Goal: Book appointment/travel/reservation

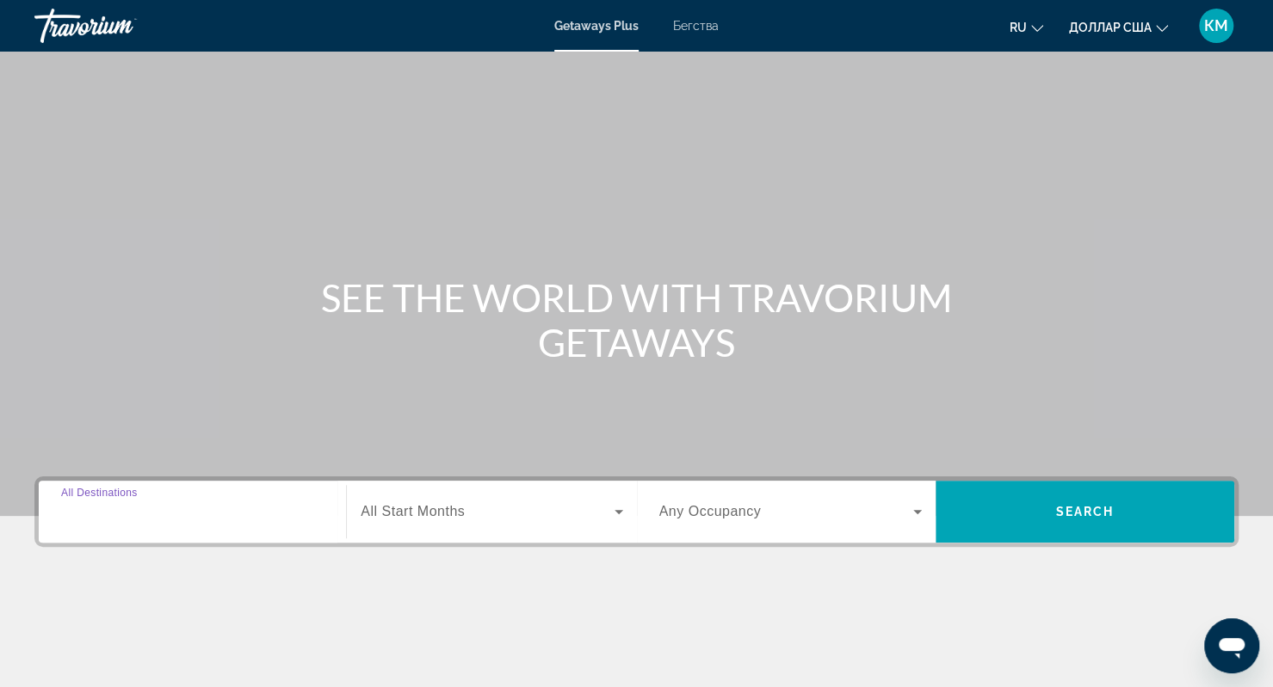
click at [168, 519] on input "Destination All Destinations" at bounding box center [192, 512] width 262 height 21
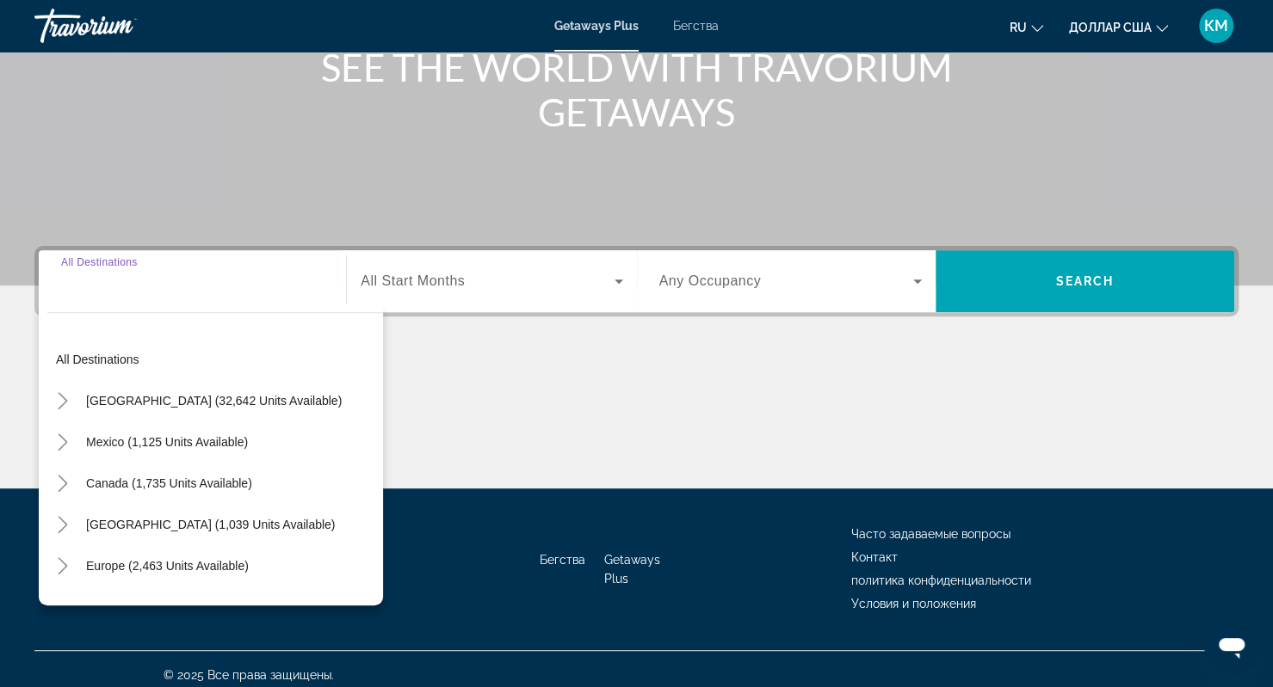
scroll to position [241, 0]
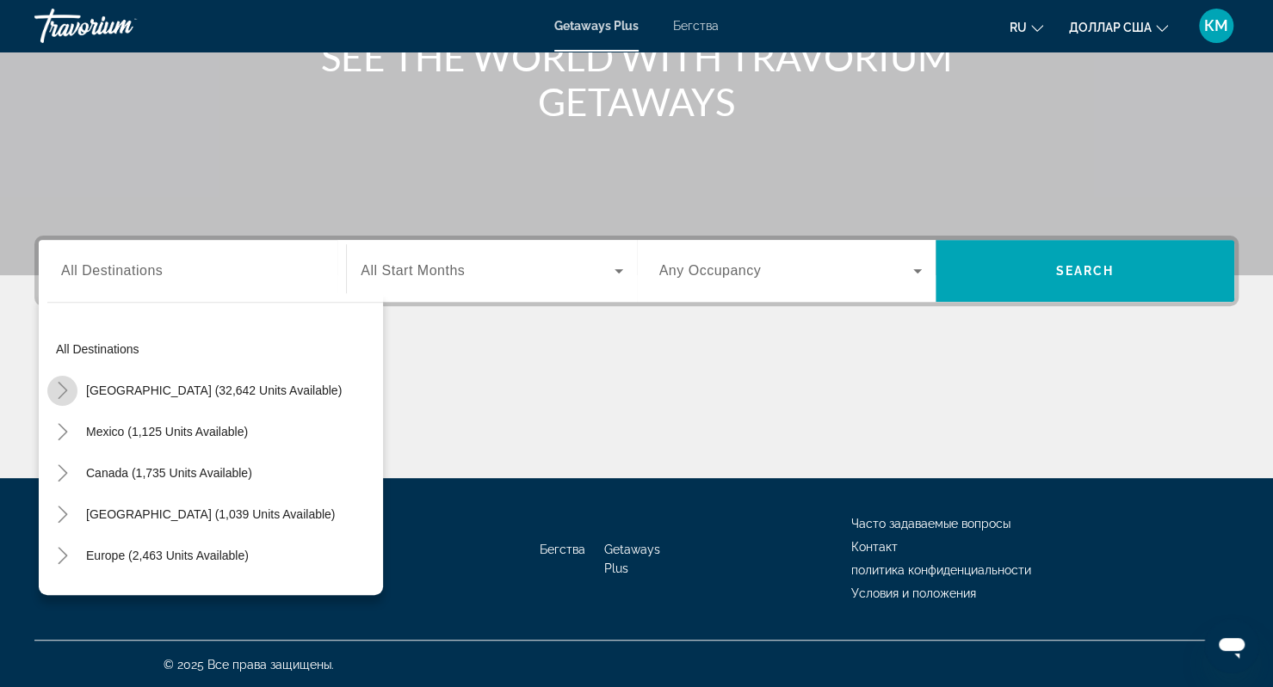
click at [74, 390] on mat-icon "Toggle United States (32,642 units available)" at bounding box center [62, 391] width 30 height 30
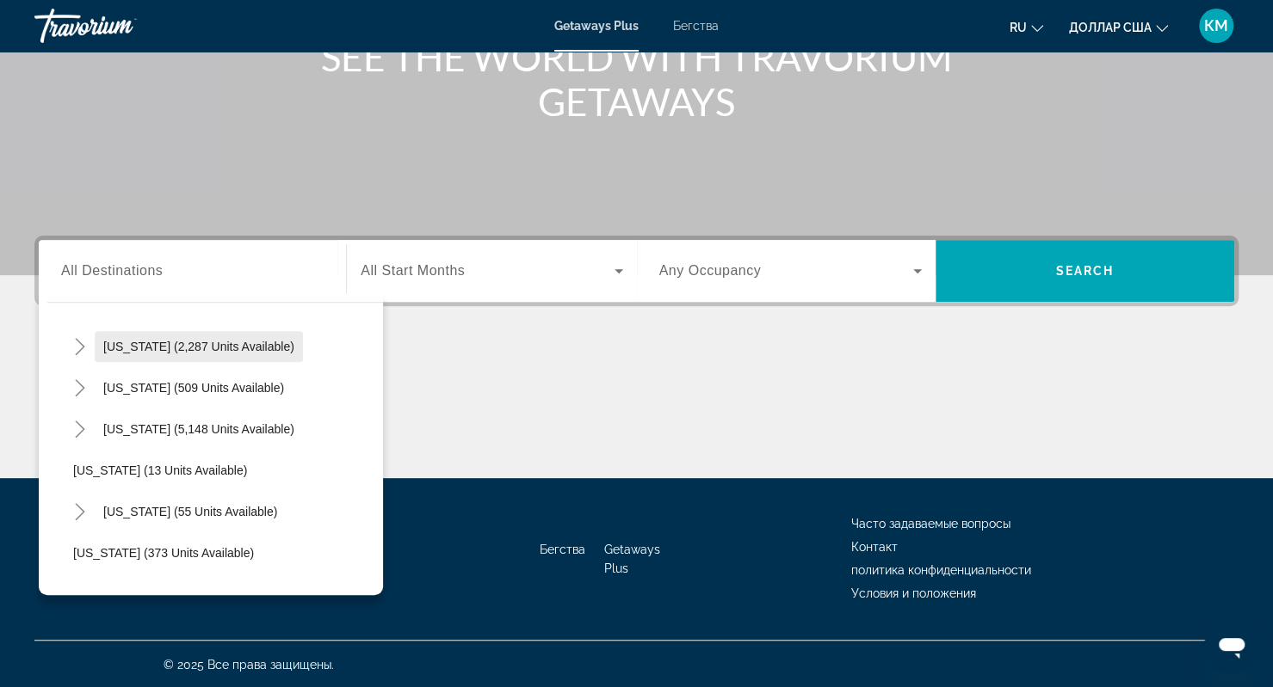
scroll to position [169, 0]
click at [77, 426] on icon "Toggle Florida (5,148 units available)" at bounding box center [79, 428] width 17 height 17
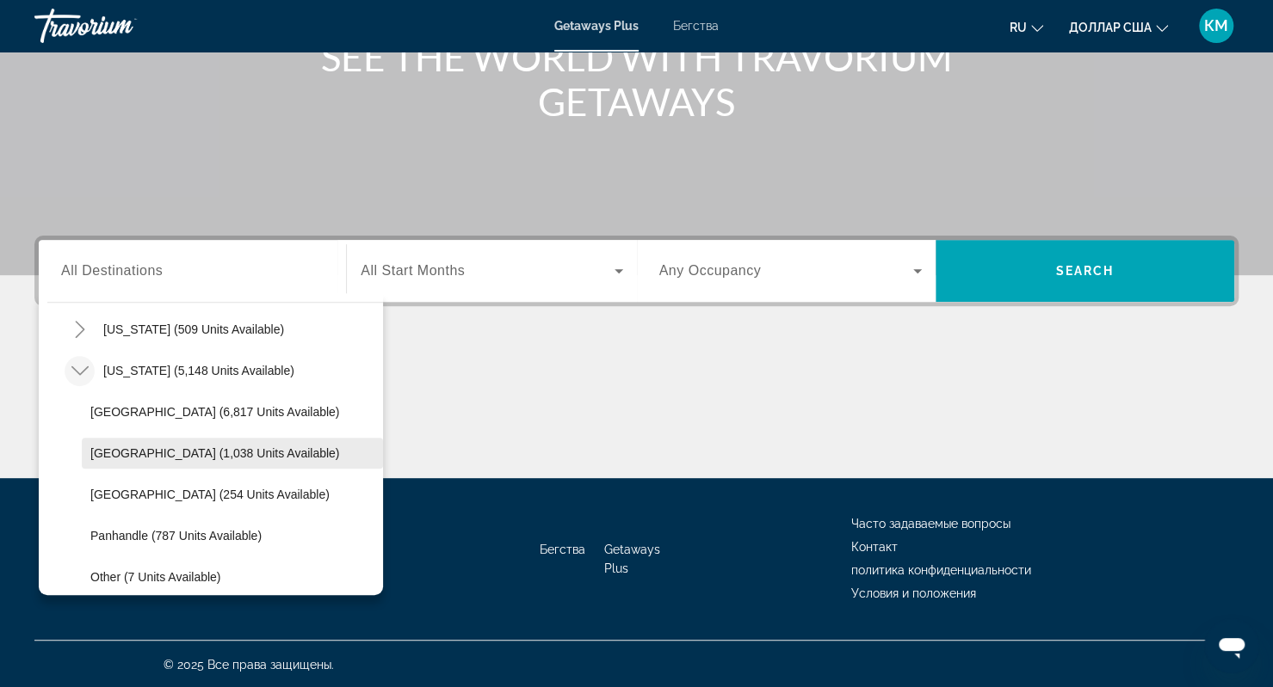
scroll to position [240, 0]
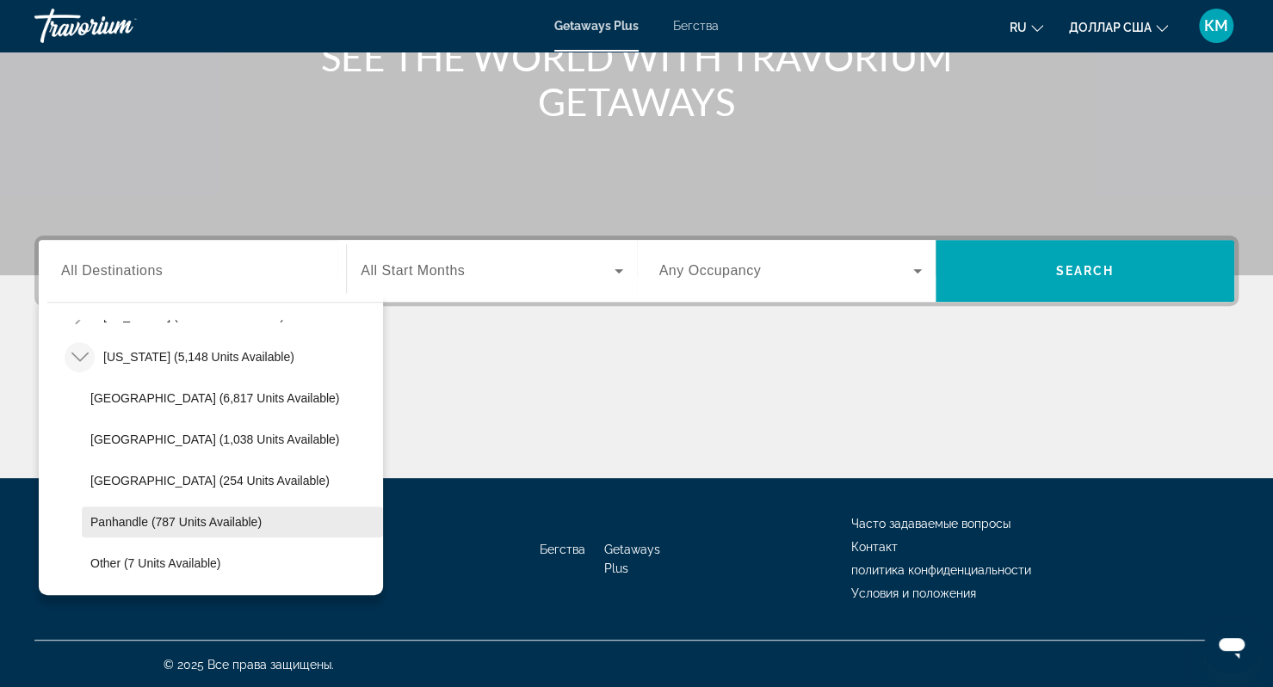
click at [167, 535] on span "Виджет поиска" at bounding box center [232, 522] width 301 height 41
type input "**********"
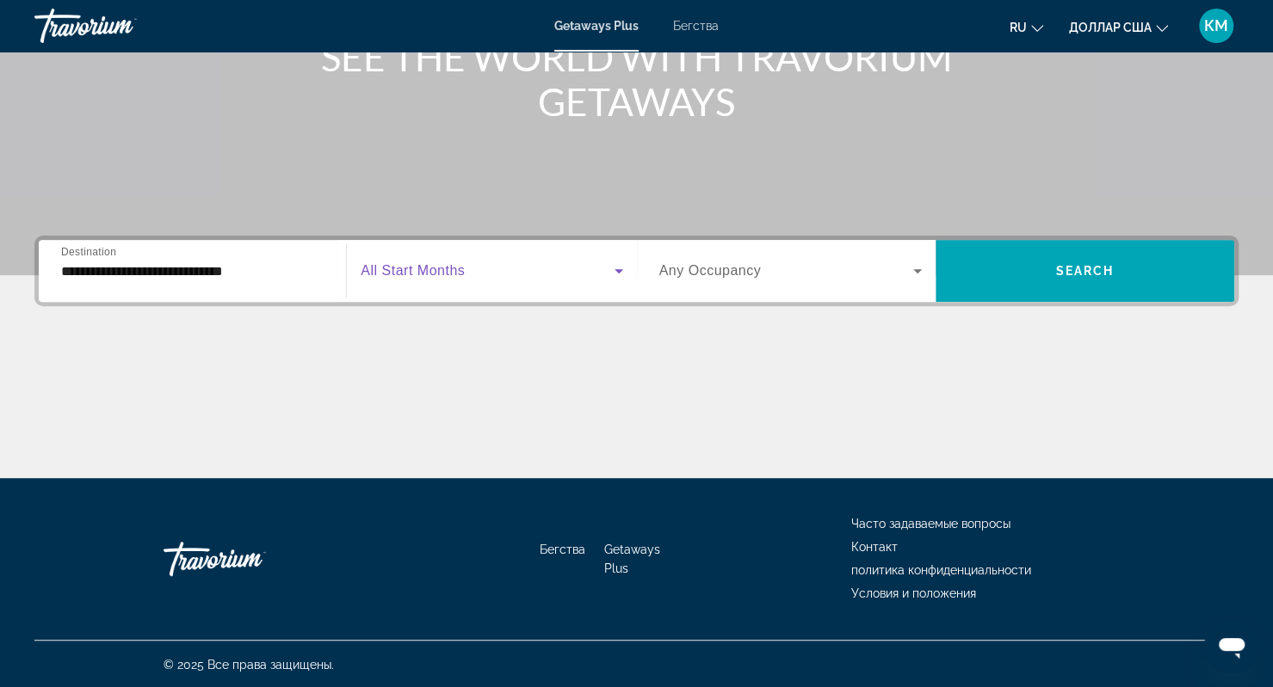
click at [539, 266] on span "Виджет поиска" at bounding box center [487, 271] width 253 height 21
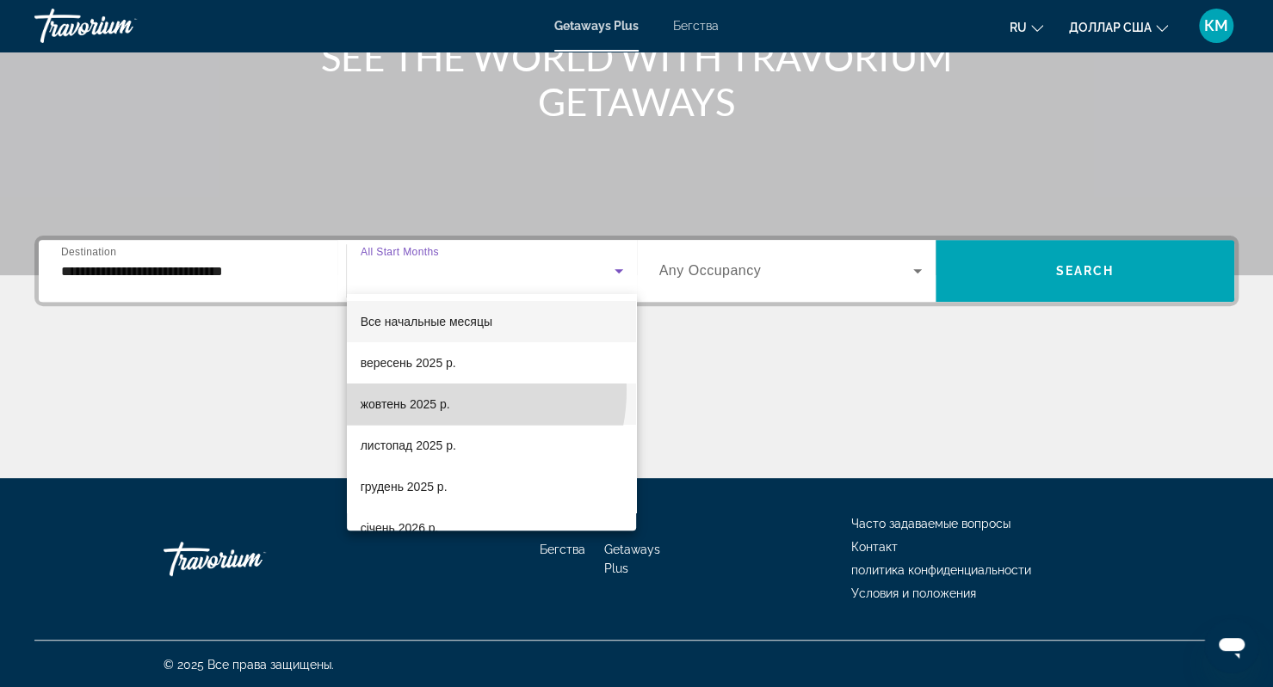
click at [435, 390] on mat-option "жовтень 2025 р." at bounding box center [492, 404] width 290 height 41
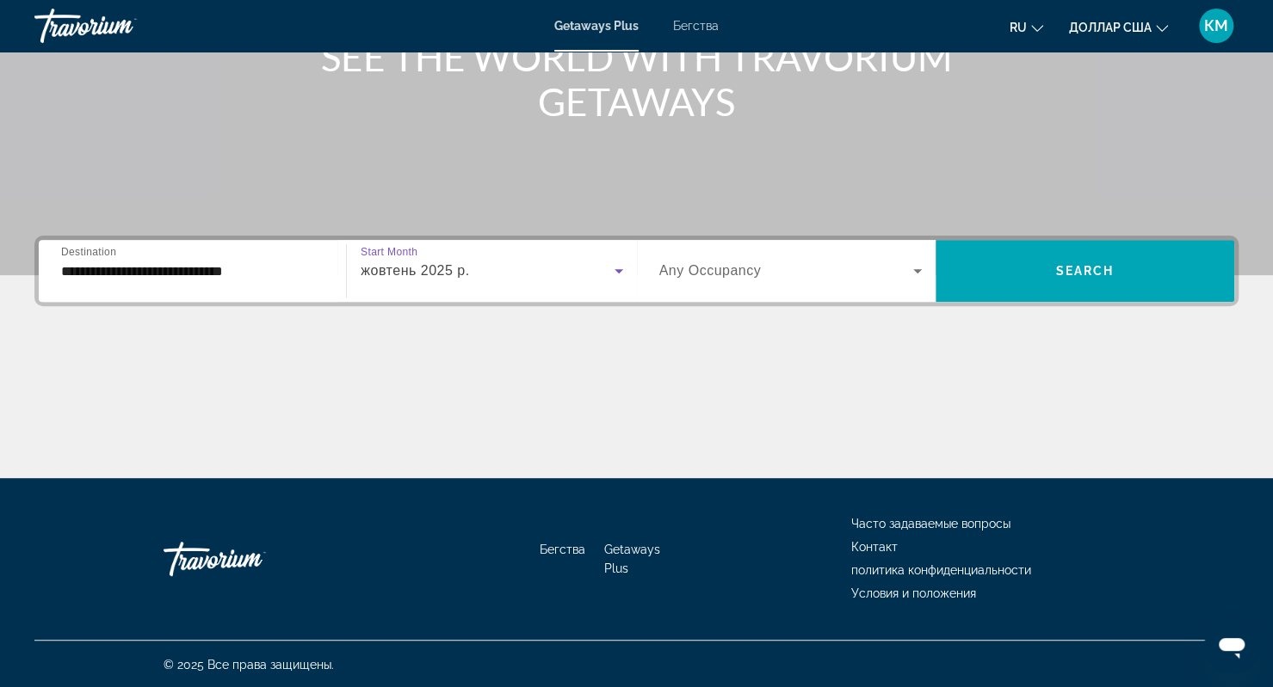
click at [697, 280] on span "Виджет поиска" at bounding box center [786, 271] width 254 height 21
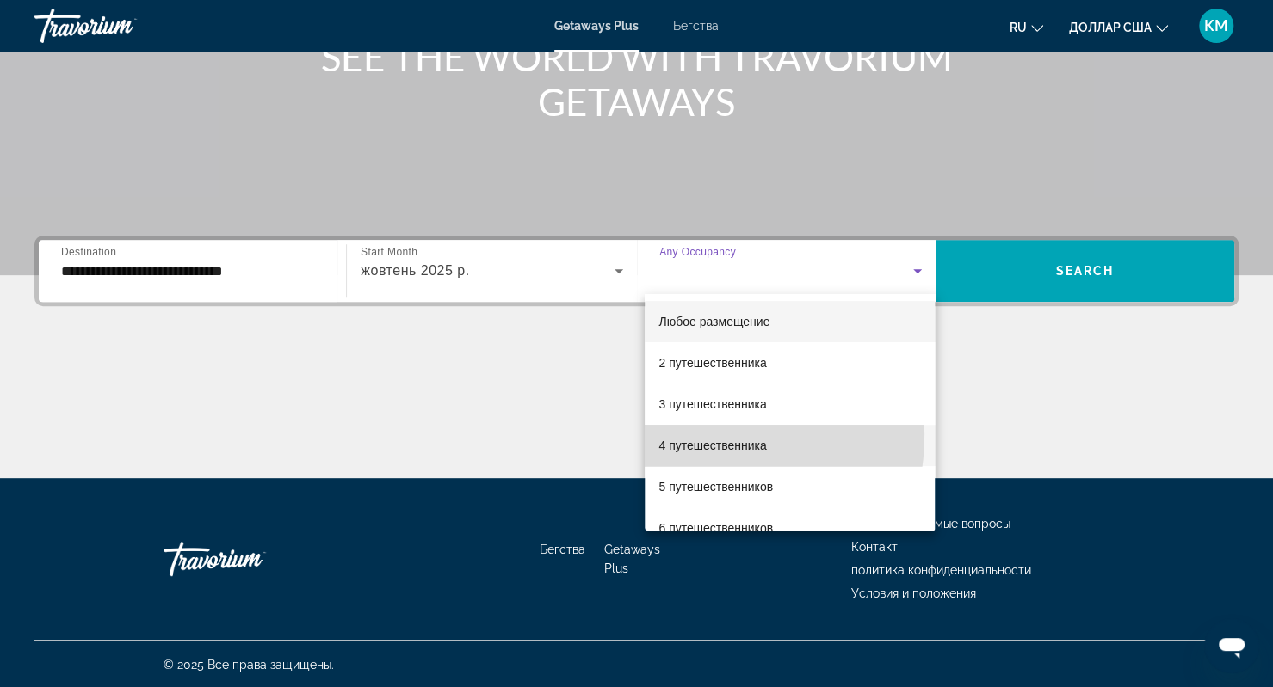
click at [678, 435] on mat-option "4 путешественника" at bounding box center [789, 445] width 290 height 41
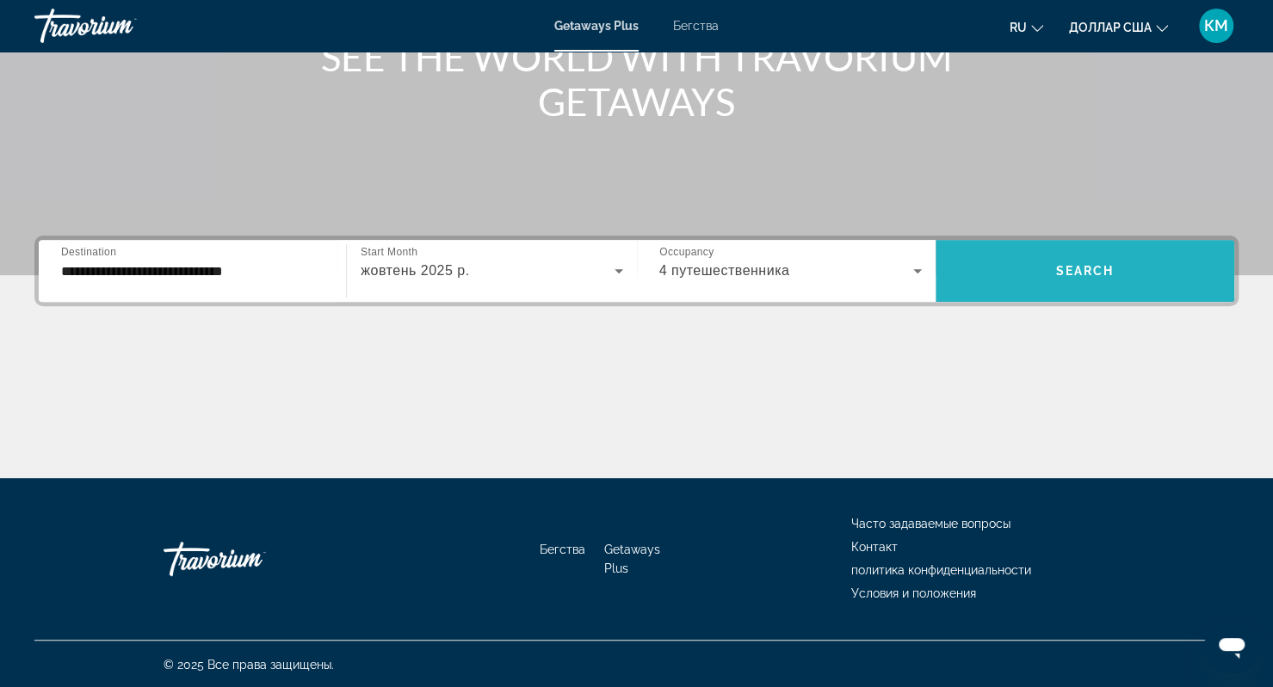
click at [1020, 273] on span "Виджет поиска" at bounding box center [1084, 270] width 299 height 41
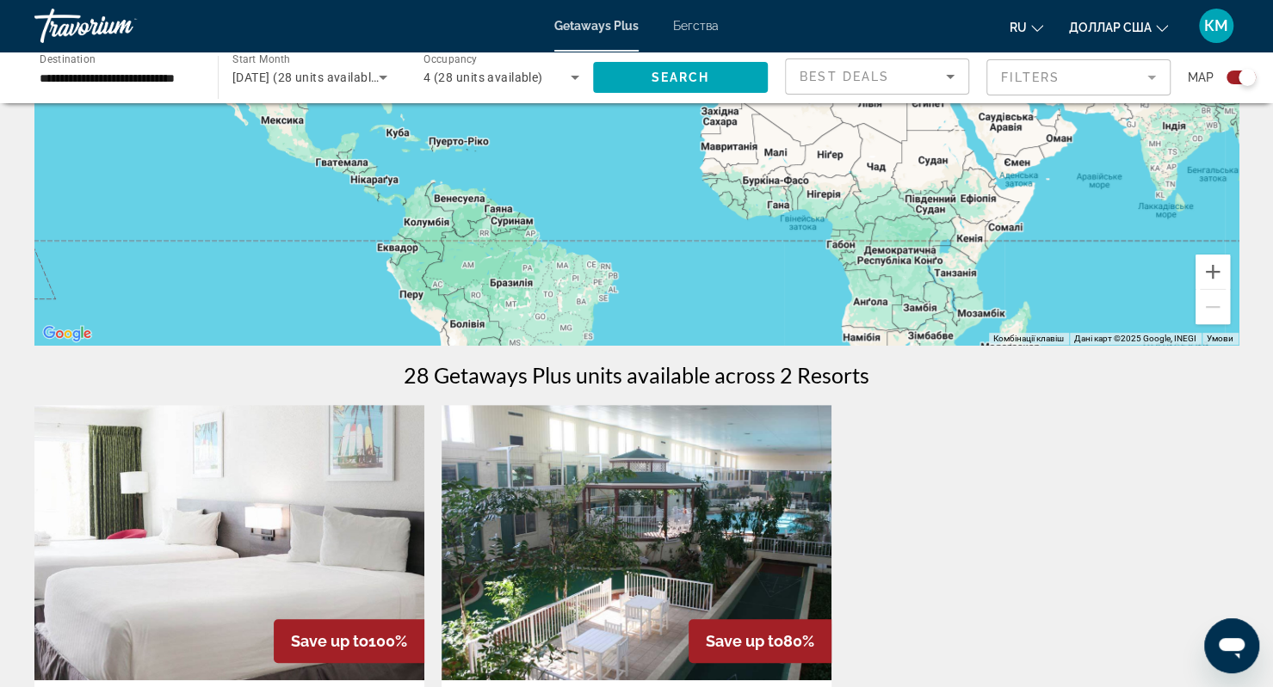
scroll to position [289, 0]
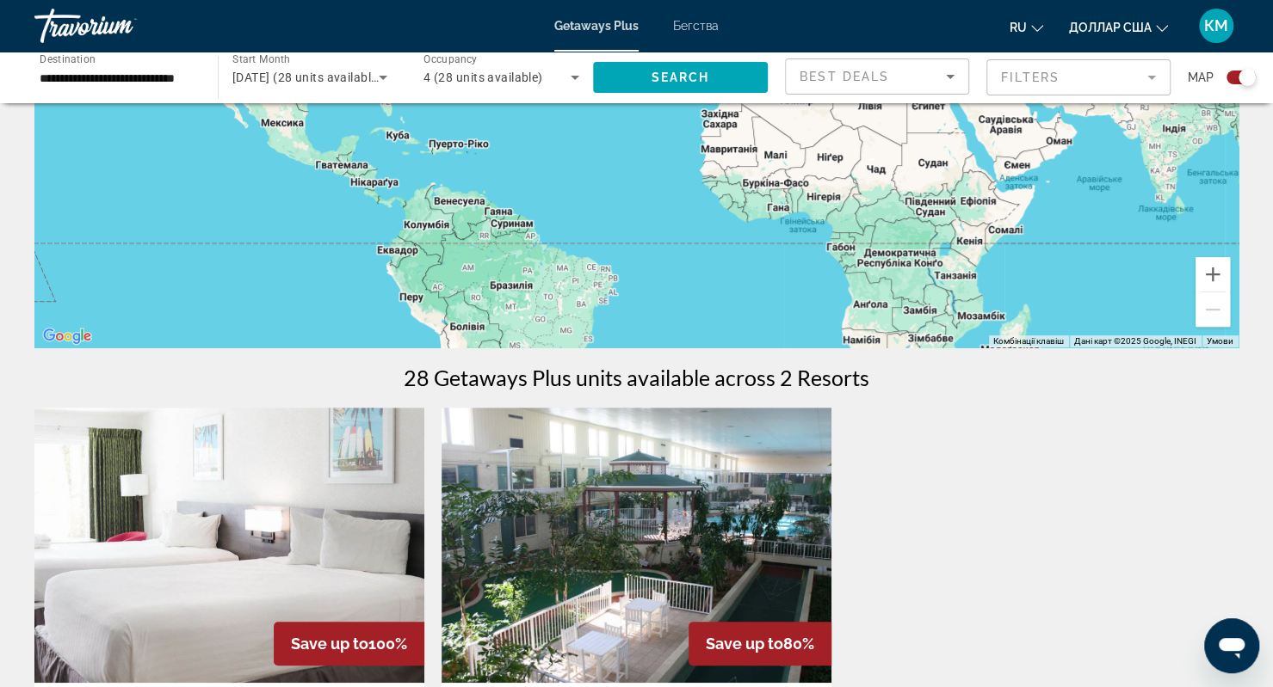
click at [691, 36] on div "Getaways Plus Бегства ru English Español Français Italiano Português русский до…" at bounding box center [636, 25] width 1273 height 45
click at [716, 23] on font "Бегства" at bounding box center [696, 26] width 46 height 14
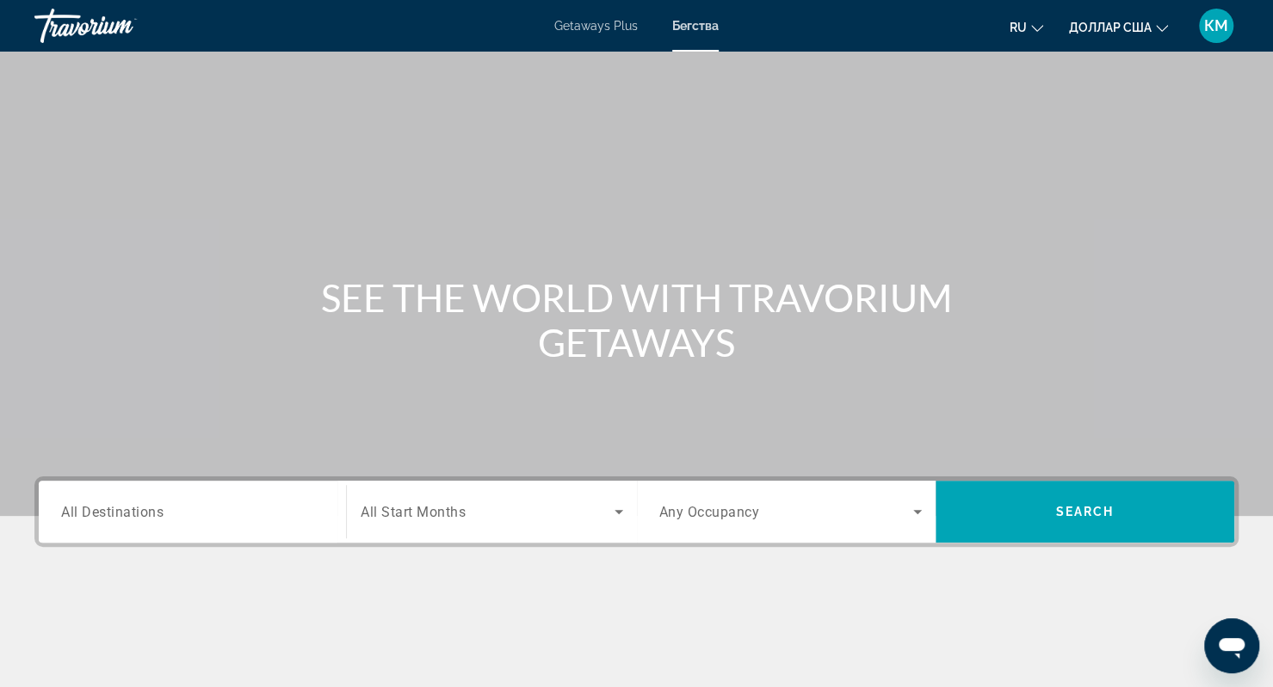
click at [177, 508] on input "Destination All Destinations" at bounding box center [192, 512] width 262 height 21
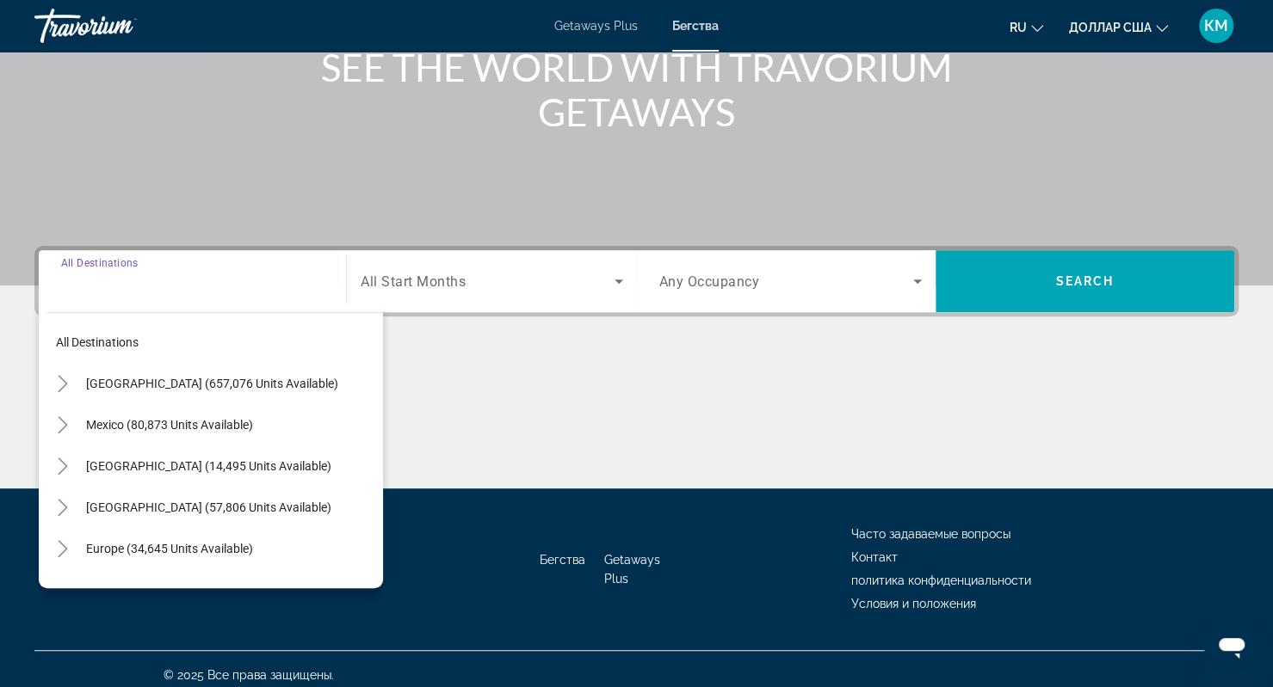
scroll to position [241, 0]
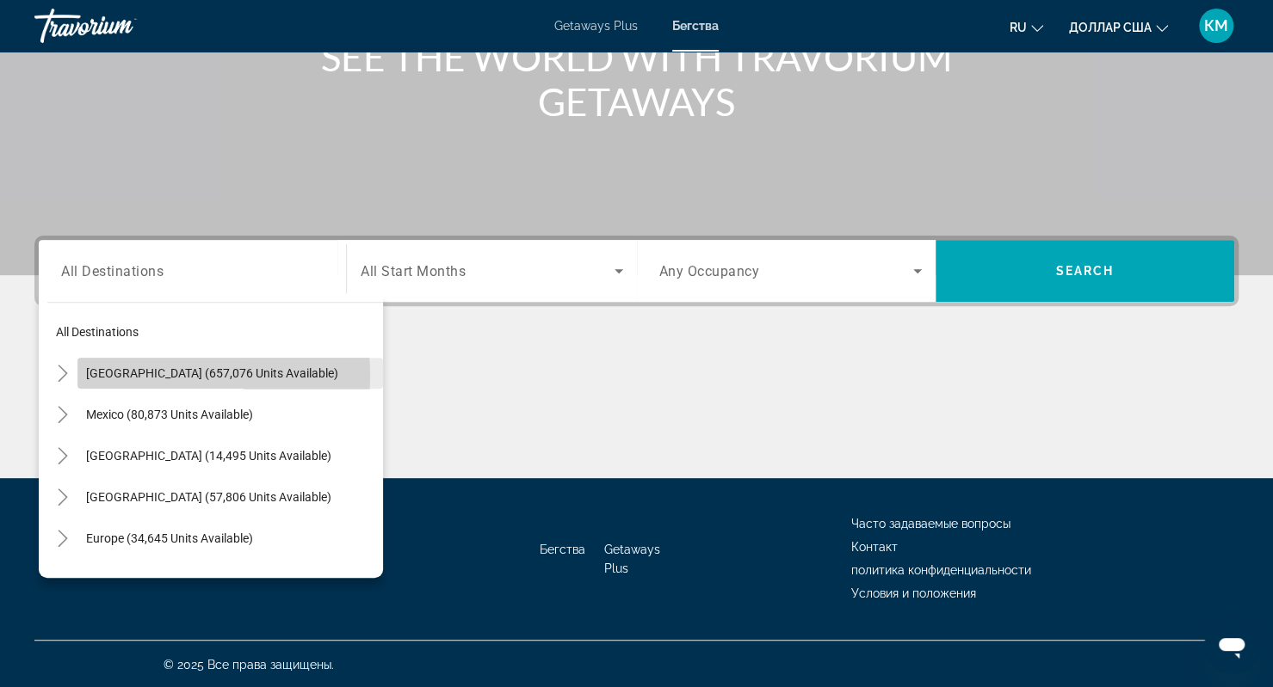
click at [88, 375] on span "[GEOGRAPHIC_DATA] (657,076 units available)" at bounding box center [212, 374] width 252 height 14
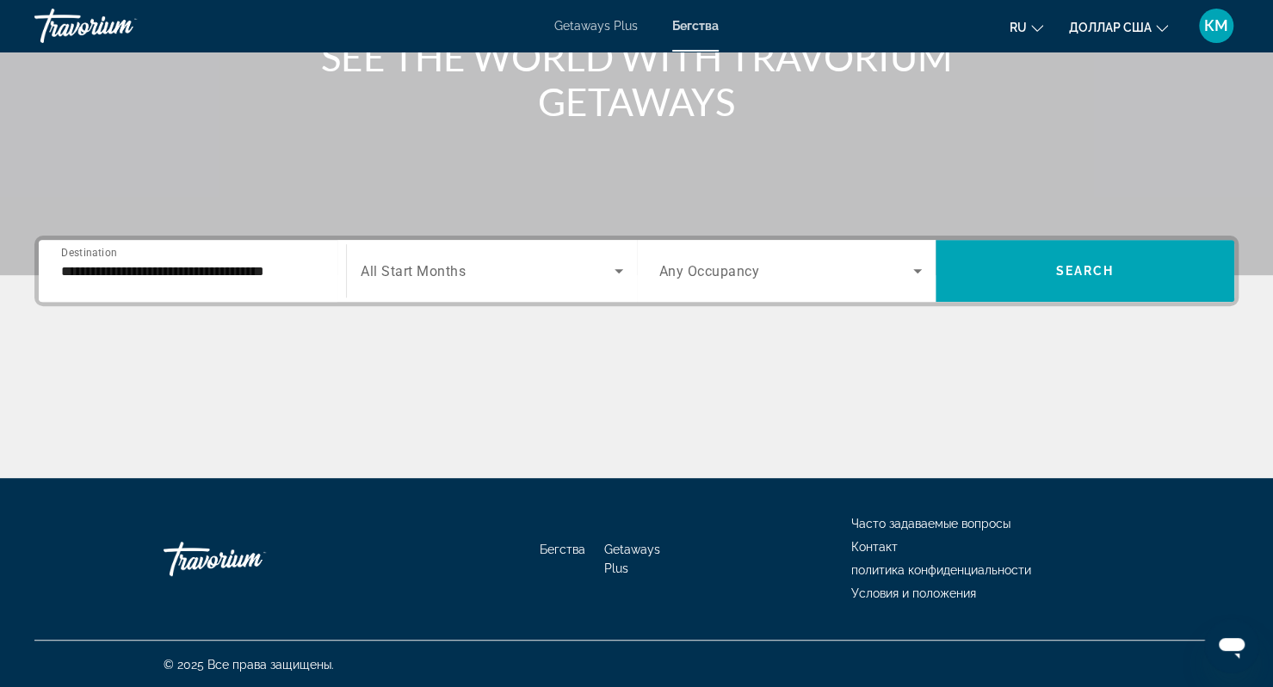
click at [160, 294] on div "**********" at bounding box center [192, 271] width 290 height 62
click at [141, 271] on input "**********" at bounding box center [192, 272] width 262 height 21
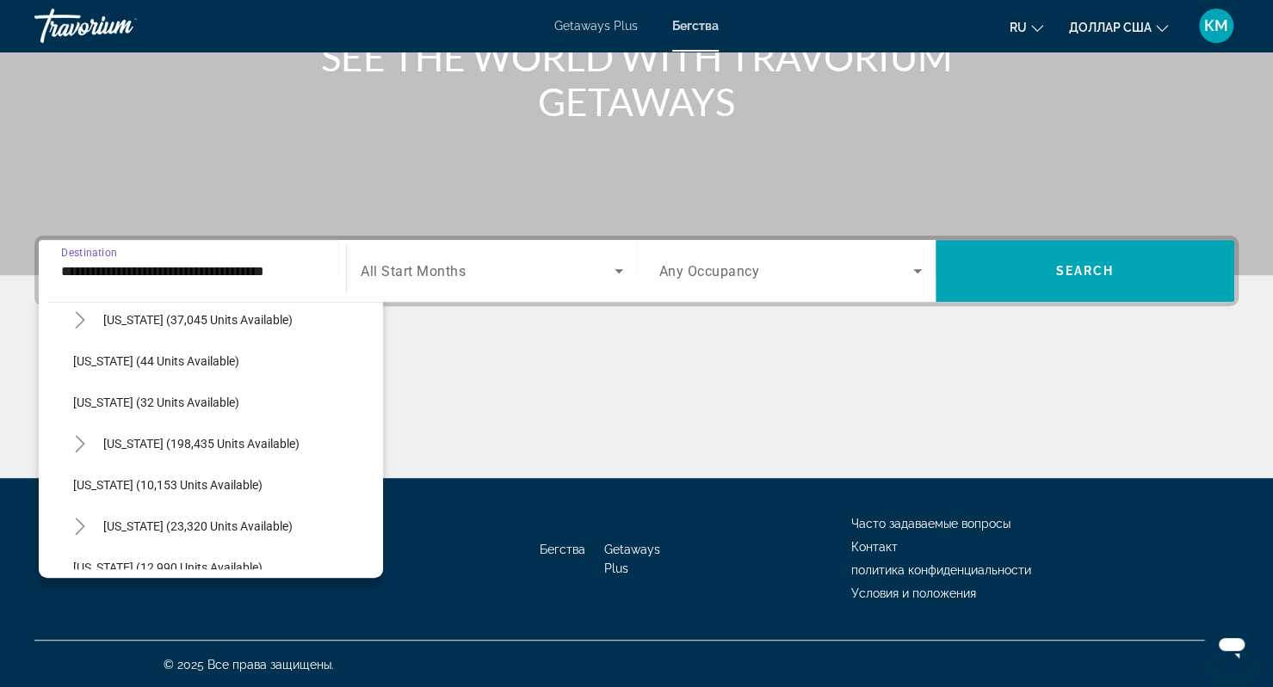
scroll to position [222, 0]
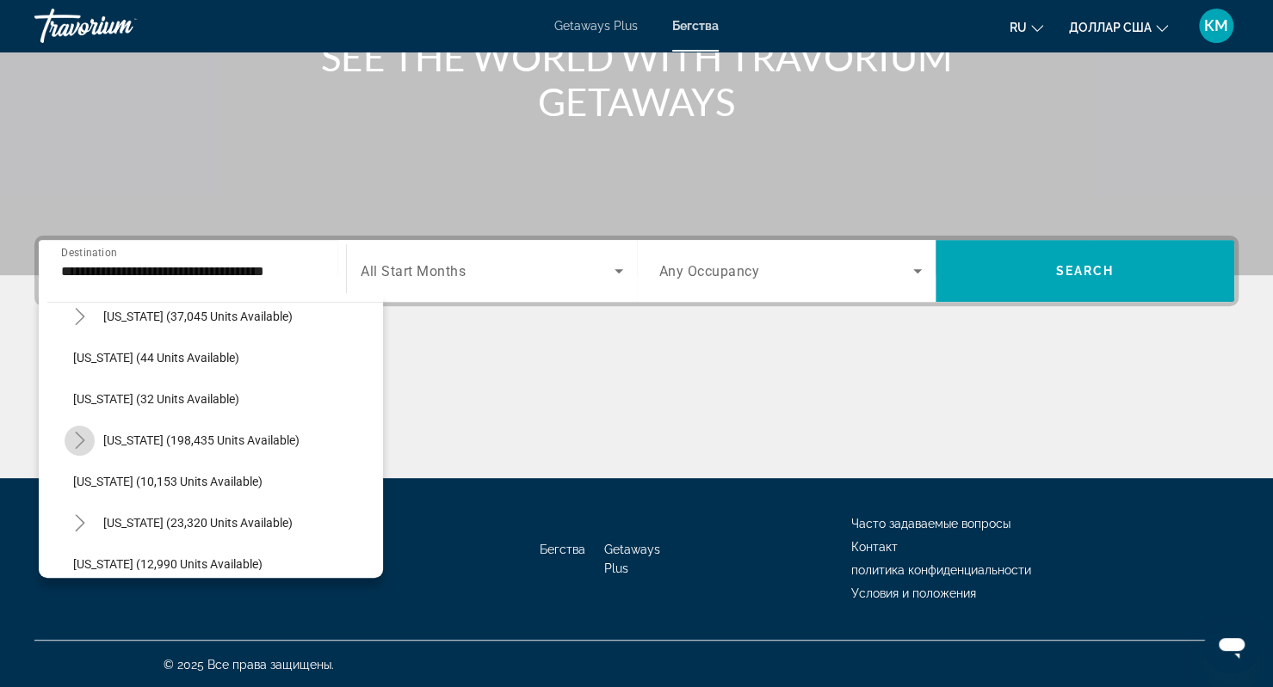
click at [77, 445] on icon "Toggle Florida (198,435 units available)" at bounding box center [79, 440] width 9 height 17
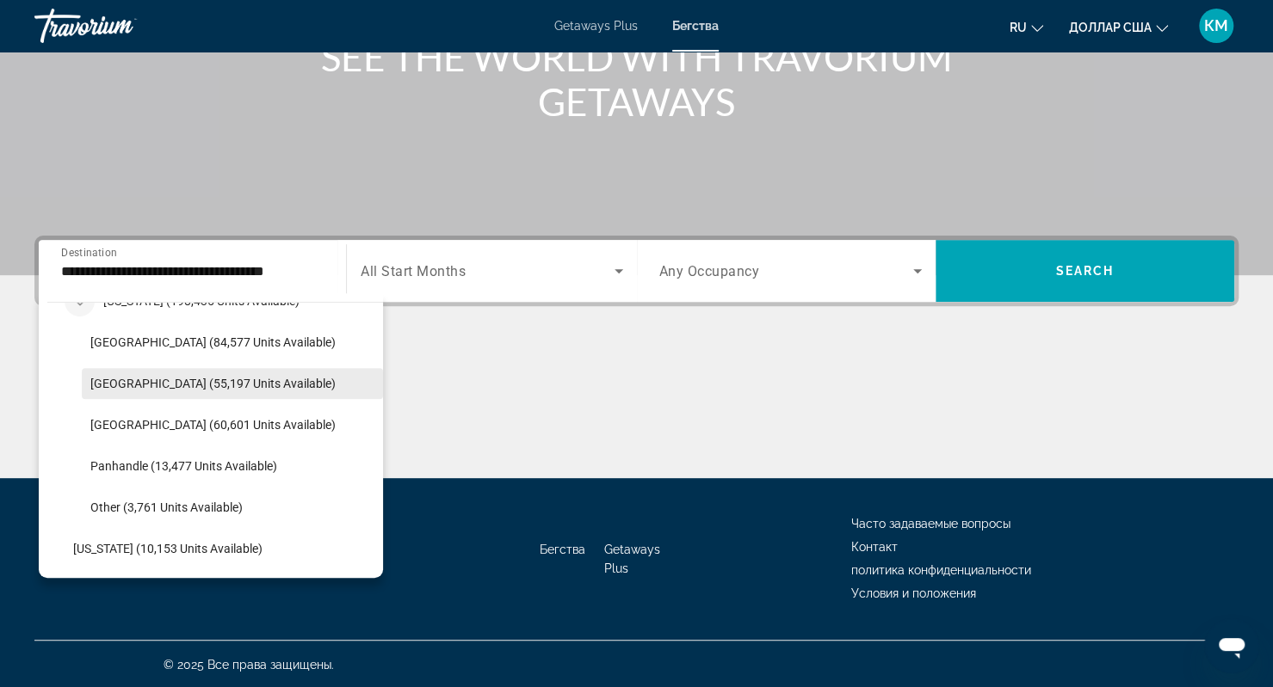
scroll to position [365, 0]
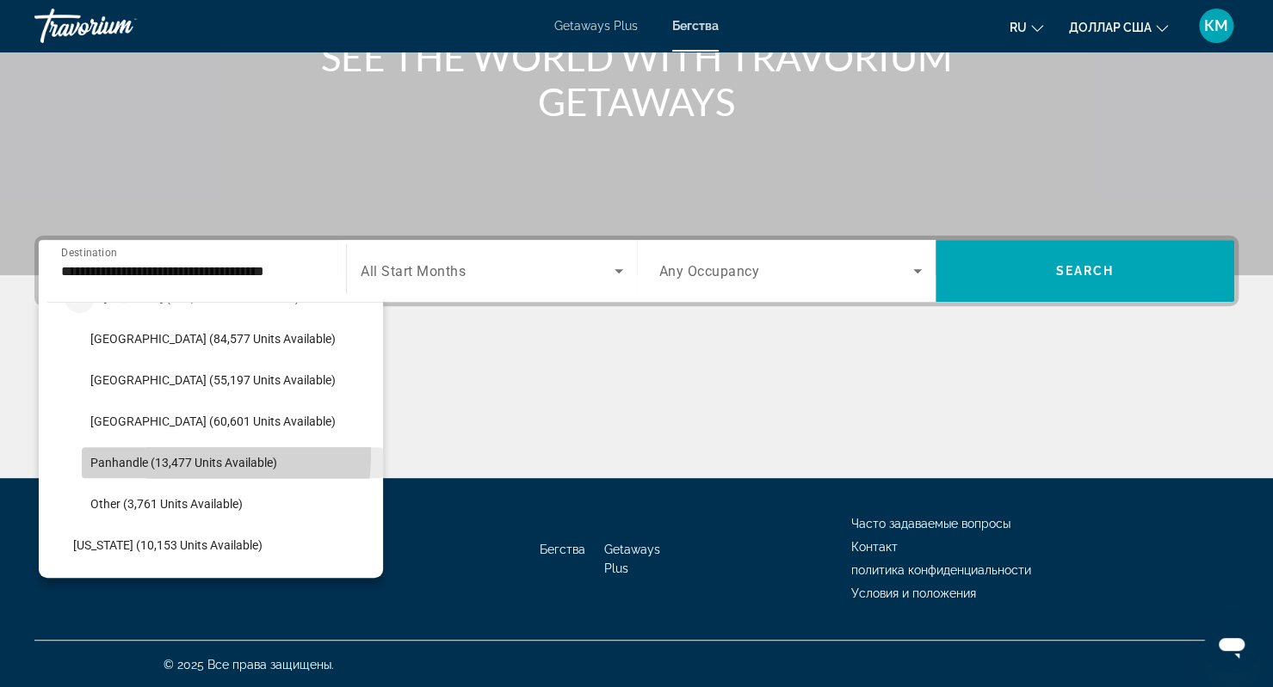
click at [149, 453] on span "Search widget" at bounding box center [232, 462] width 301 height 41
type input "**********"
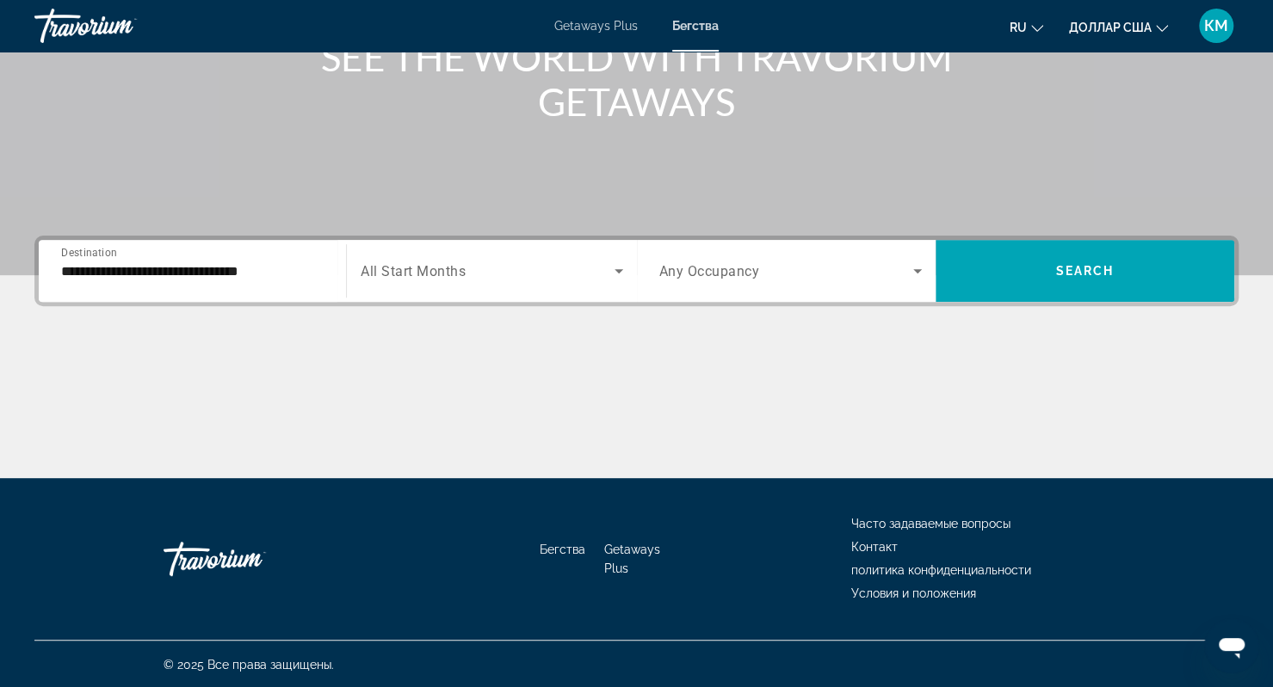
click at [560, 284] on div "Search widget" at bounding box center [492, 271] width 262 height 48
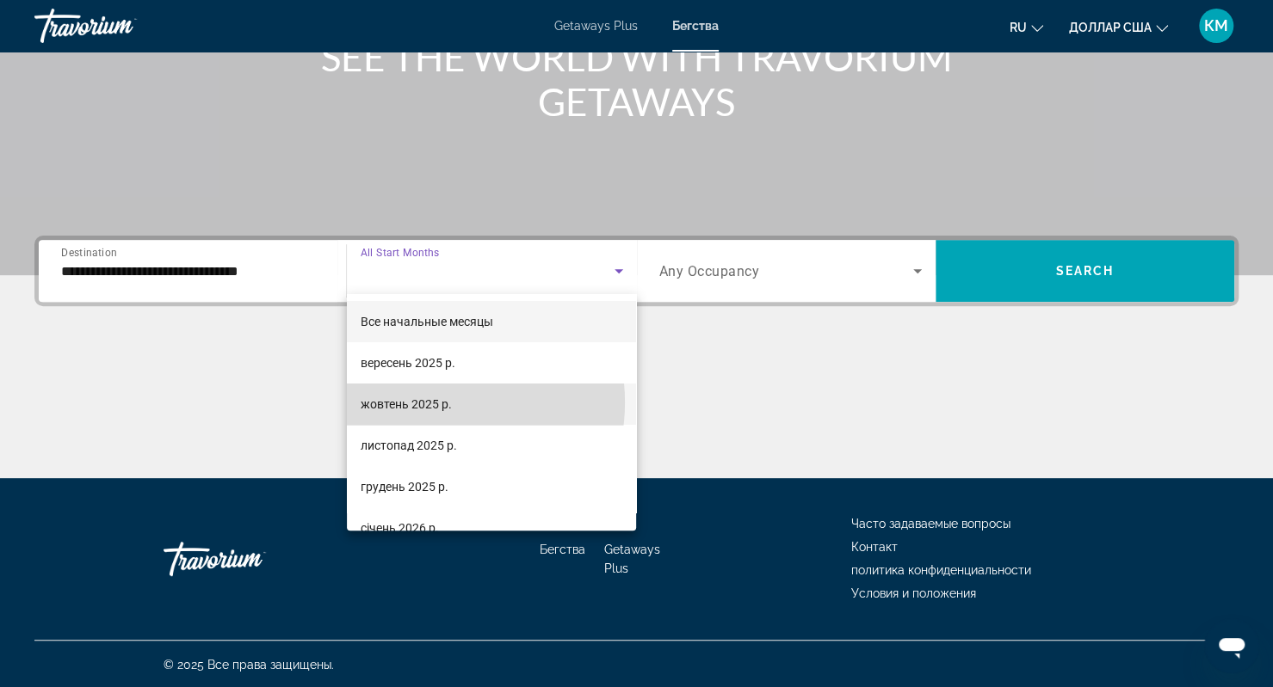
click at [432, 403] on font "жовтень 2025 р." at bounding box center [406, 405] width 91 height 14
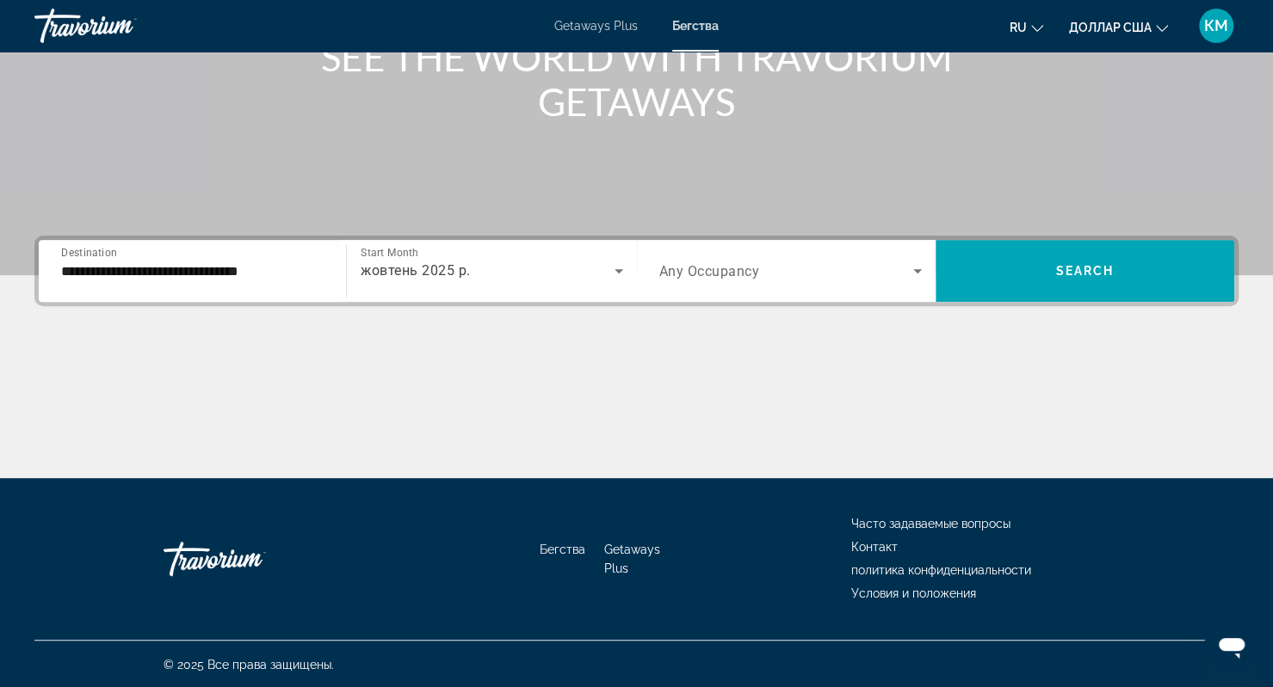
click at [746, 268] on span "Any Occupancy" at bounding box center [709, 271] width 101 height 16
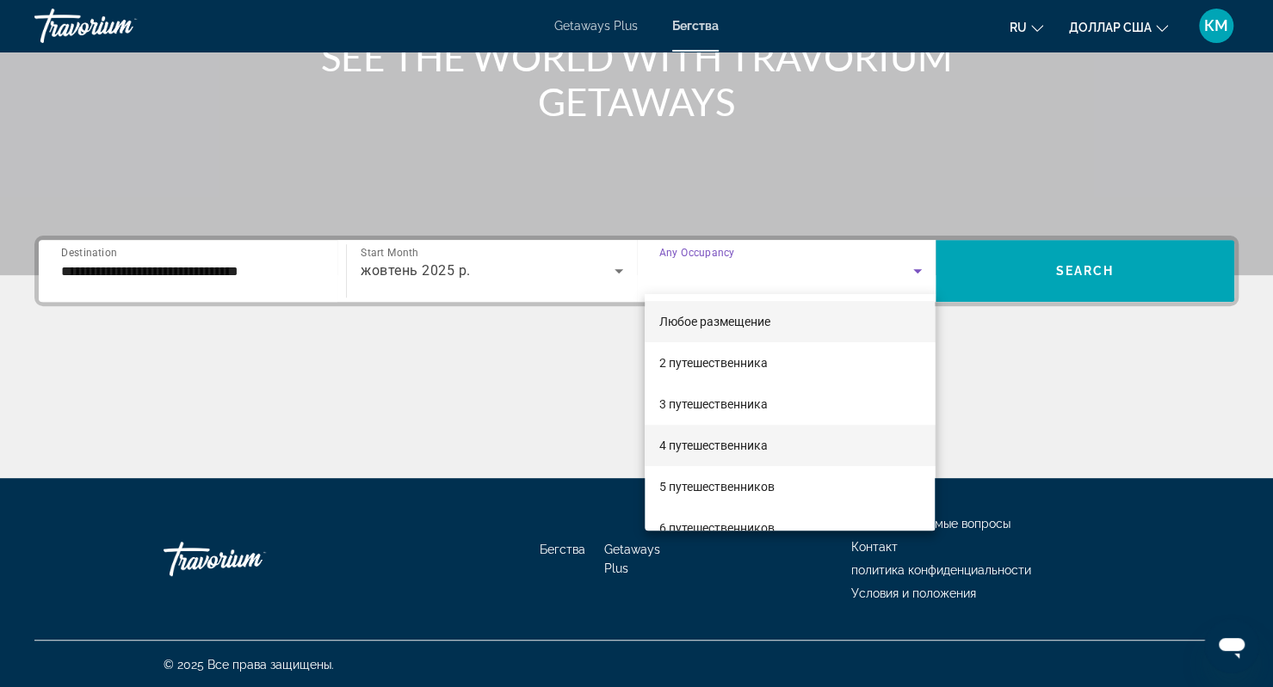
click at [719, 445] on font "4 путешественника" at bounding box center [712, 446] width 108 height 14
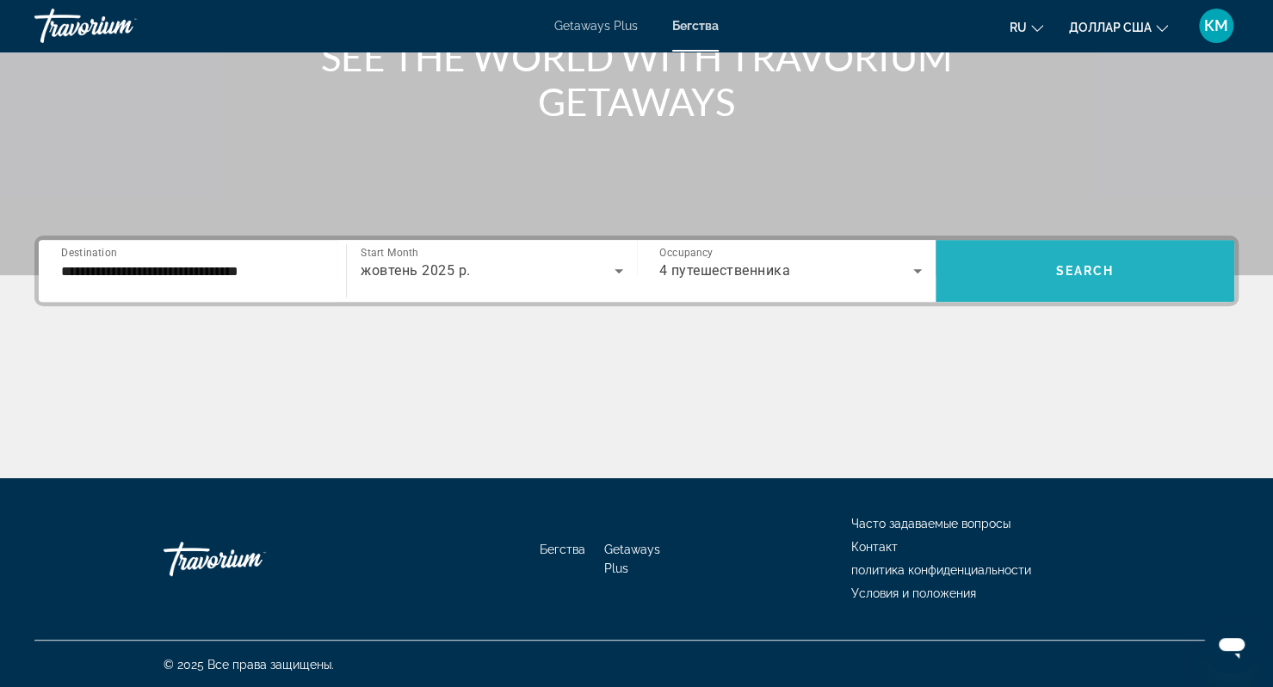
click at [1056, 251] on span "Search widget" at bounding box center [1084, 270] width 299 height 41
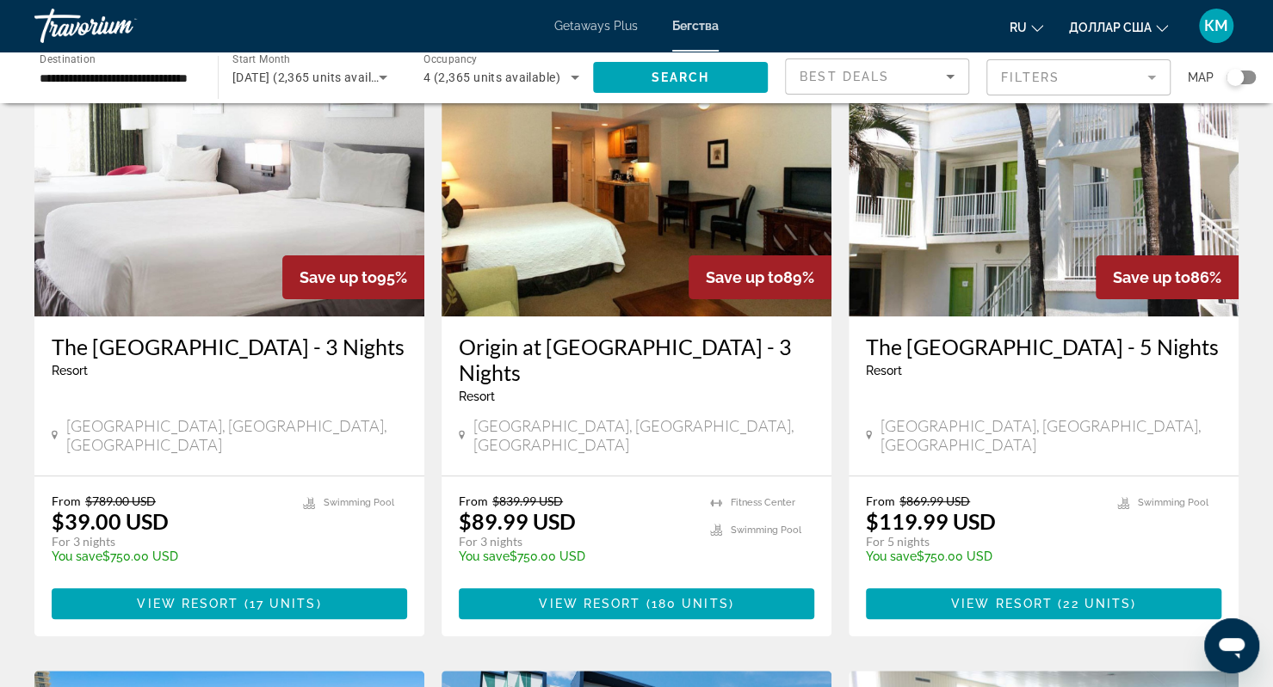
scroll to position [124, 0]
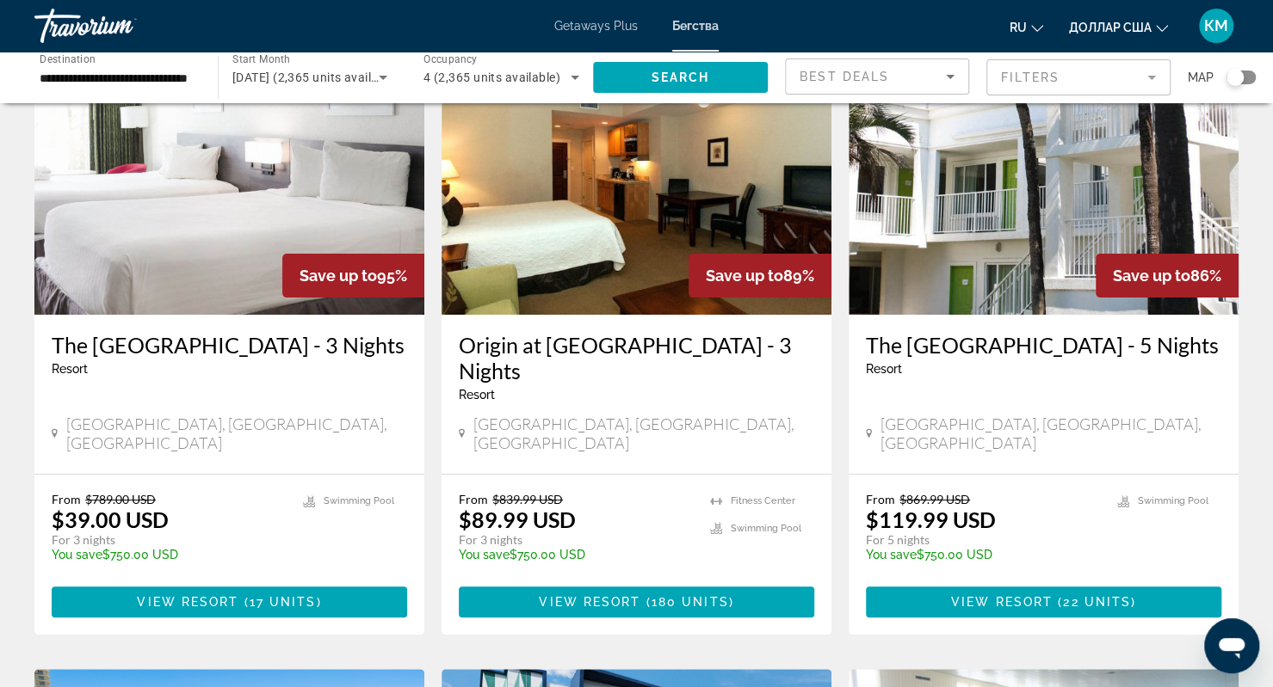
click at [1015, 358] on h3 "The [GEOGRAPHIC_DATA] - 5 Nights" at bounding box center [1043, 345] width 355 height 26
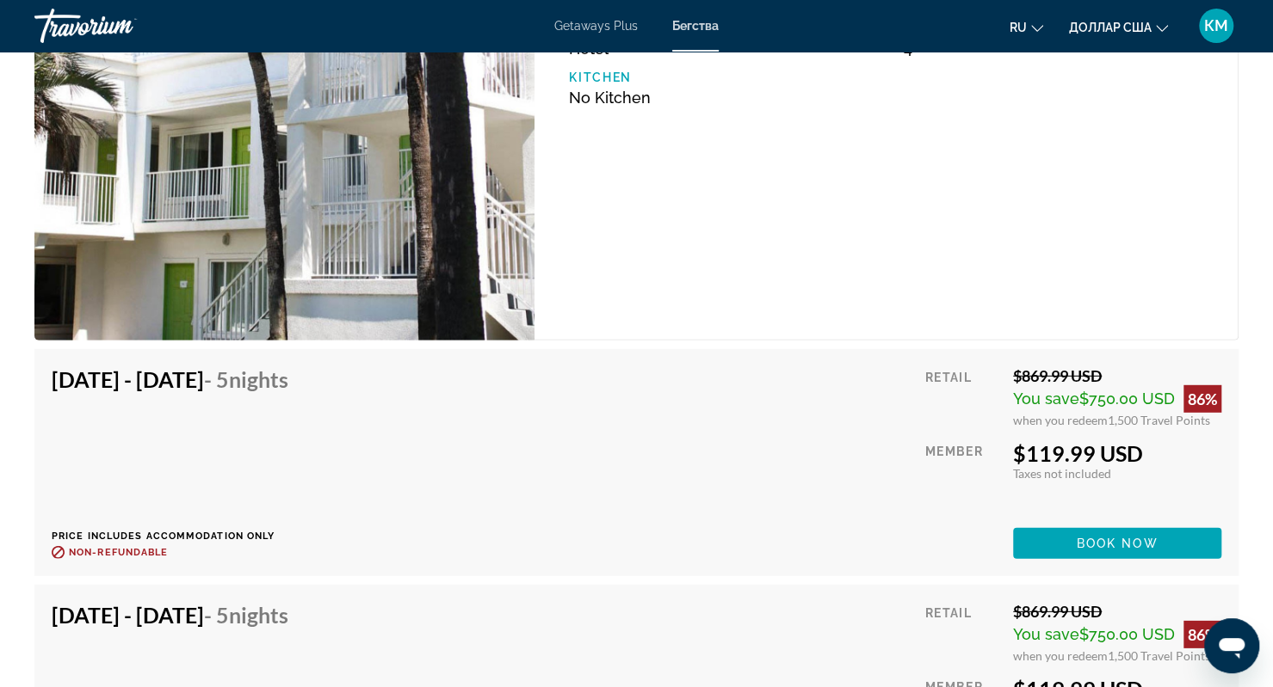
scroll to position [2691, 0]
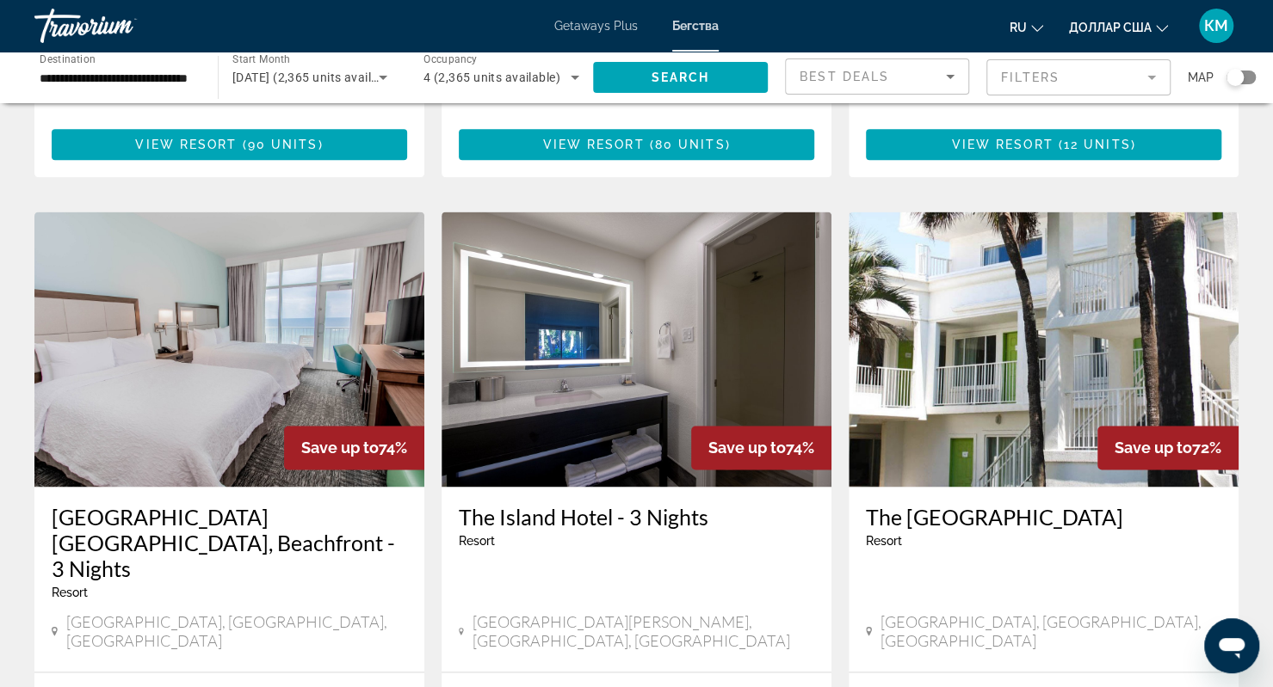
scroll to position [1239, 0]
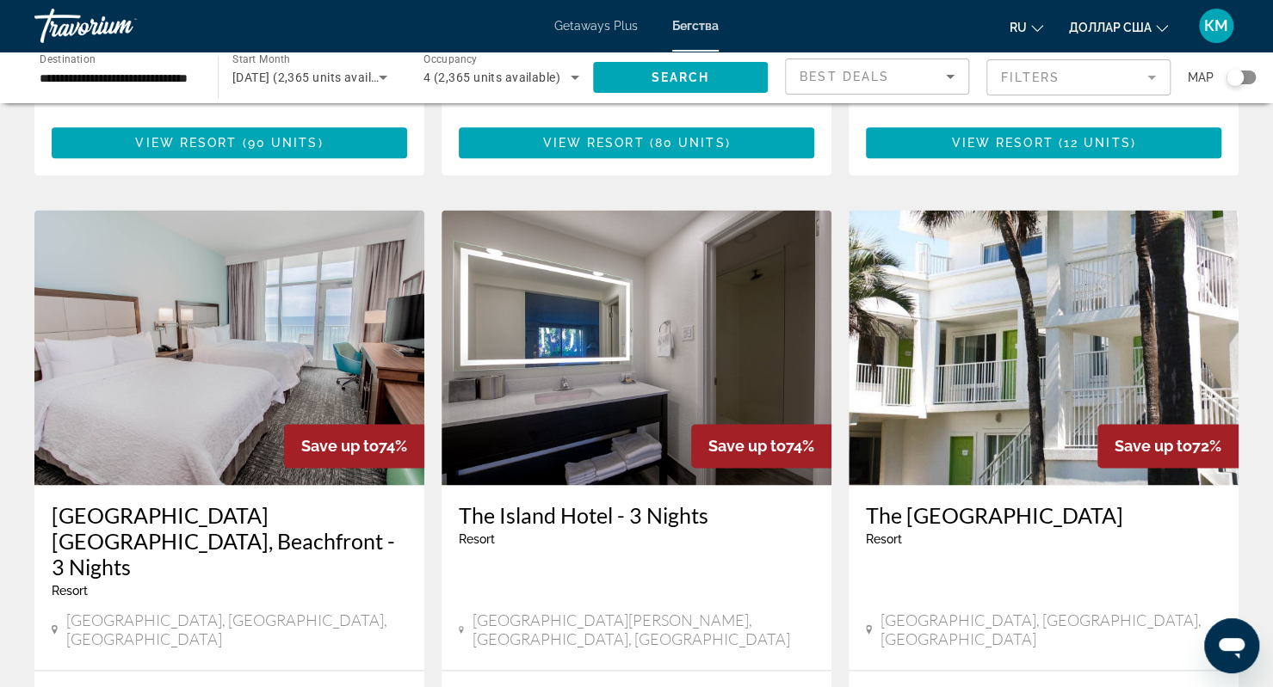
click at [1031, 243] on img "Основное содержание" at bounding box center [1043, 347] width 390 height 275
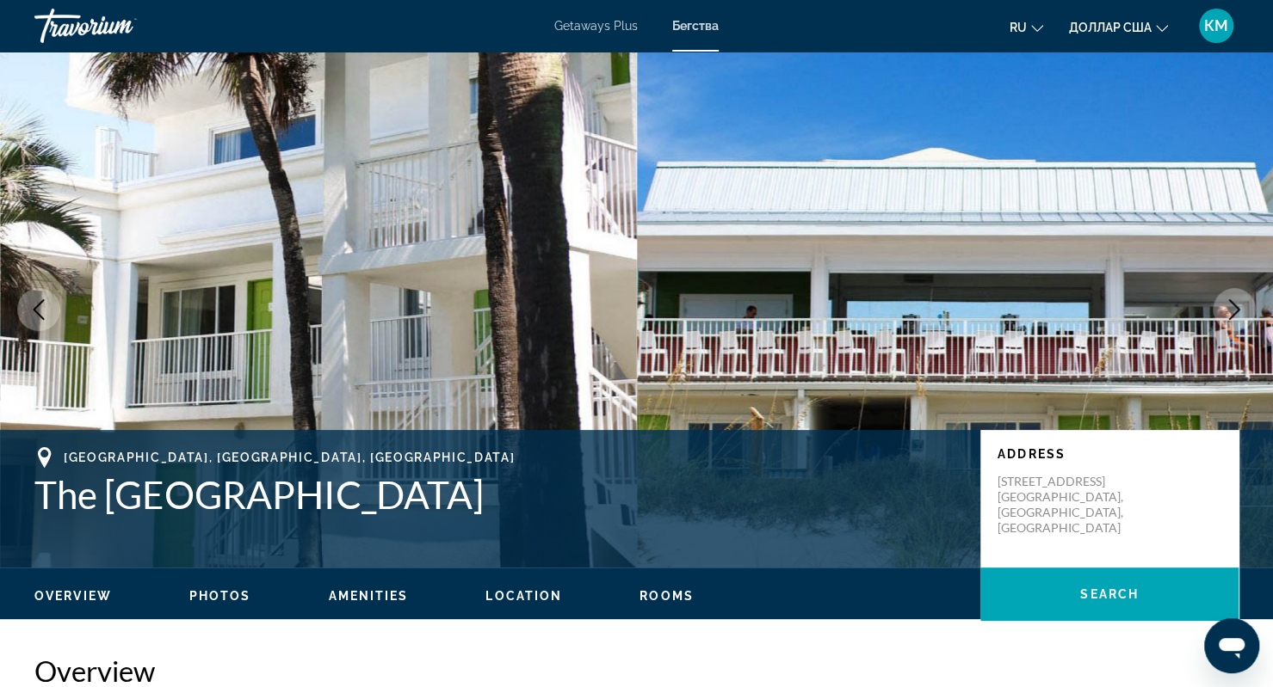
click at [1242, 311] on icon "Next image" at bounding box center [1233, 309] width 21 height 21
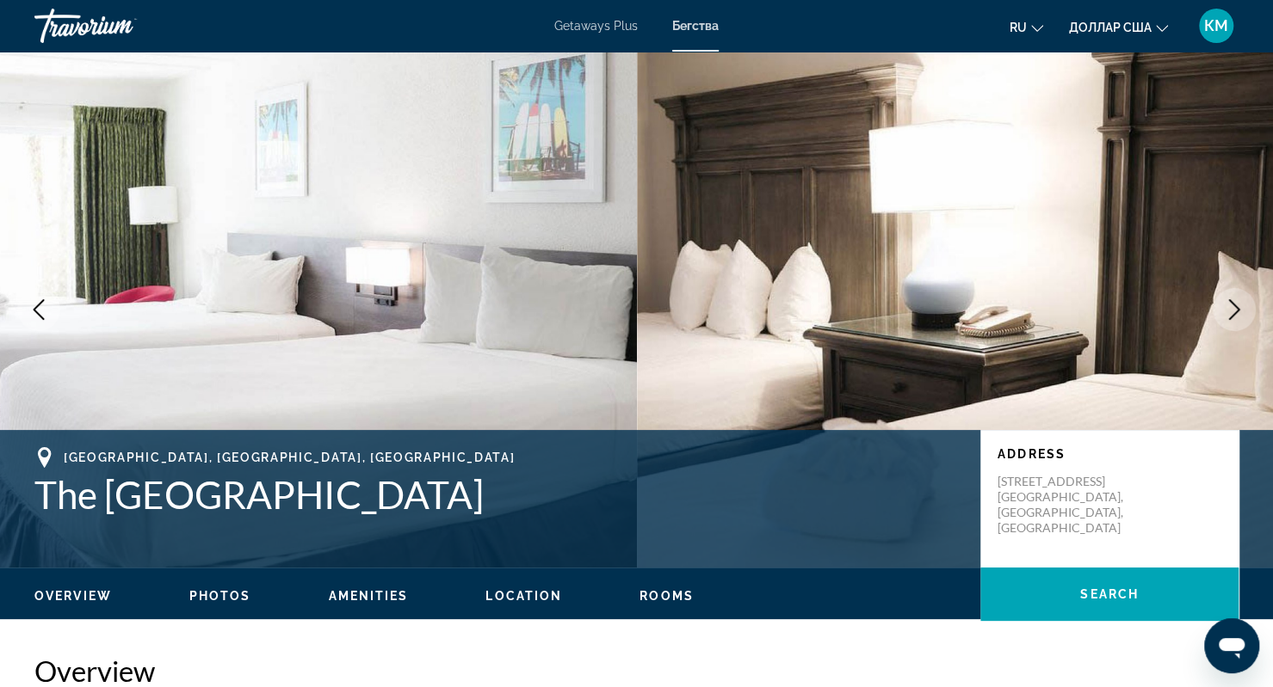
click at [1242, 311] on icon "Next image" at bounding box center [1233, 309] width 21 height 21
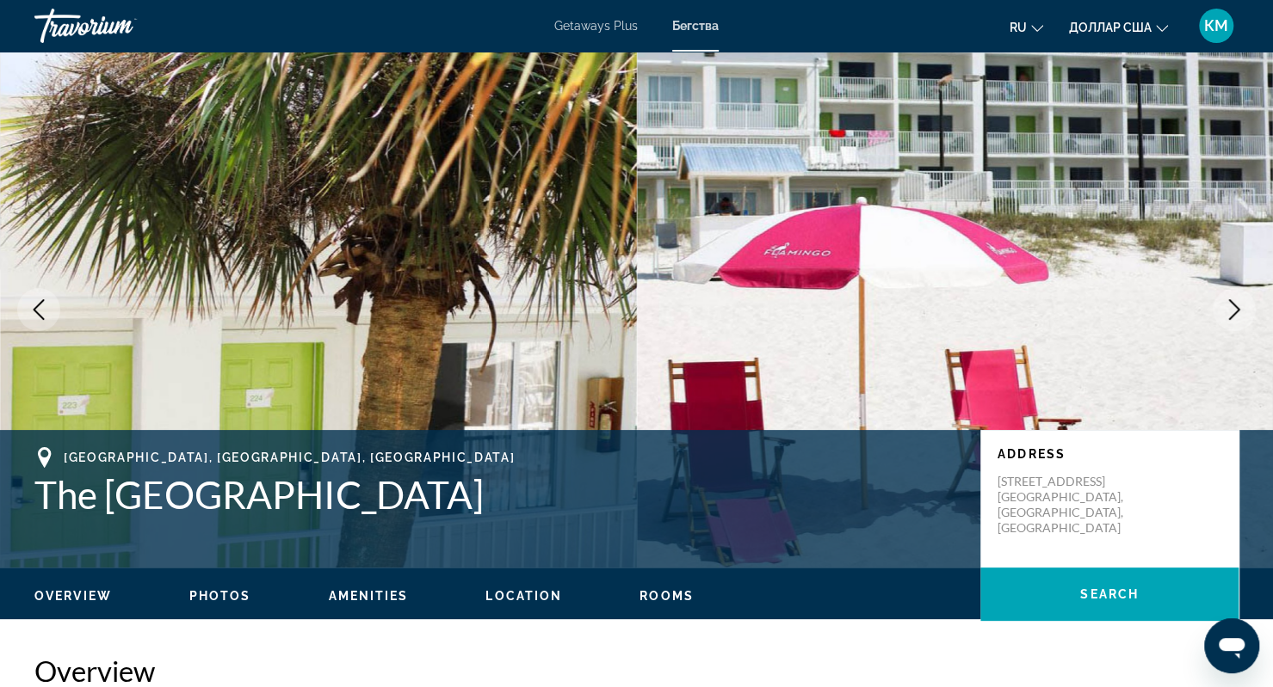
click at [1242, 311] on icon "Next image" at bounding box center [1233, 309] width 21 height 21
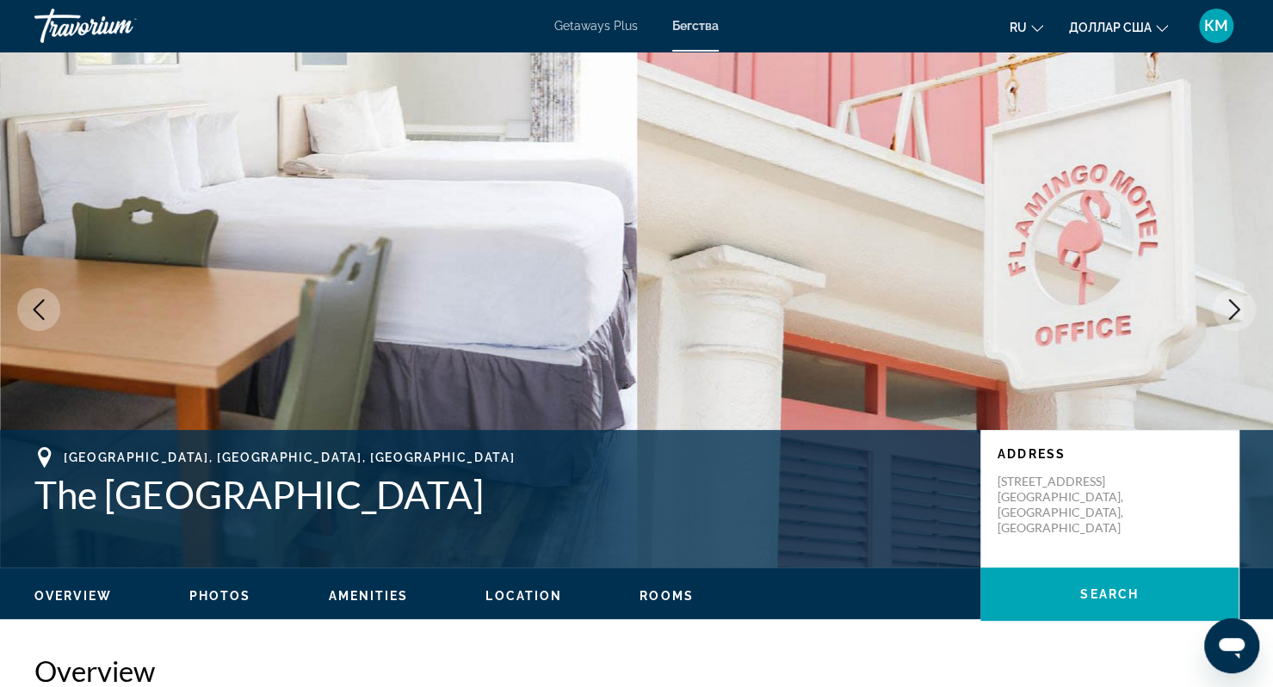
click at [1242, 311] on icon "Next image" at bounding box center [1233, 309] width 21 height 21
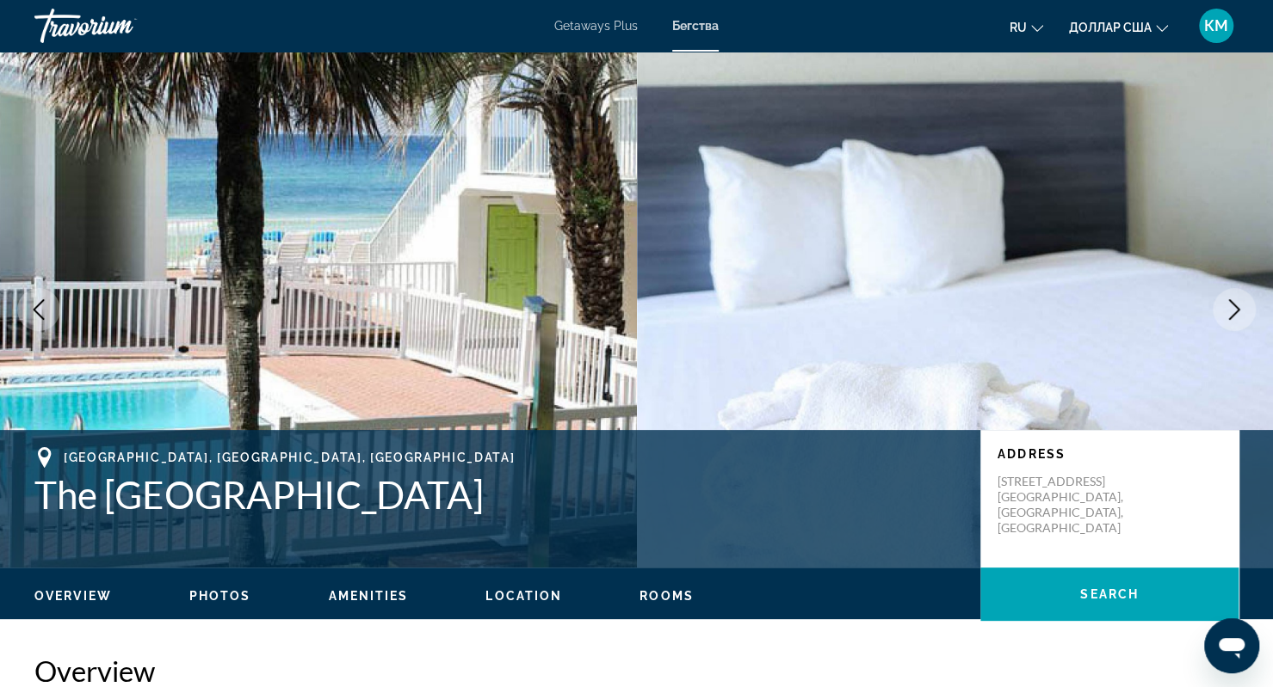
click at [1242, 311] on icon "Next image" at bounding box center [1233, 309] width 21 height 21
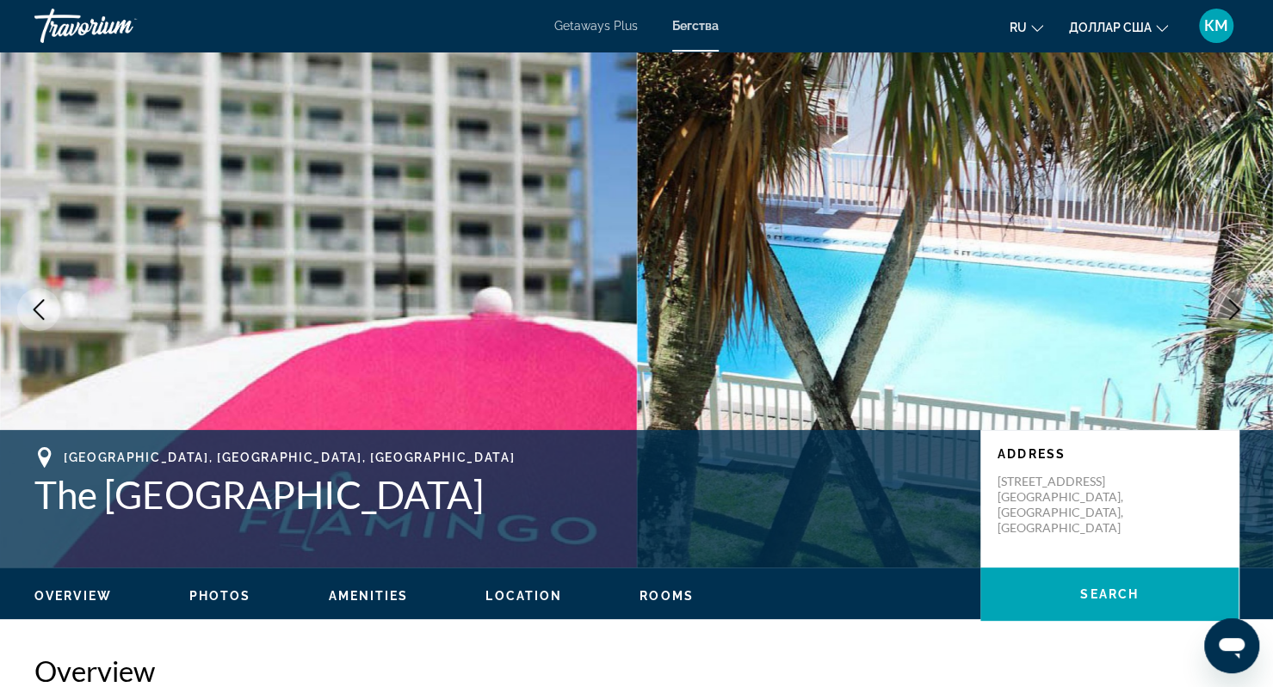
click at [1242, 311] on icon "Next image" at bounding box center [1233, 309] width 21 height 21
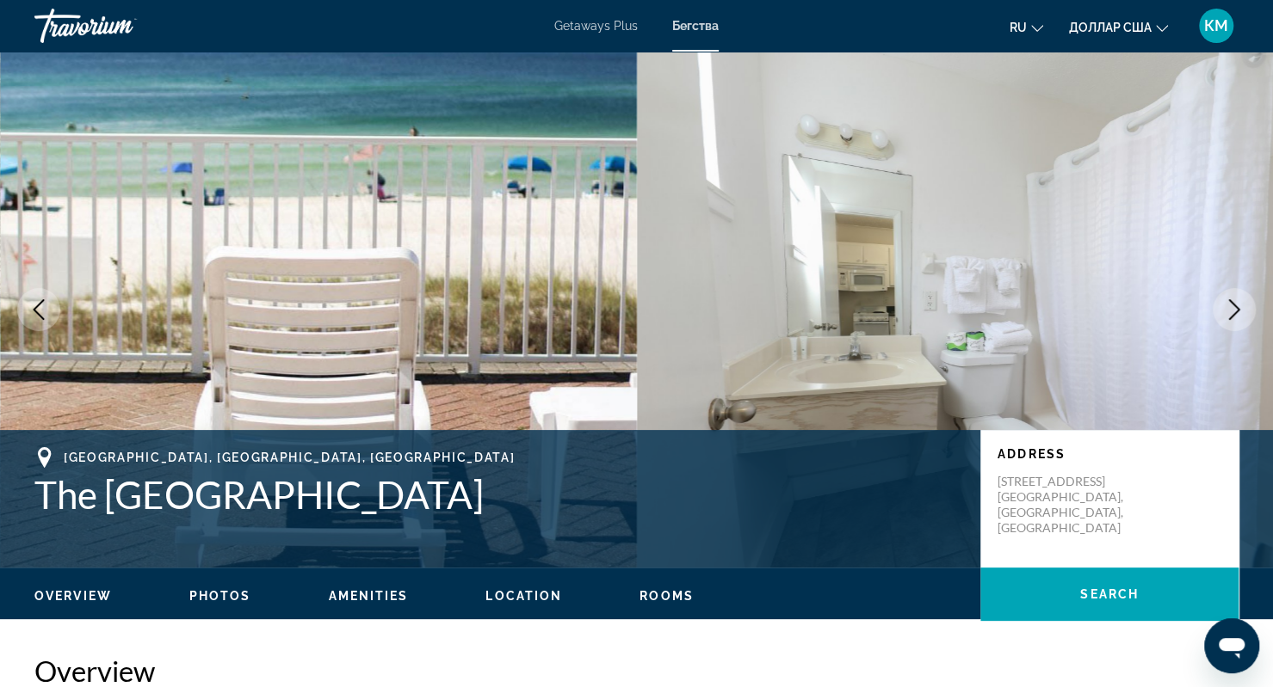
click at [1242, 311] on icon "Next image" at bounding box center [1233, 309] width 21 height 21
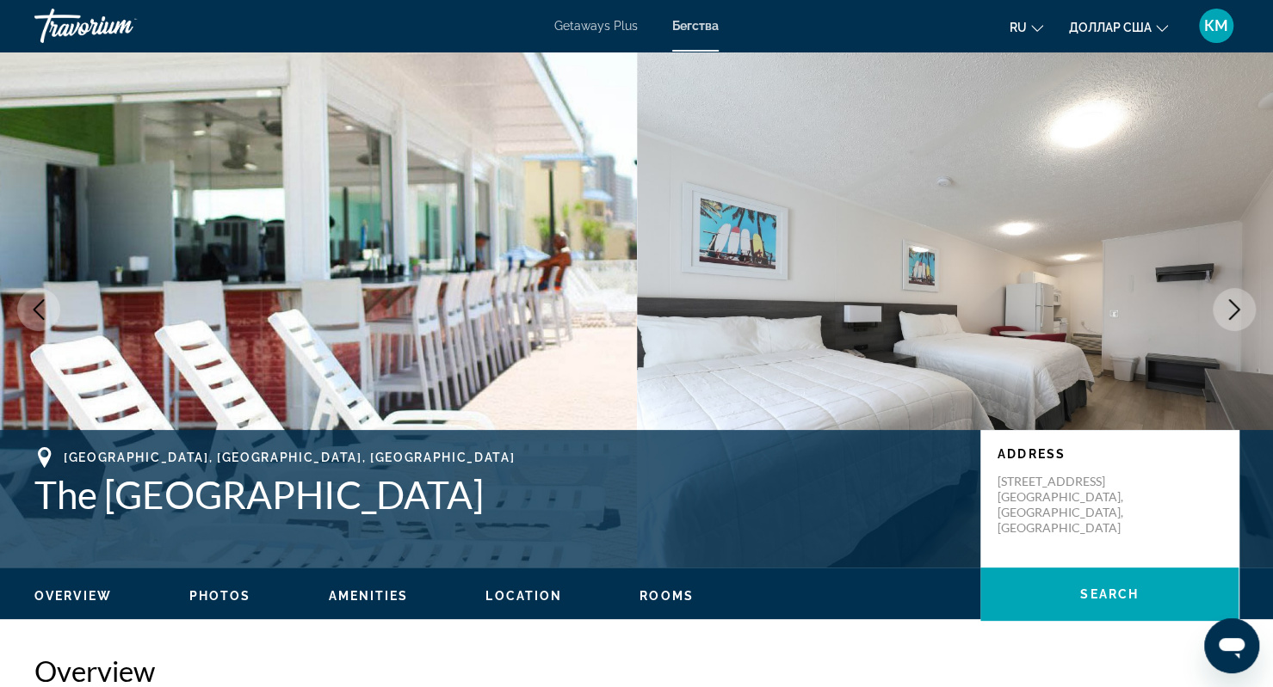
click at [1242, 311] on icon "Next image" at bounding box center [1233, 309] width 21 height 21
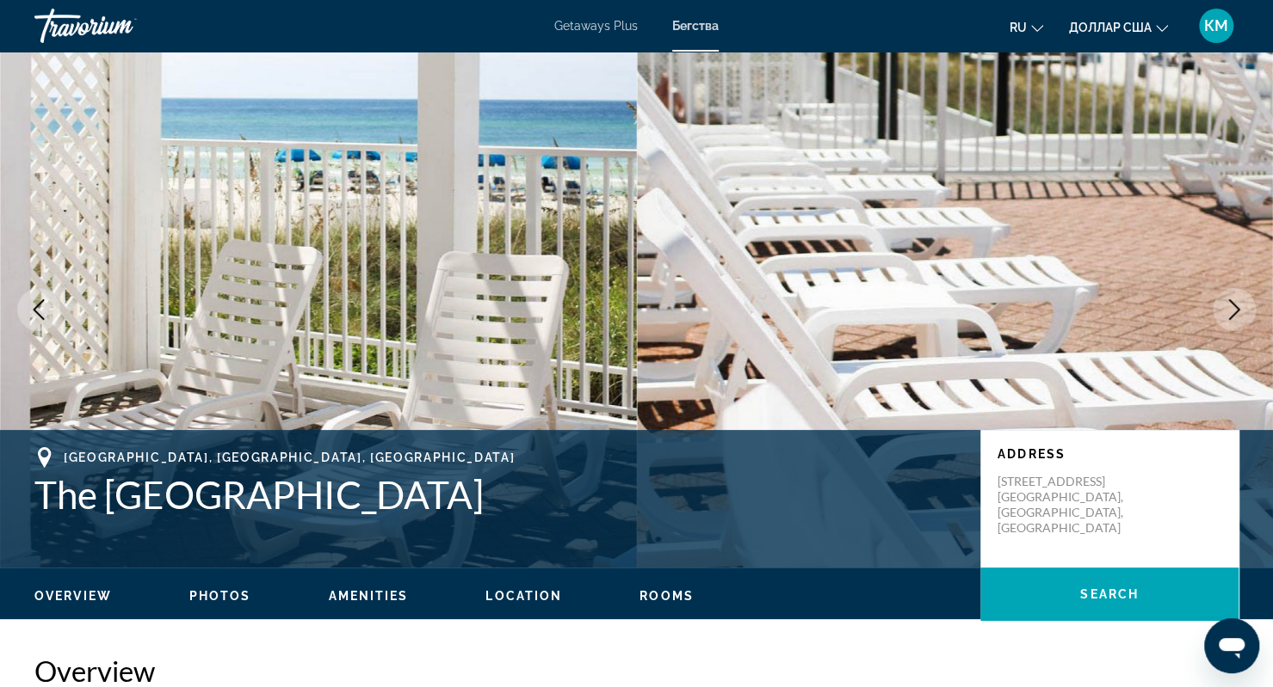
click at [40, 314] on icon "Previous image" at bounding box center [38, 309] width 21 height 21
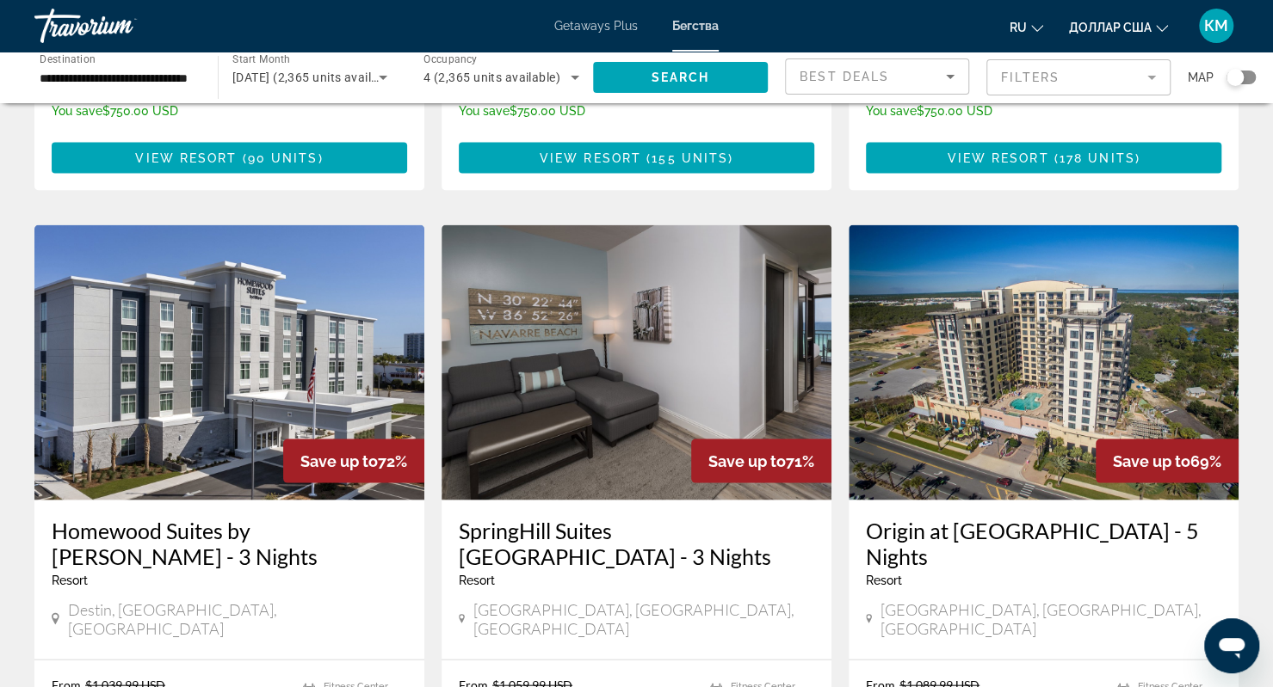
scroll to position [1831, 0]
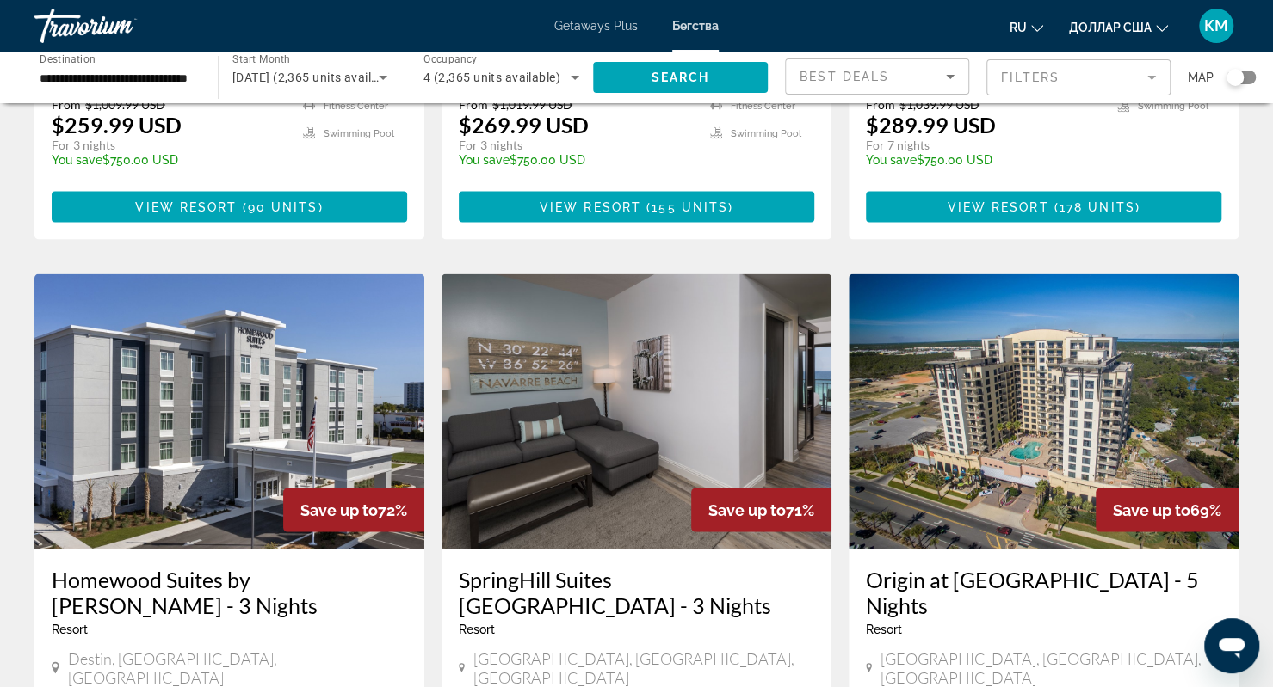
click at [954, 566] on h3 "Origin at [GEOGRAPHIC_DATA] - 5 Nights" at bounding box center [1043, 592] width 355 height 52
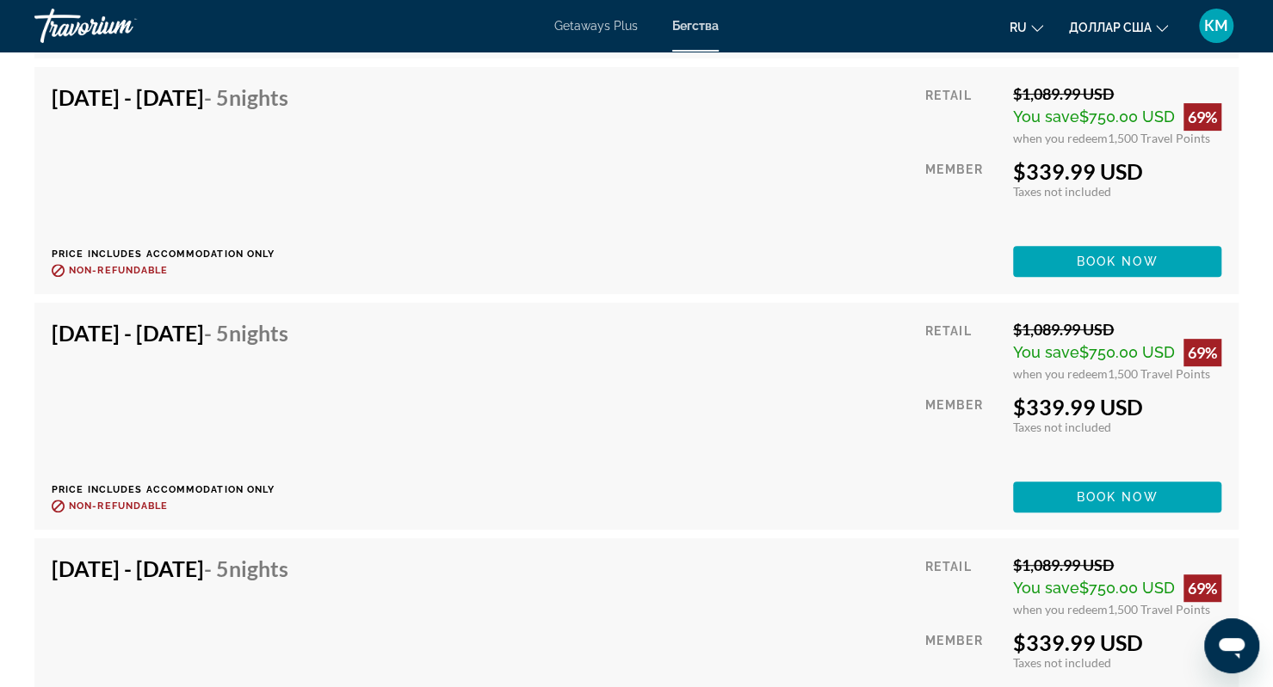
scroll to position [4073, 0]
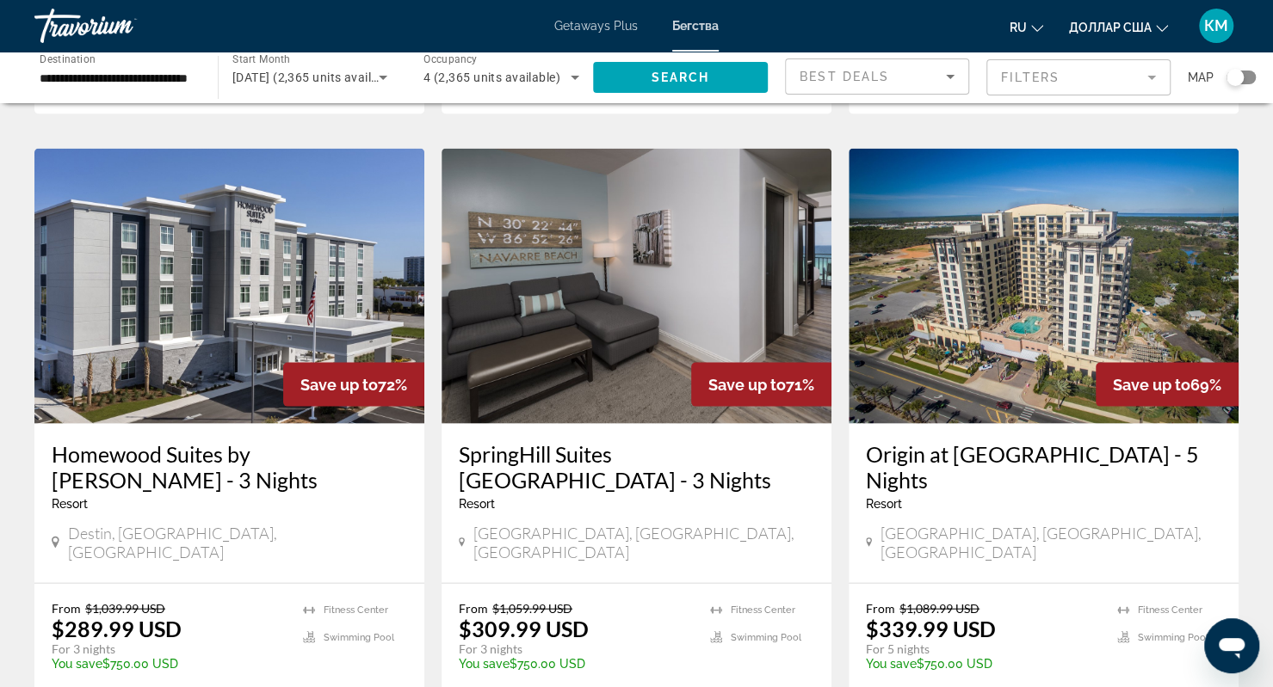
scroll to position [1948, 0]
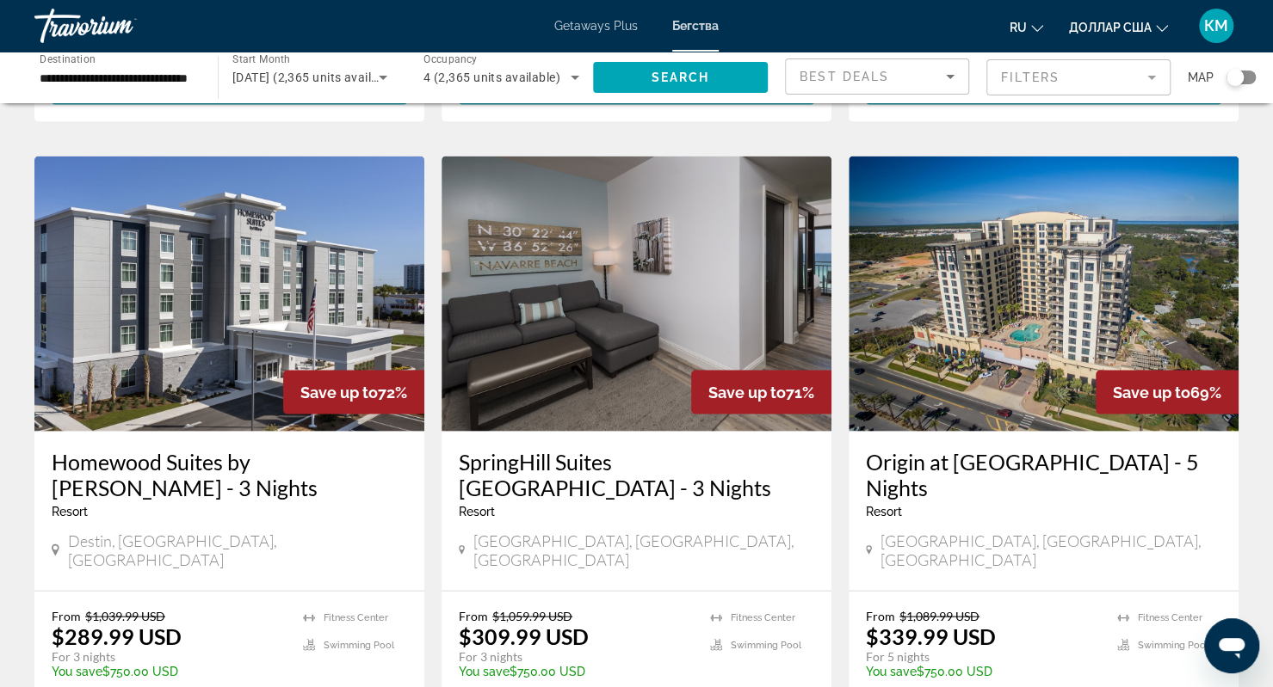
click at [1029, 179] on img "Основное содержание" at bounding box center [1043, 294] width 390 height 275
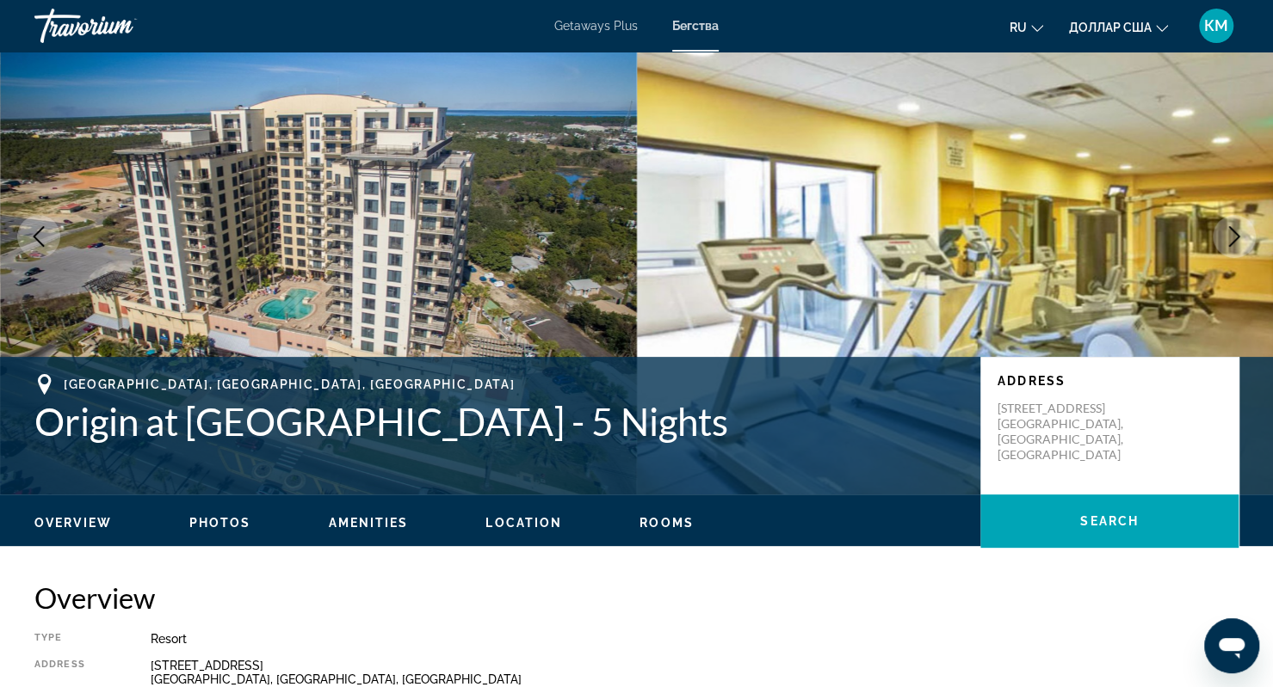
scroll to position [74, 0]
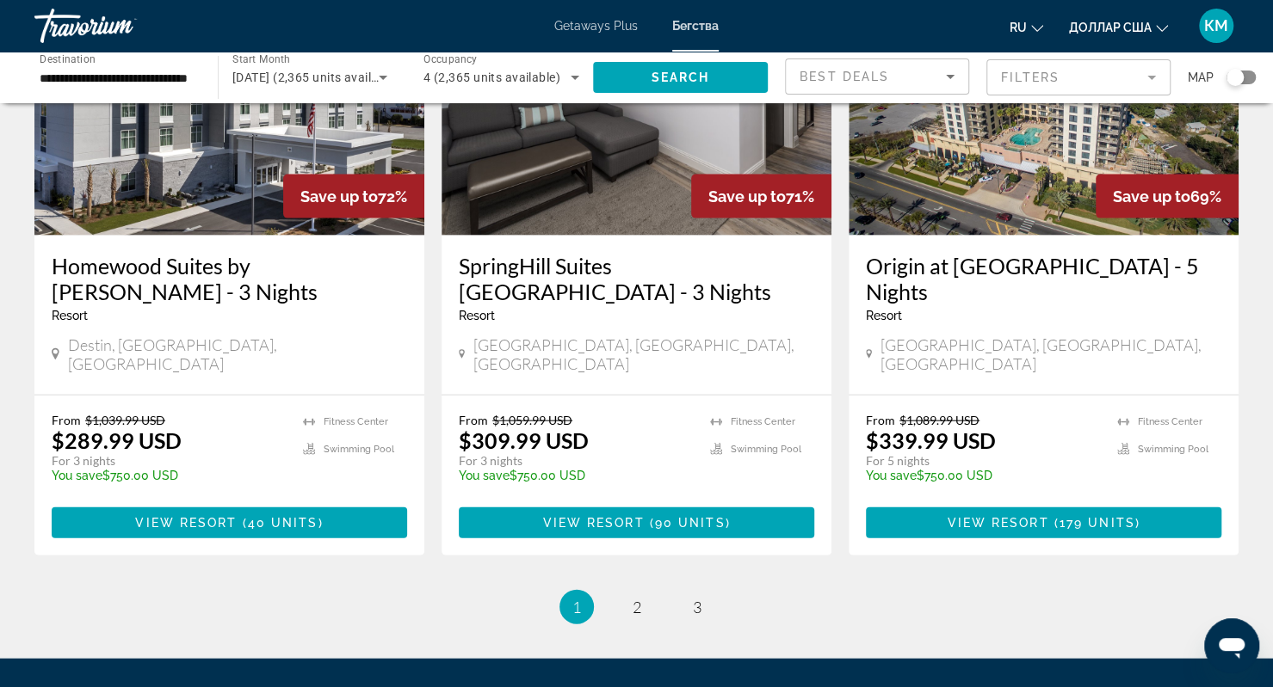
scroll to position [2145, 0]
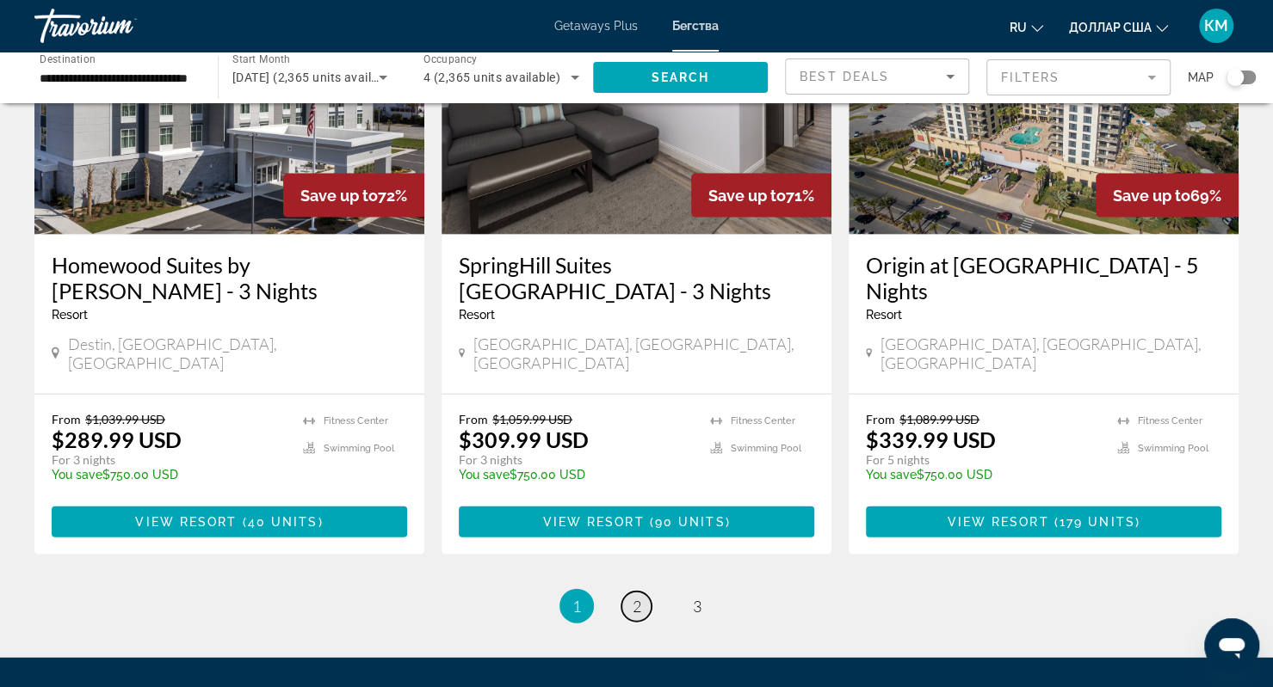
click at [635, 597] on span "2" at bounding box center [636, 606] width 9 height 19
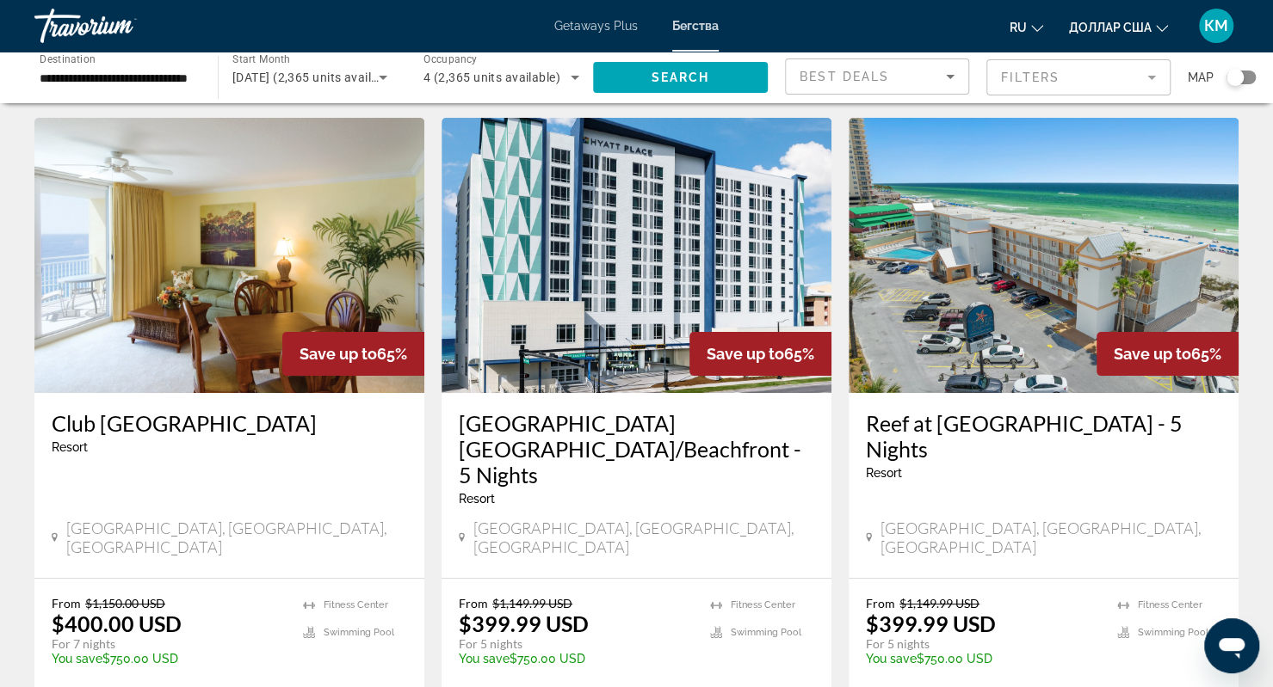
scroll to position [45, 0]
click at [571, 406] on div "[GEOGRAPHIC_DATA] [GEOGRAPHIC_DATA]/Beachfront - 5 Nights Resort - This is an a…" at bounding box center [636, 486] width 390 height 185
click at [564, 437] on h3 "[GEOGRAPHIC_DATA] [GEOGRAPHIC_DATA]/Beachfront - 5 Nights" at bounding box center [636, 449] width 355 height 77
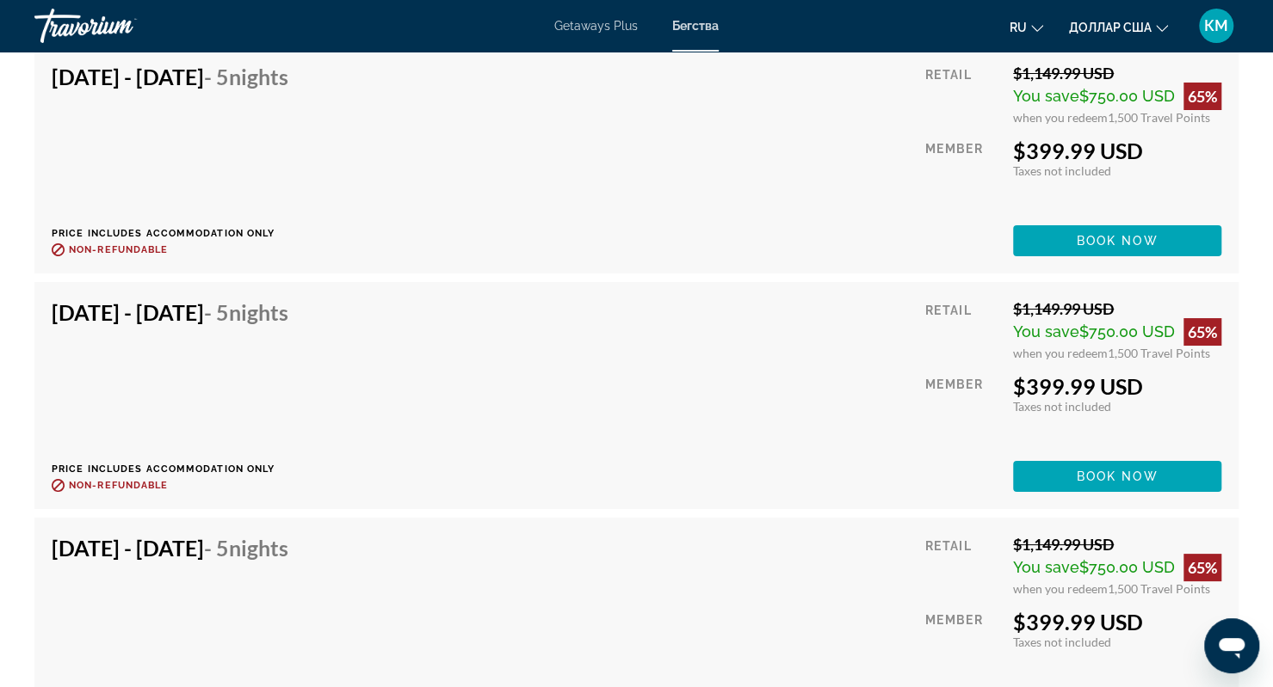
scroll to position [3702, 0]
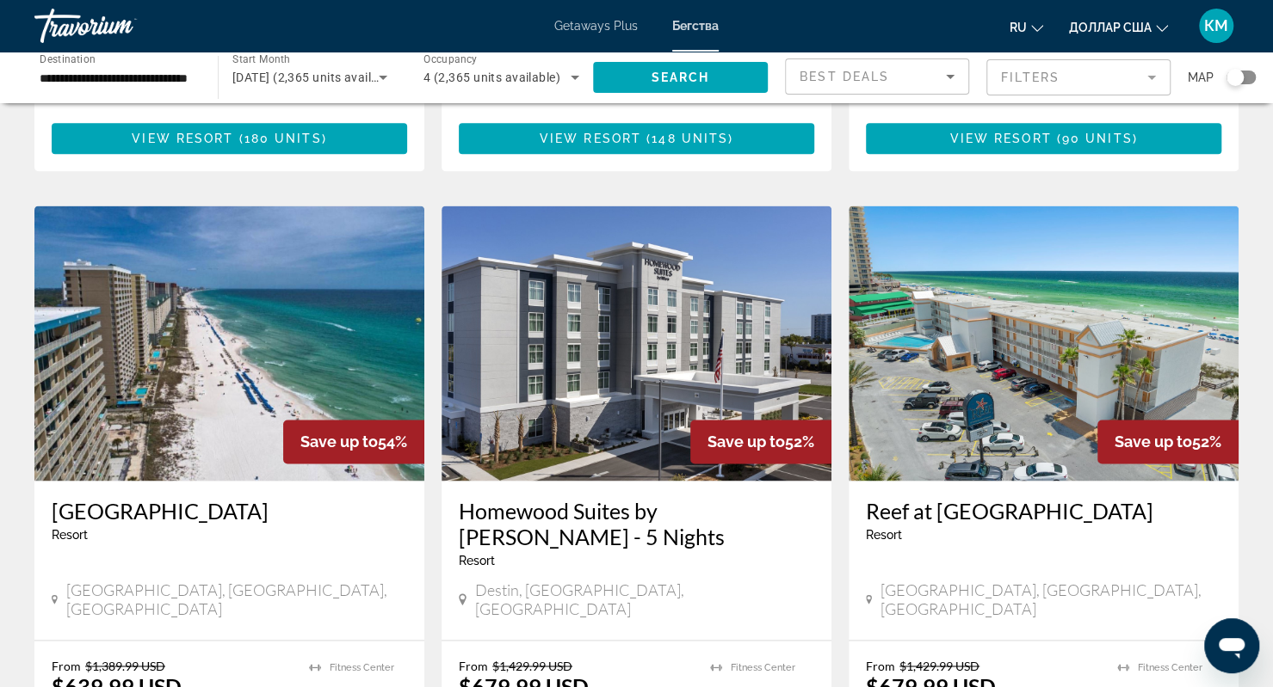
scroll to position [1287, 0]
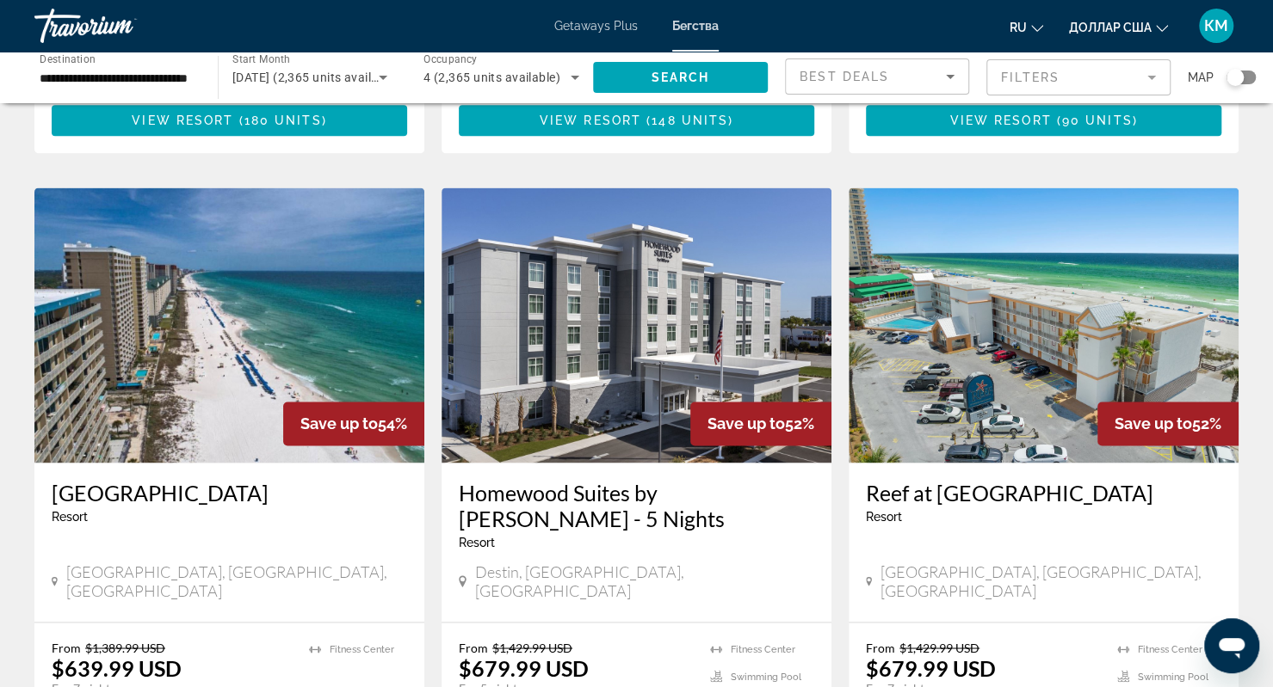
click at [239, 480] on h3 "[GEOGRAPHIC_DATA]" at bounding box center [229, 493] width 355 height 26
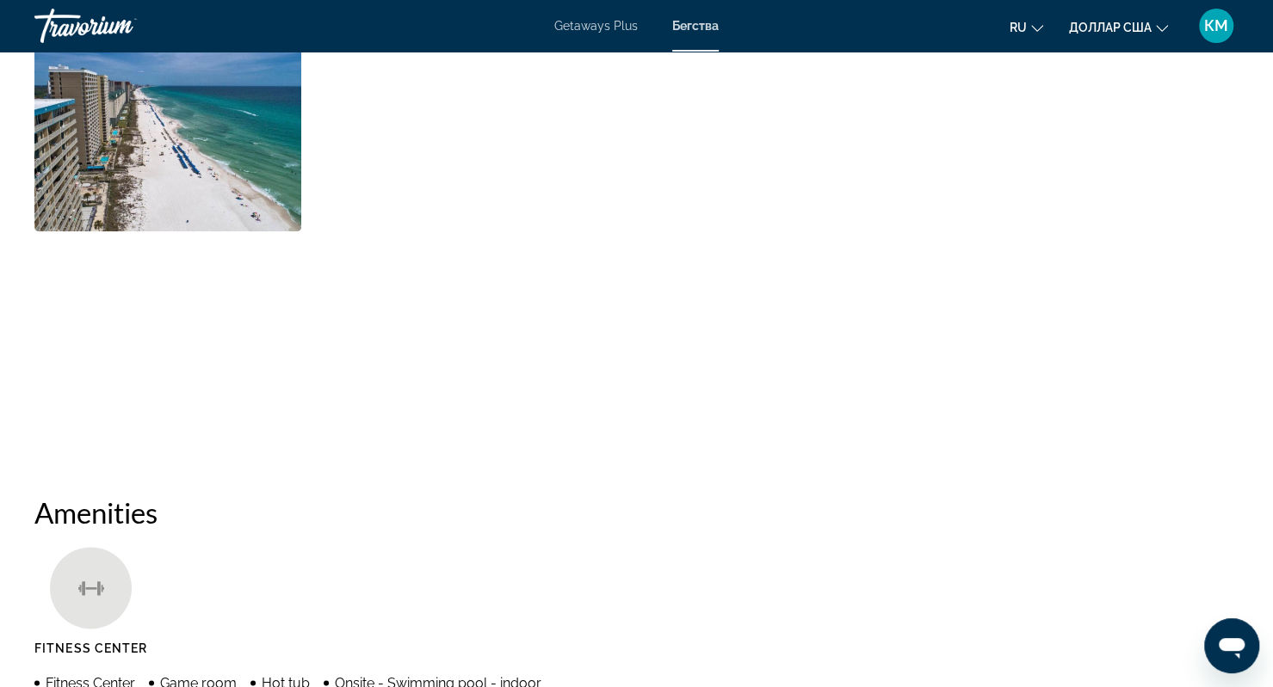
scroll to position [890, 0]
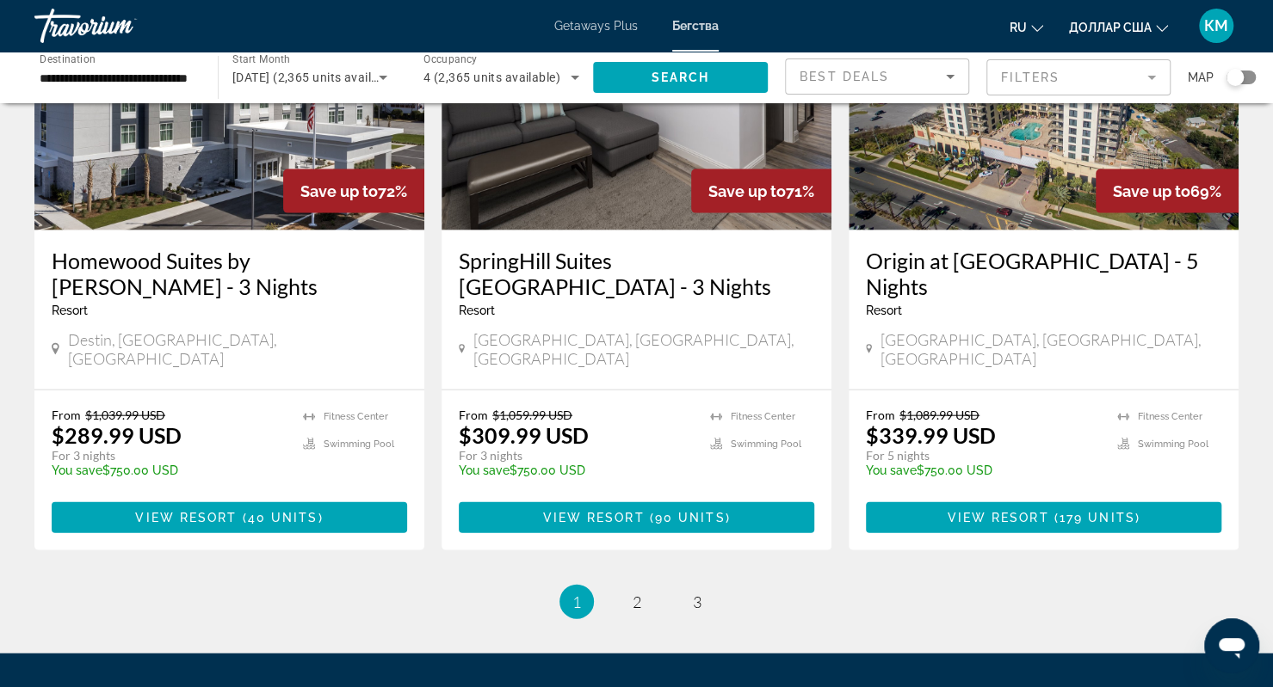
scroll to position [2169, 0]
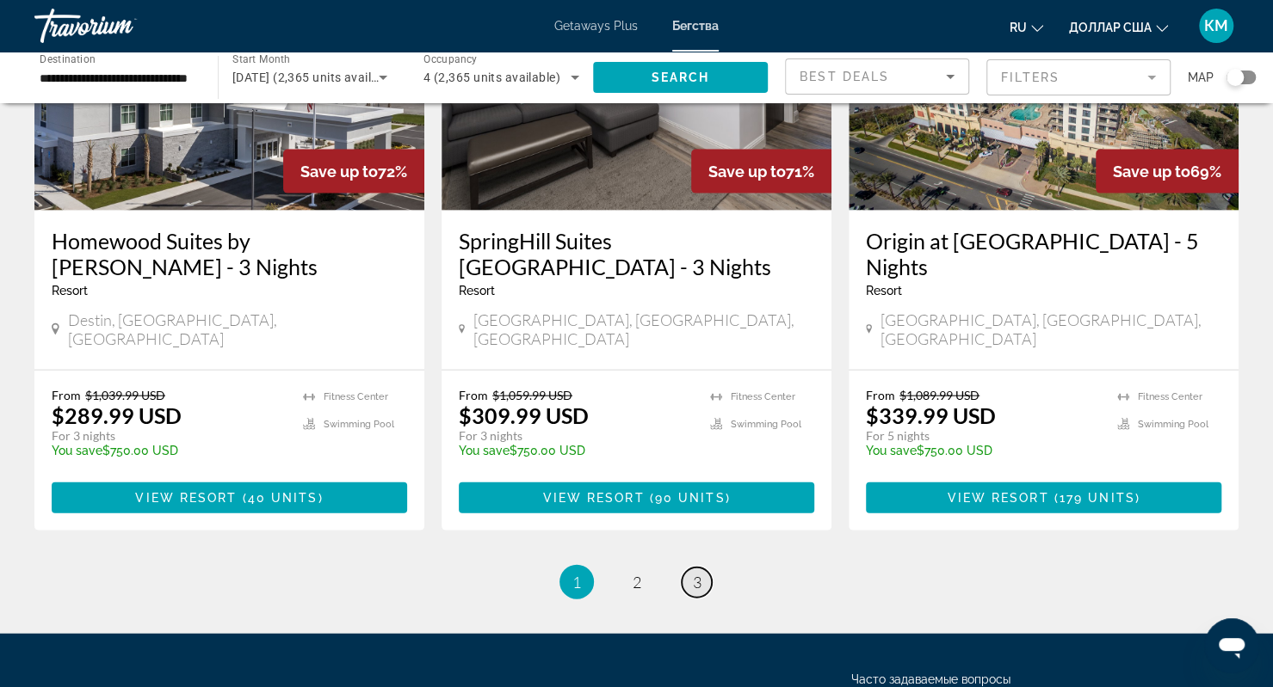
click at [709, 568] on link "page 3" at bounding box center [696, 583] width 30 height 30
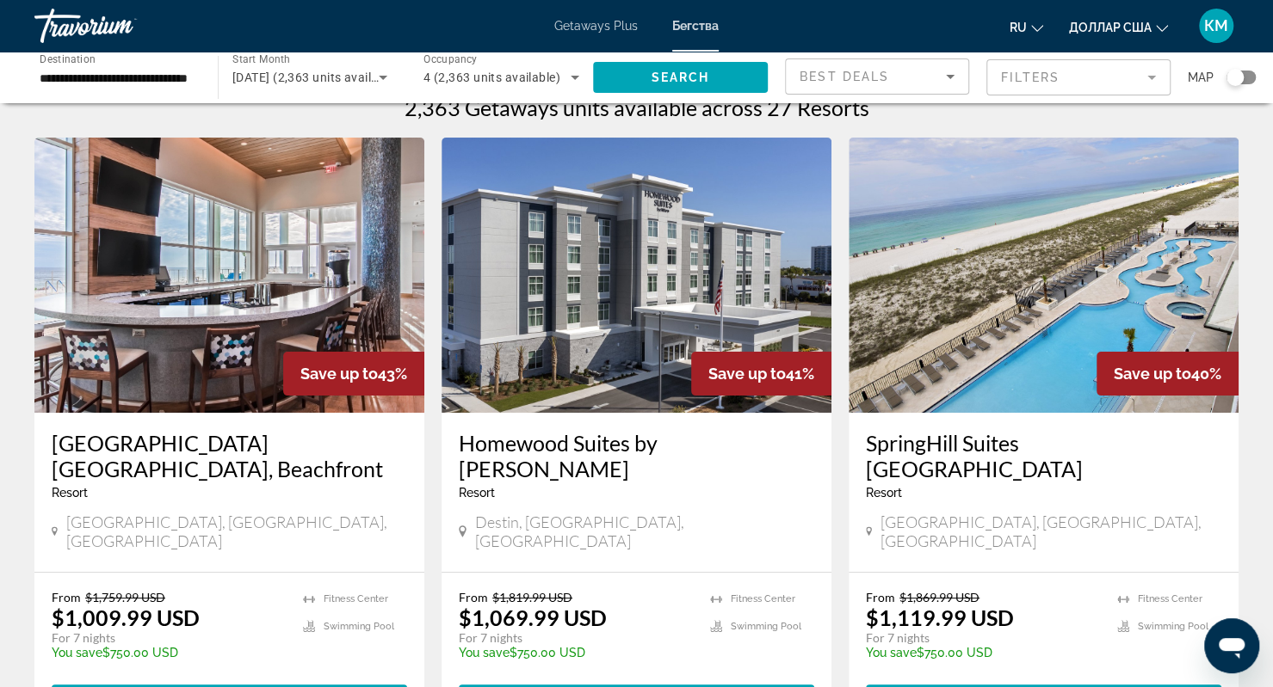
scroll to position [27, 0]
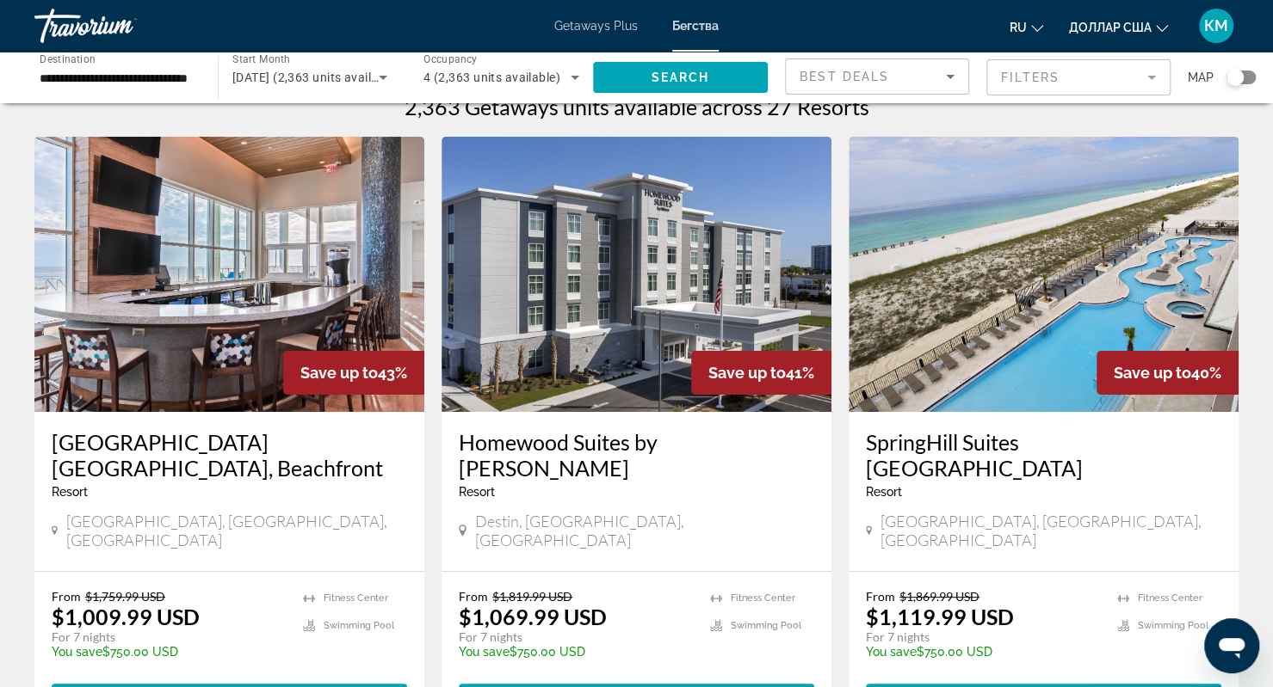
click at [967, 448] on h3 "SpringHill Suites [GEOGRAPHIC_DATA]" at bounding box center [1043, 455] width 355 height 52
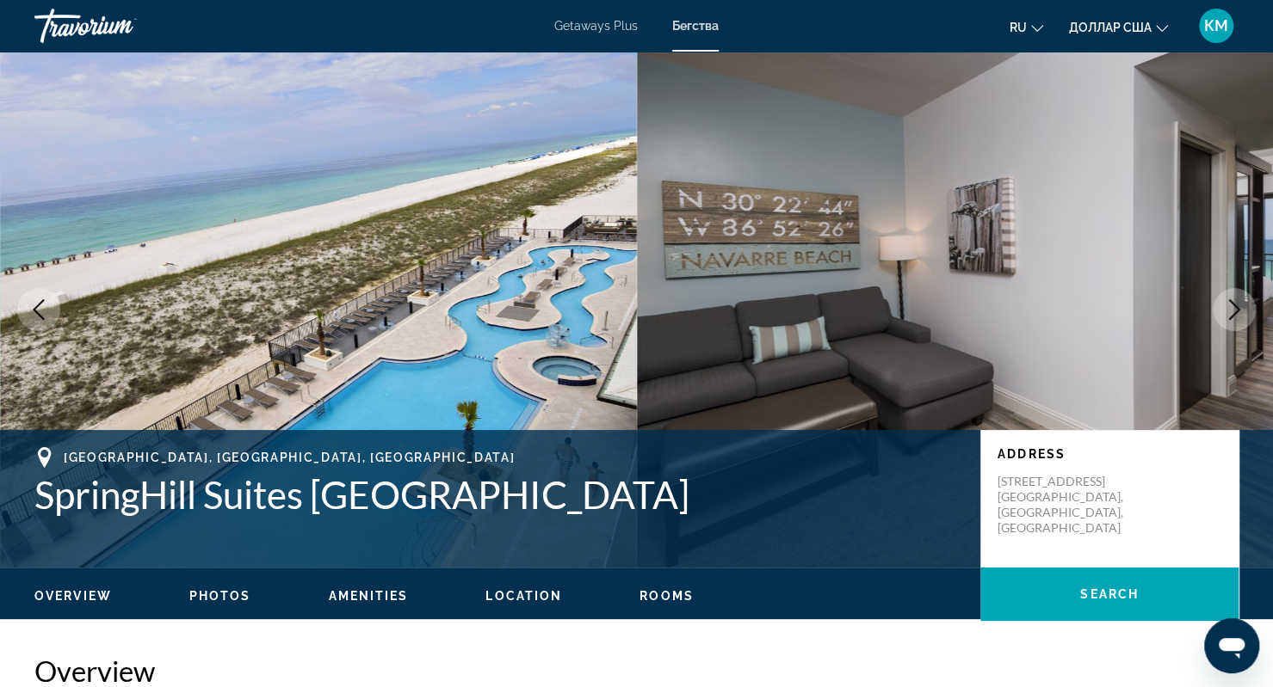
click at [1237, 314] on icon "Next image" at bounding box center [1233, 309] width 21 height 21
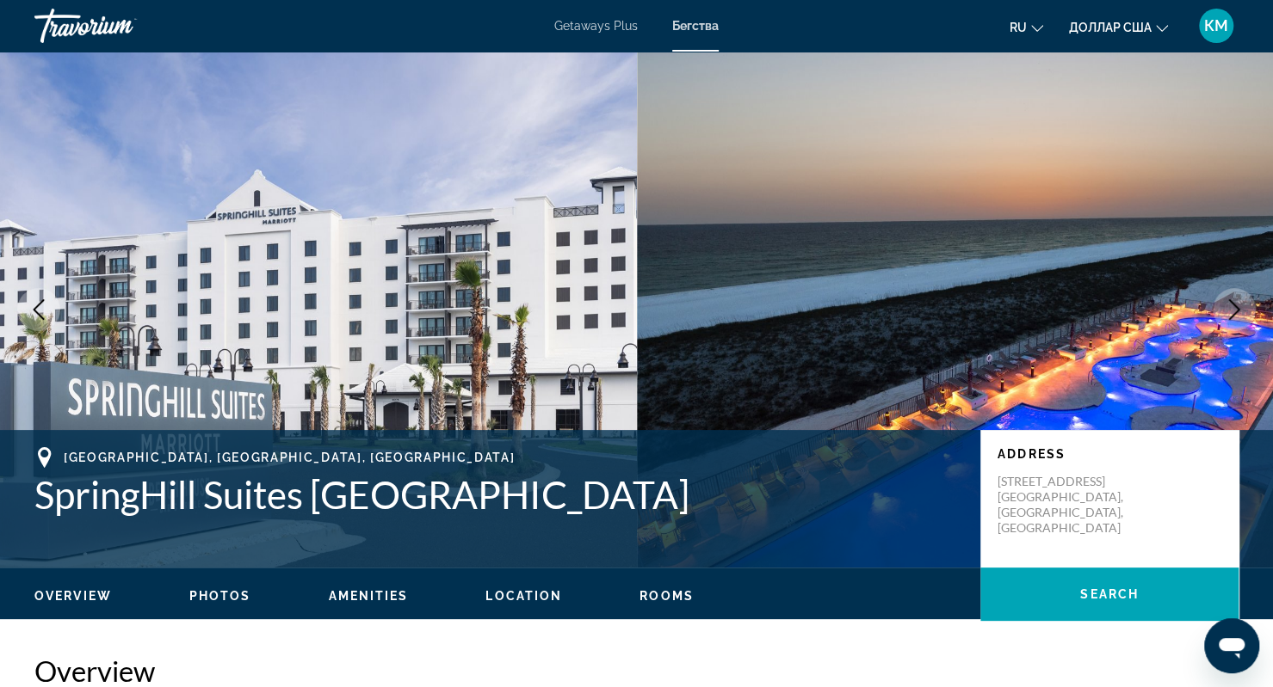
click at [1237, 314] on icon "Next image" at bounding box center [1233, 309] width 21 height 21
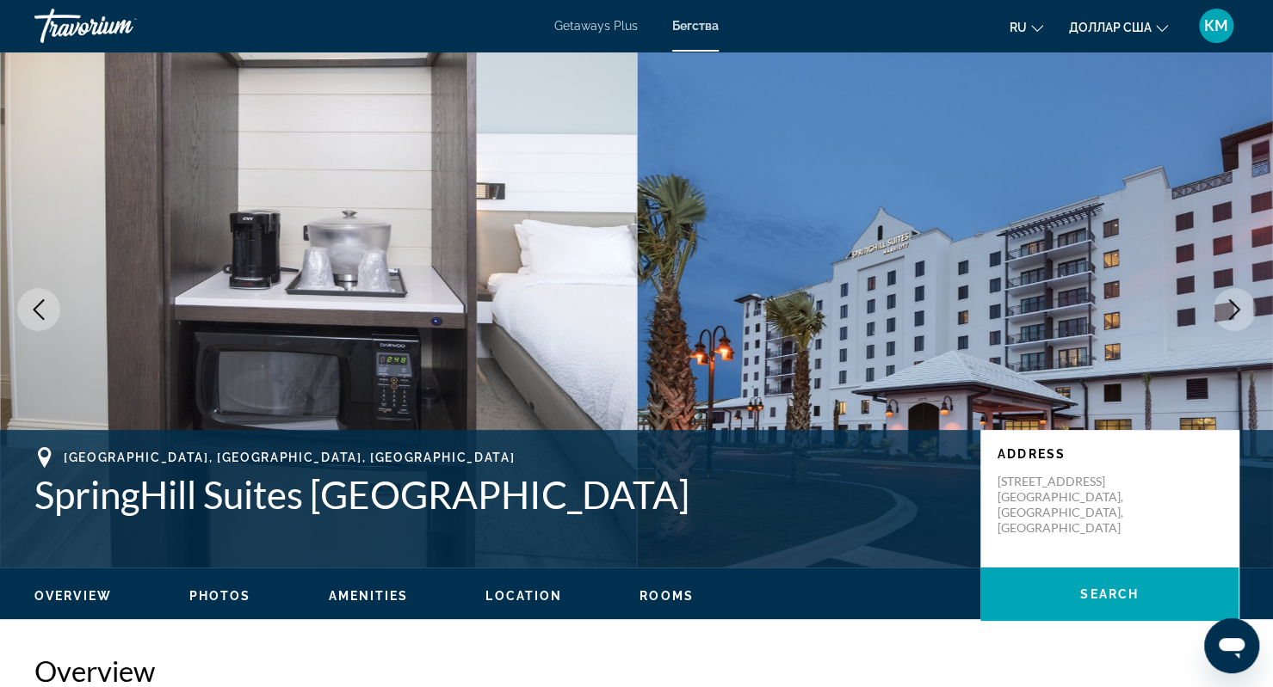
click at [1237, 314] on icon "Next image" at bounding box center [1233, 309] width 21 height 21
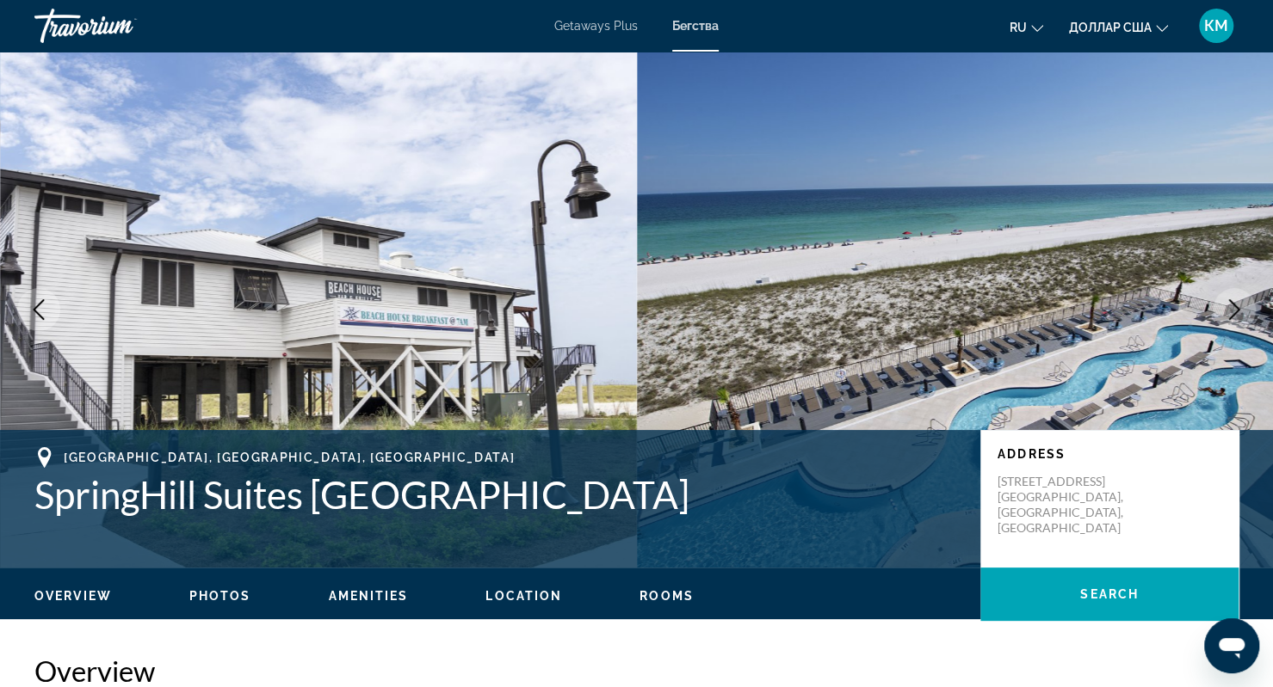
click at [1237, 314] on icon "Next image" at bounding box center [1233, 309] width 21 height 21
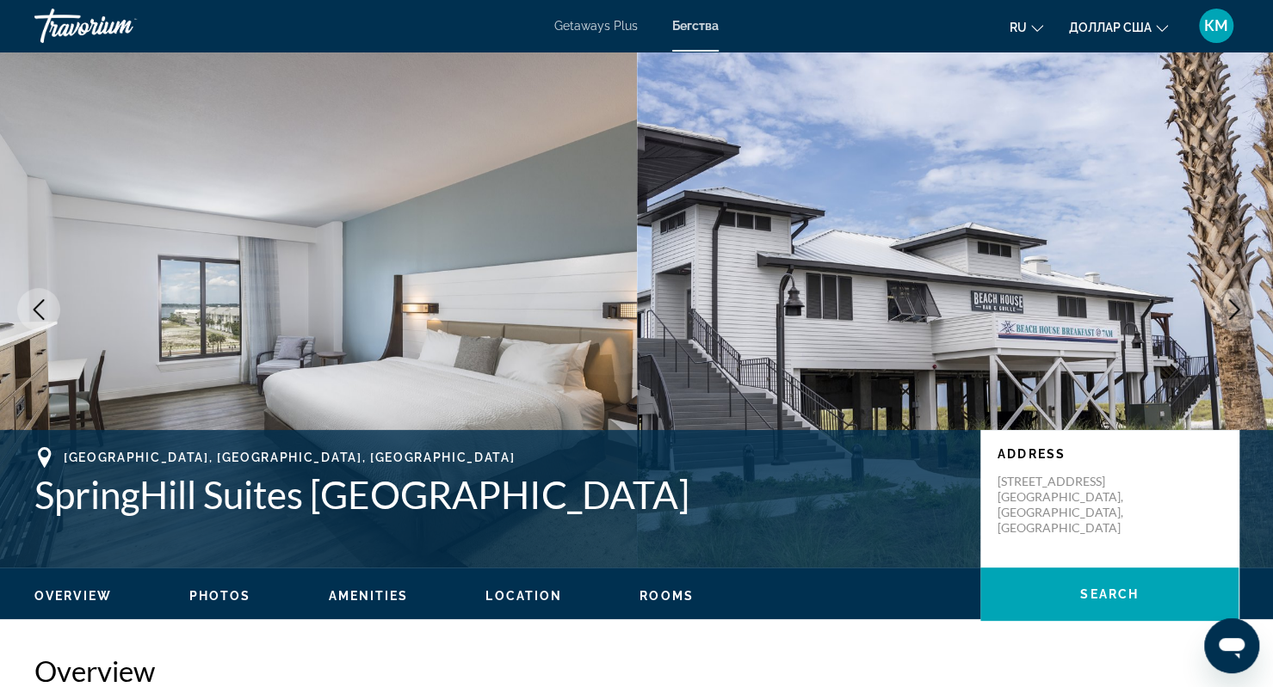
click at [1237, 314] on icon "Next image" at bounding box center [1233, 309] width 21 height 21
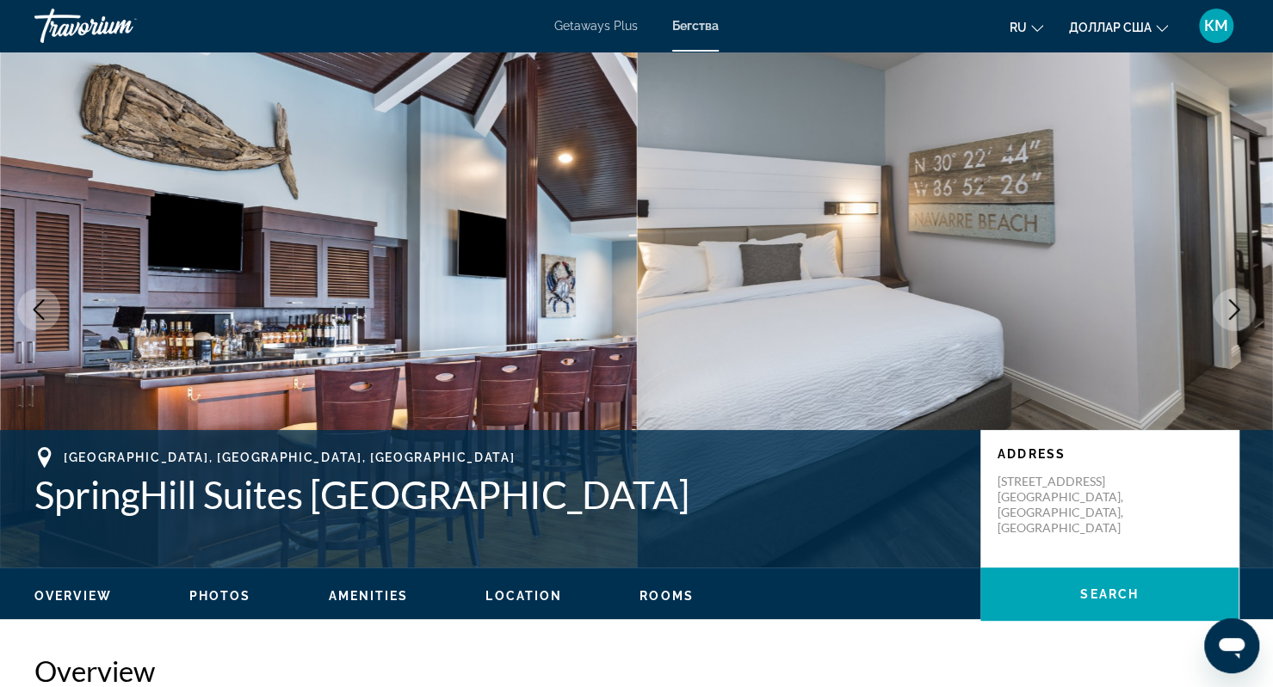
click at [1237, 314] on icon "Next image" at bounding box center [1233, 309] width 21 height 21
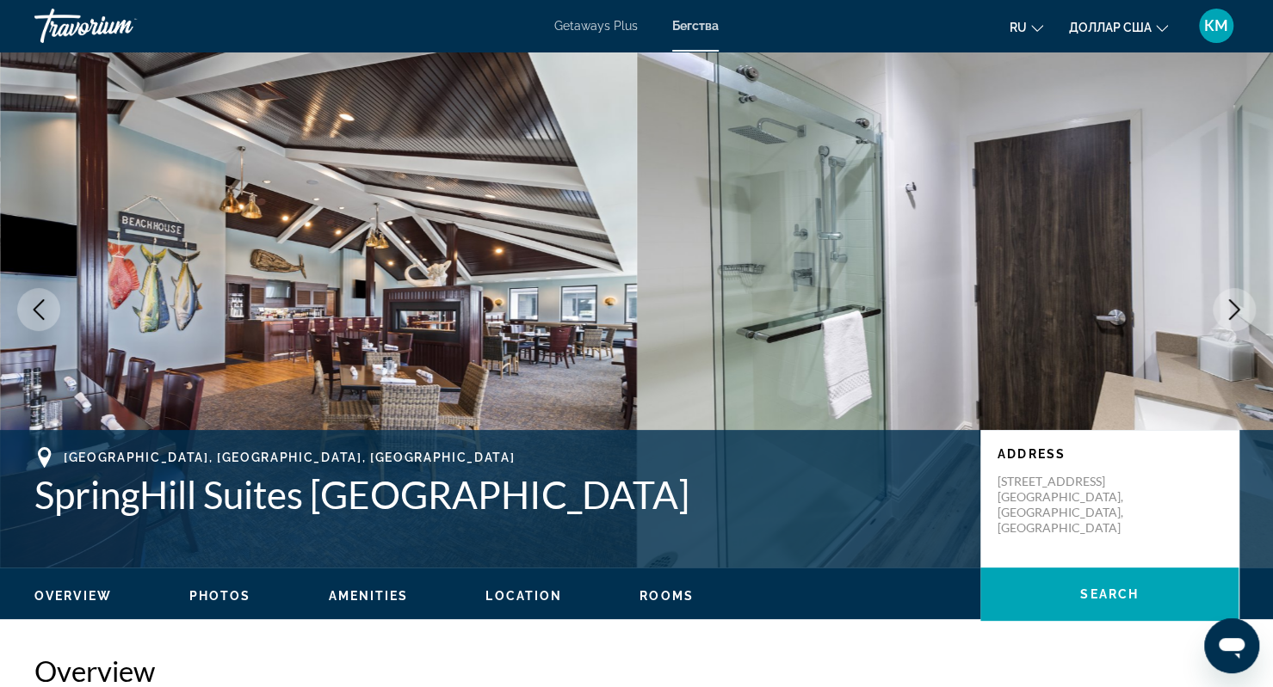
click at [1237, 314] on icon "Next image" at bounding box center [1233, 309] width 21 height 21
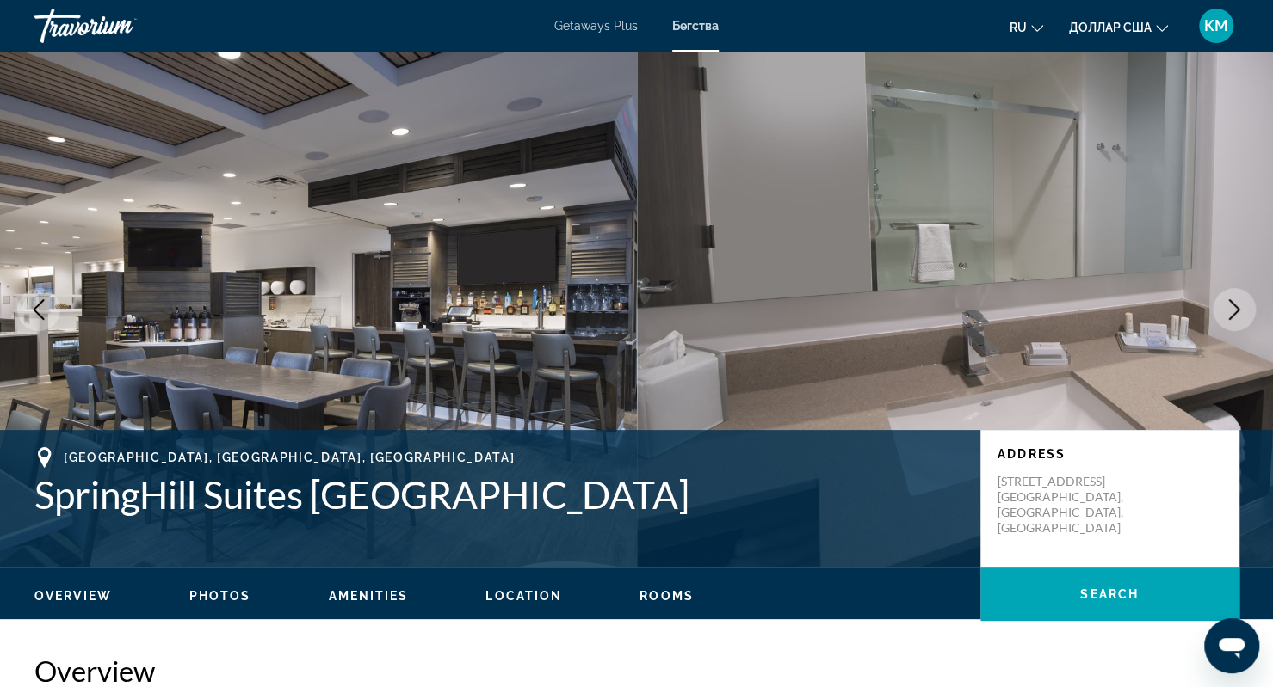
click at [1237, 314] on icon "Next image" at bounding box center [1233, 309] width 21 height 21
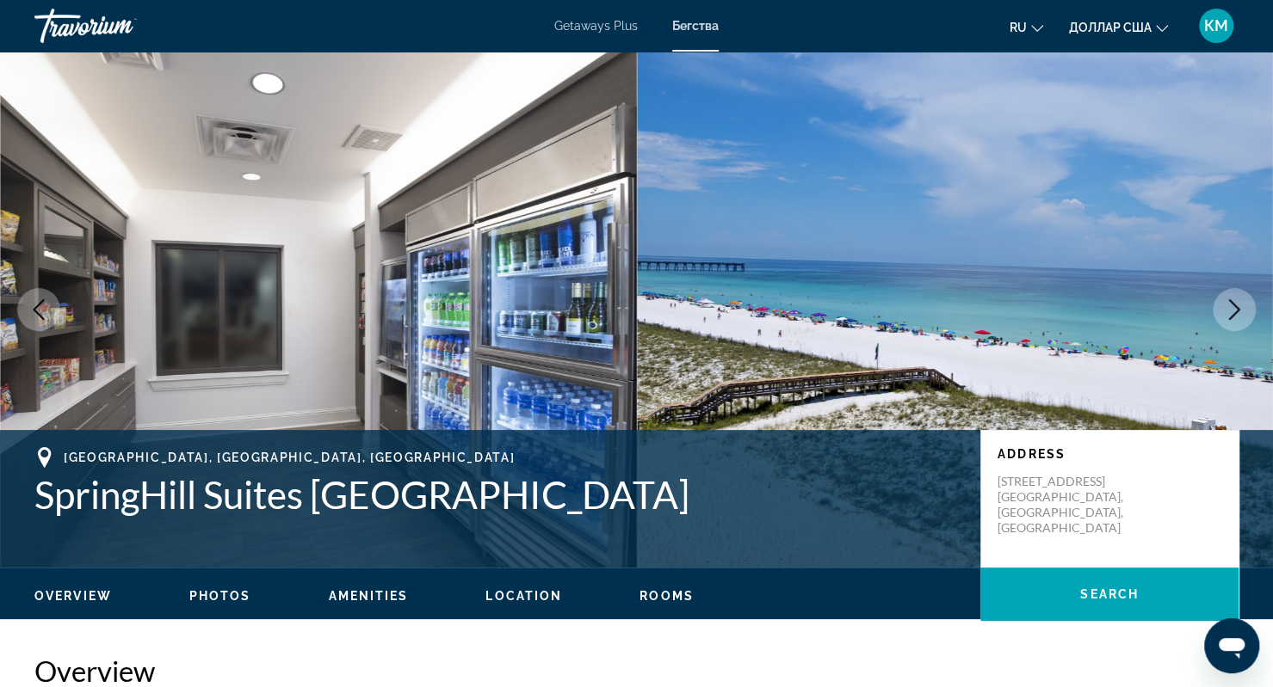
click at [1237, 314] on icon "Next image" at bounding box center [1233, 309] width 21 height 21
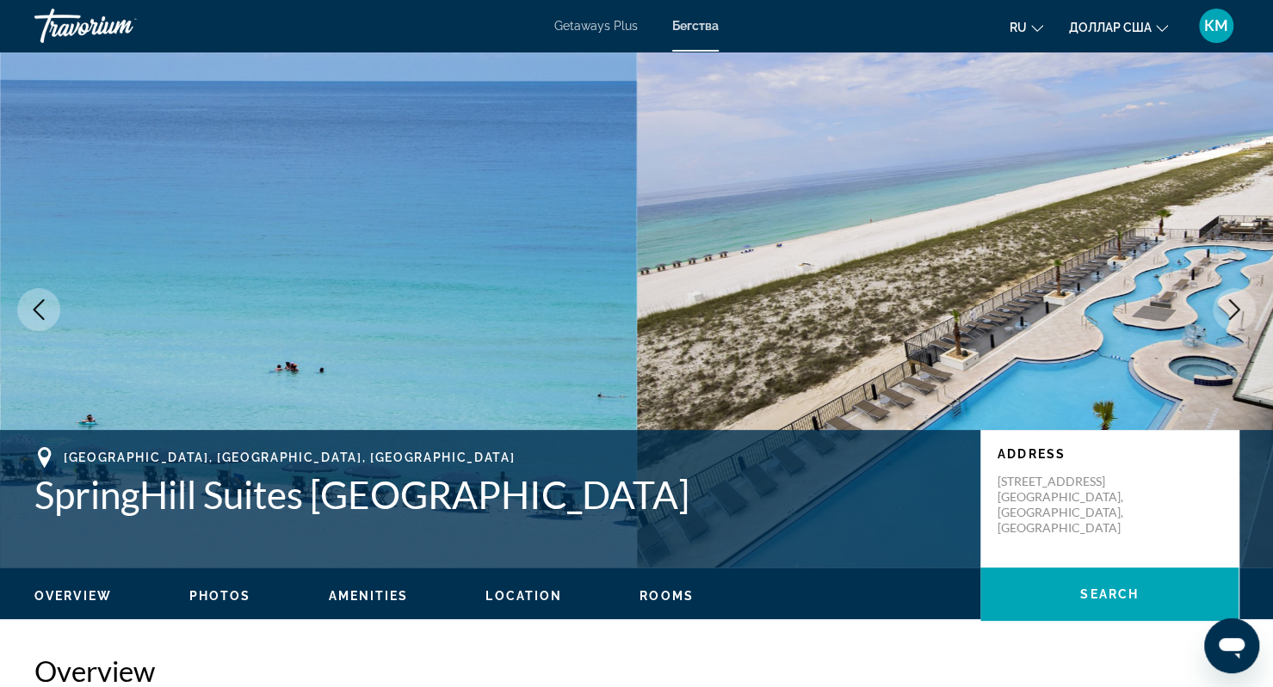
click at [1237, 314] on icon "Next image" at bounding box center [1233, 309] width 21 height 21
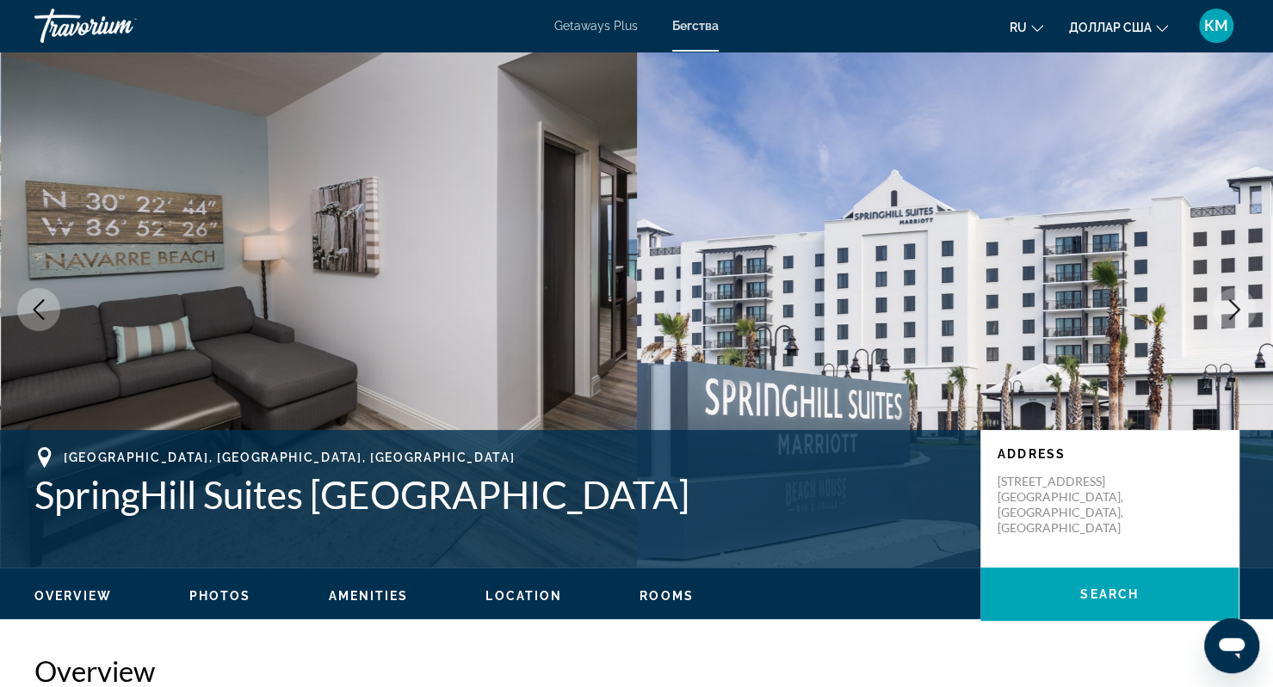
click at [1237, 314] on icon "Next image" at bounding box center [1233, 309] width 21 height 21
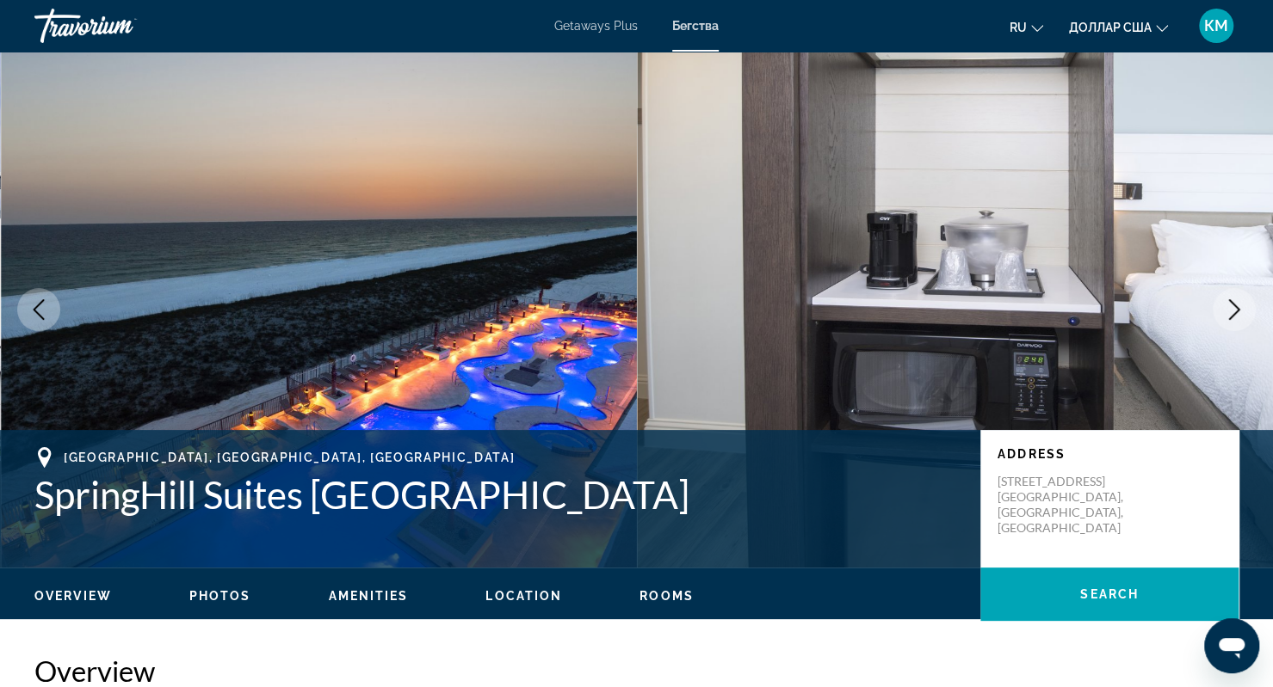
click at [1237, 314] on icon "Next image" at bounding box center [1233, 309] width 21 height 21
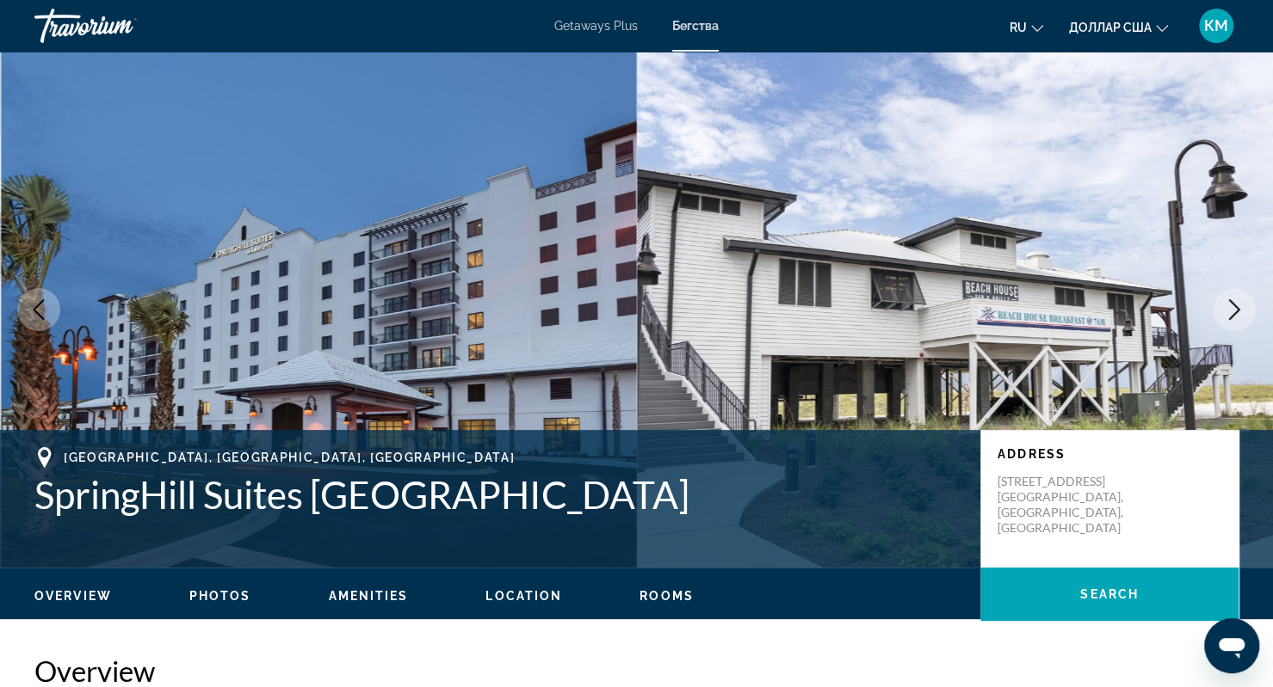
click at [1237, 314] on icon "Next image" at bounding box center [1233, 309] width 21 height 21
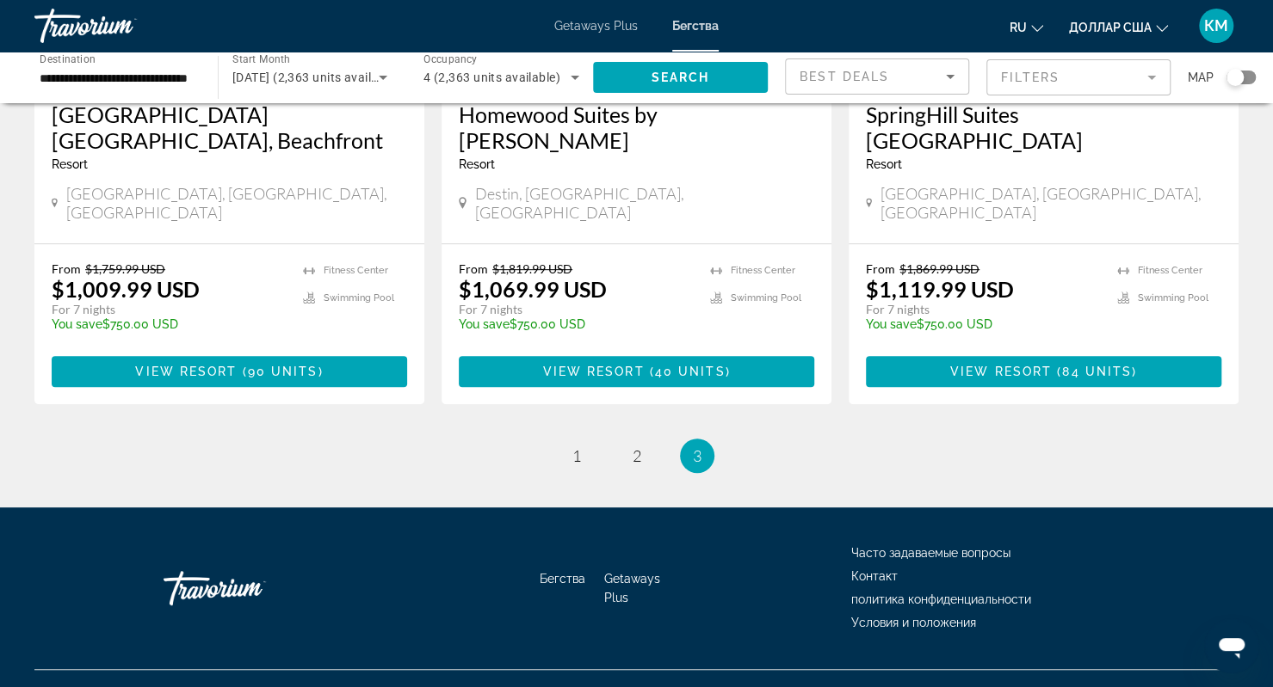
scroll to position [366, 0]
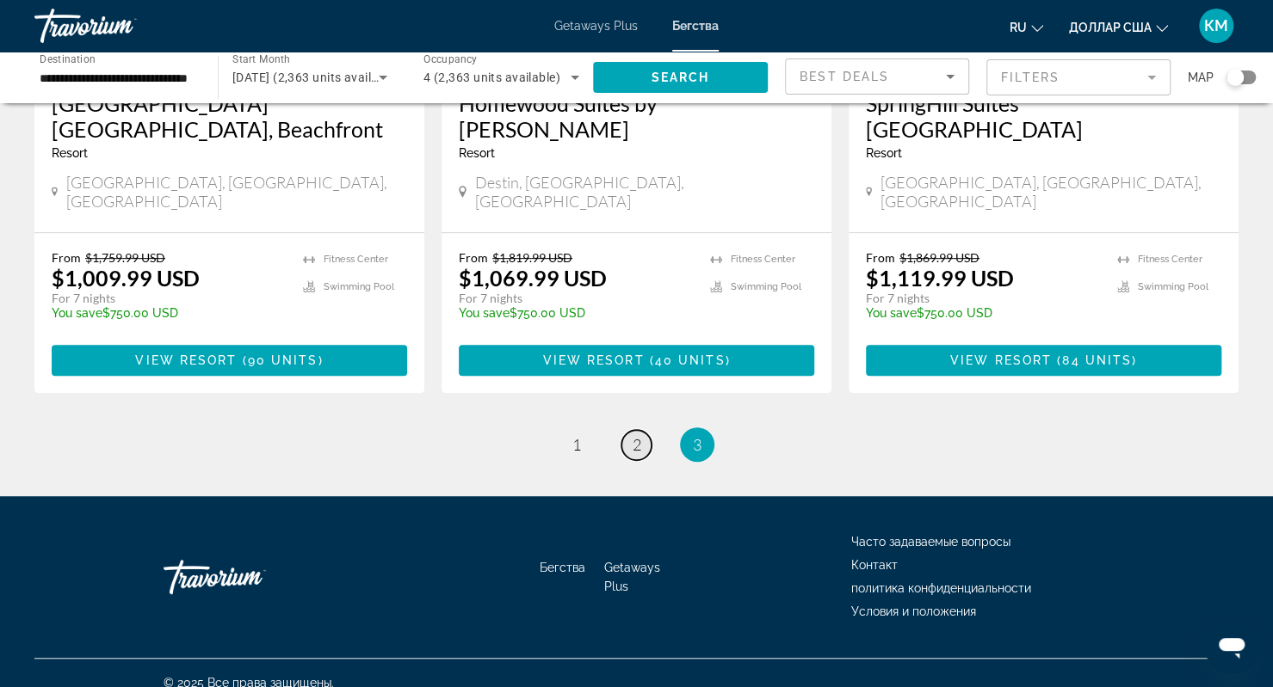
click at [629, 430] on link "page 2" at bounding box center [636, 445] width 30 height 30
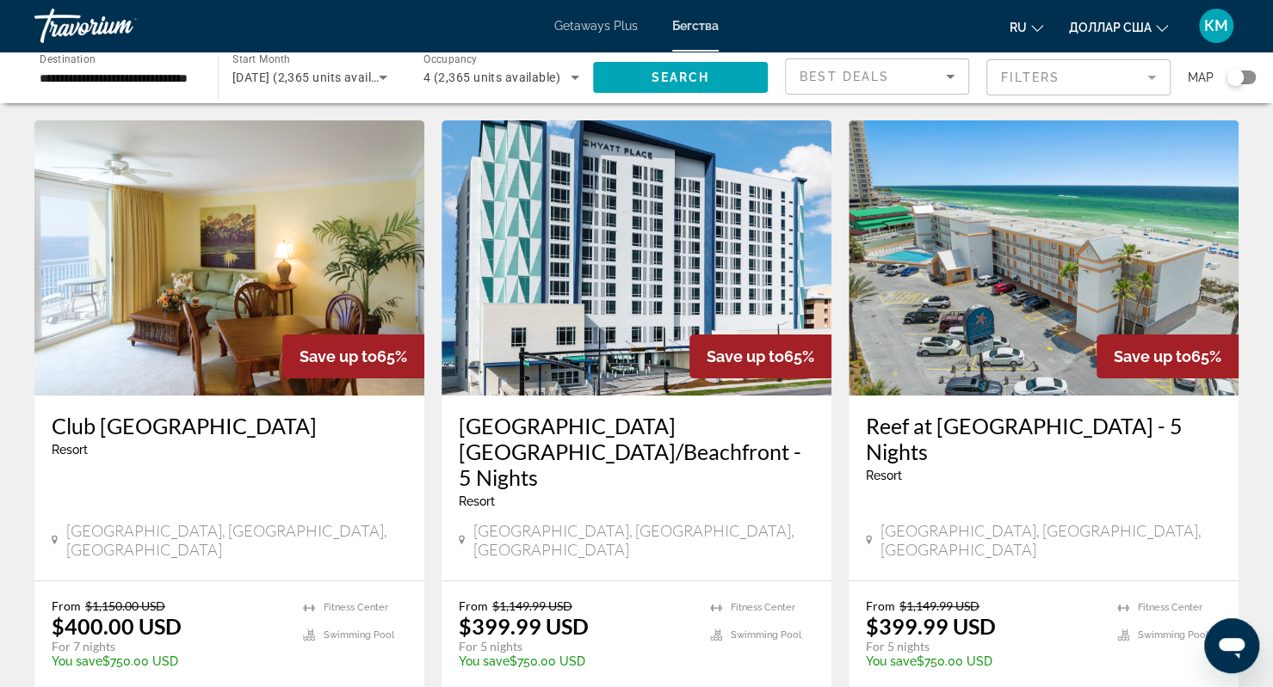
scroll to position [44, 0]
click at [632, 342] on img "Основное содержание" at bounding box center [636, 257] width 390 height 275
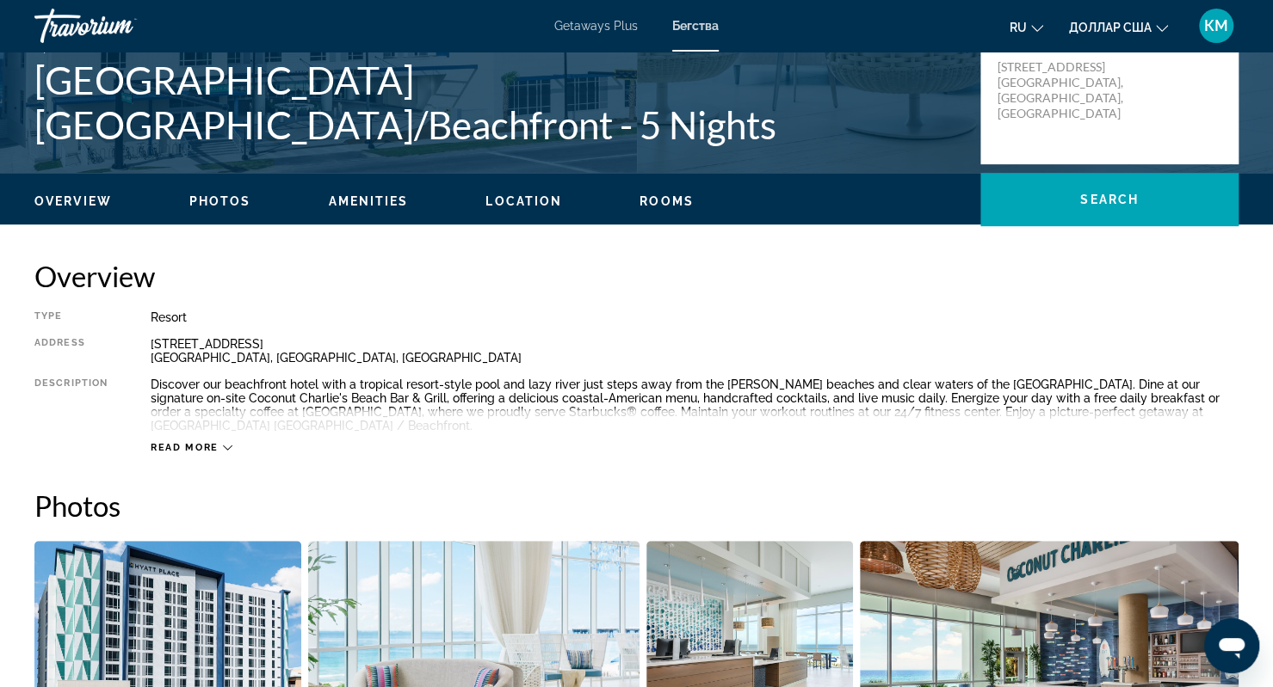
scroll to position [391, 0]
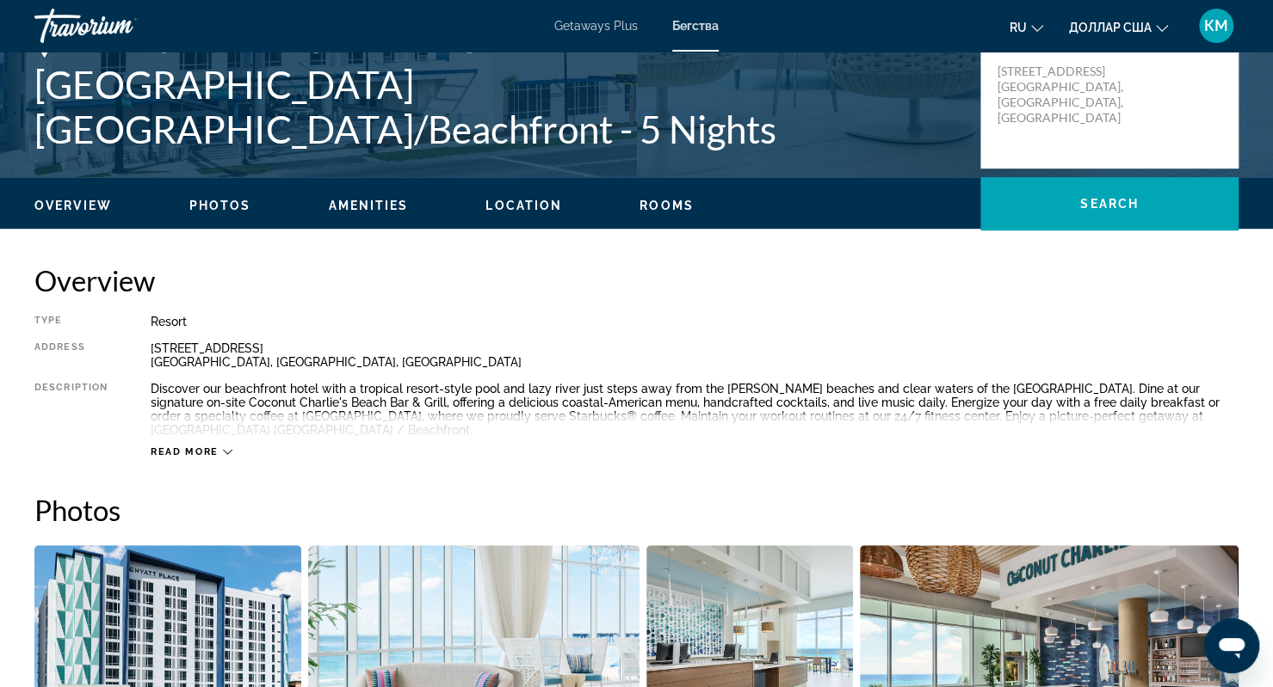
click at [213, 455] on span "Read more" at bounding box center [185, 452] width 68 height 11
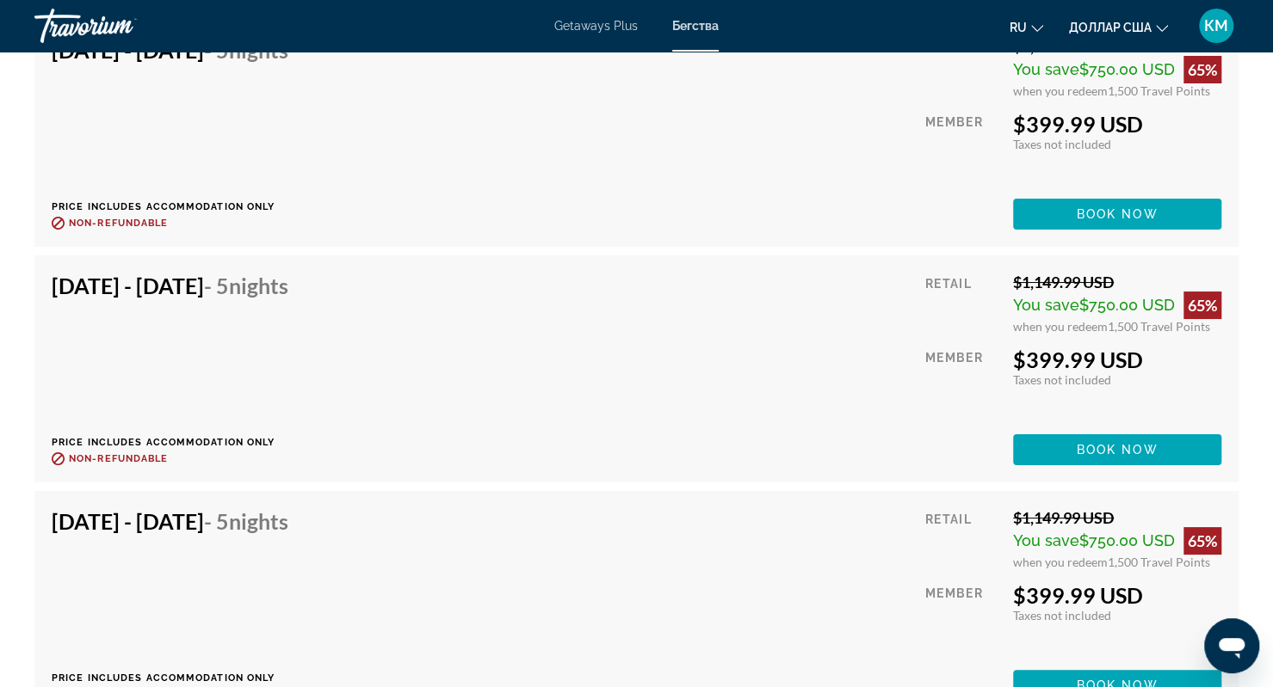
scroll to position [3727, 0]
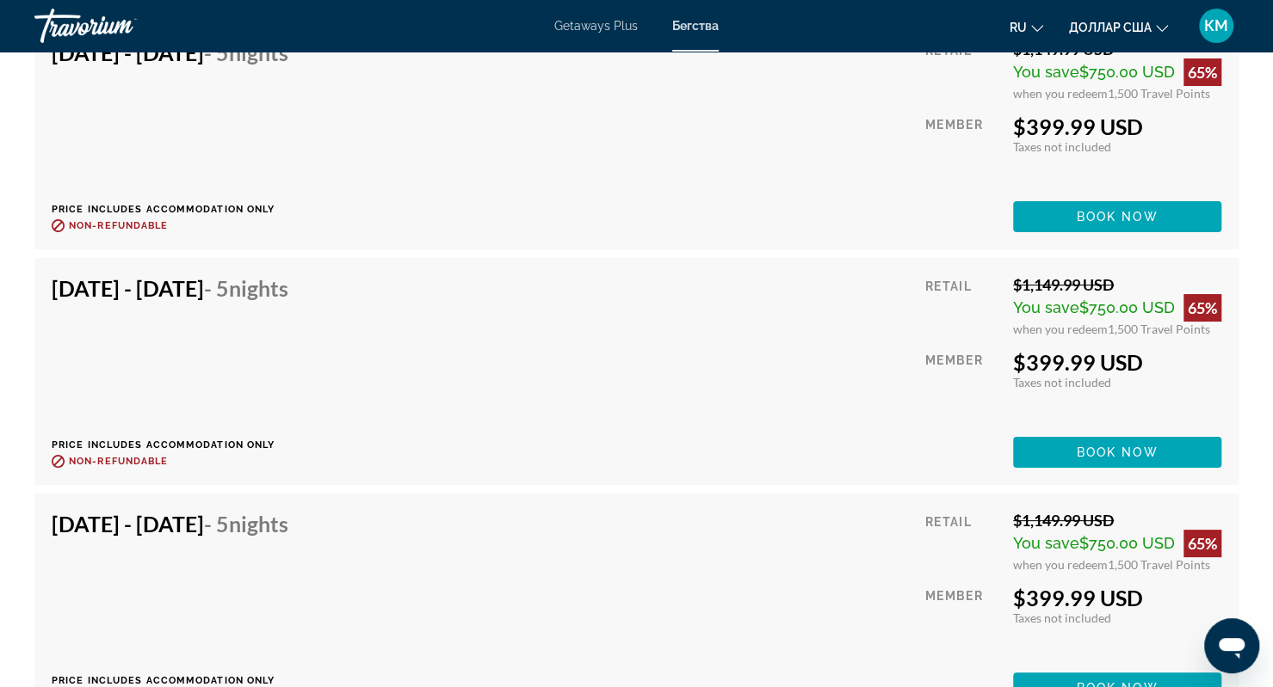
click at [554, 47] on div "Getaways Plus Бегства ru English Español Français Italiano Português русский до…" at bounding box center [636, 25] width 1273 height 45
click at [594, 30] on font "Getaways Plus" at bounding box center [595, 26] width 83 height 14
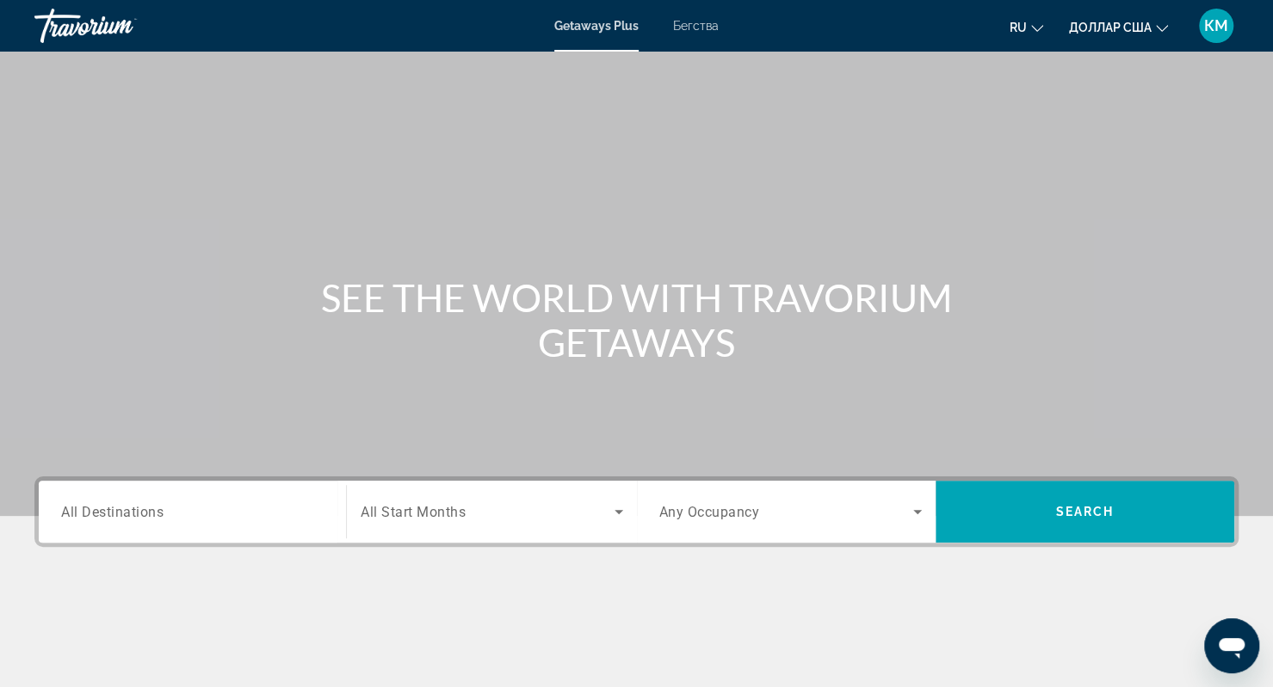
click at [687, 29] on font "Бегства" at bounding box center [696, 26] width 46 height 14
click at [621, 15] on div "Getaways Plus Бегства ru English Español Français Italiano Português русский до…" at bounding box center [636, 25] width 1273 height 45
click at [62, 531] on div "Search widget" at bounding box center [192, 512] width 262 height 49
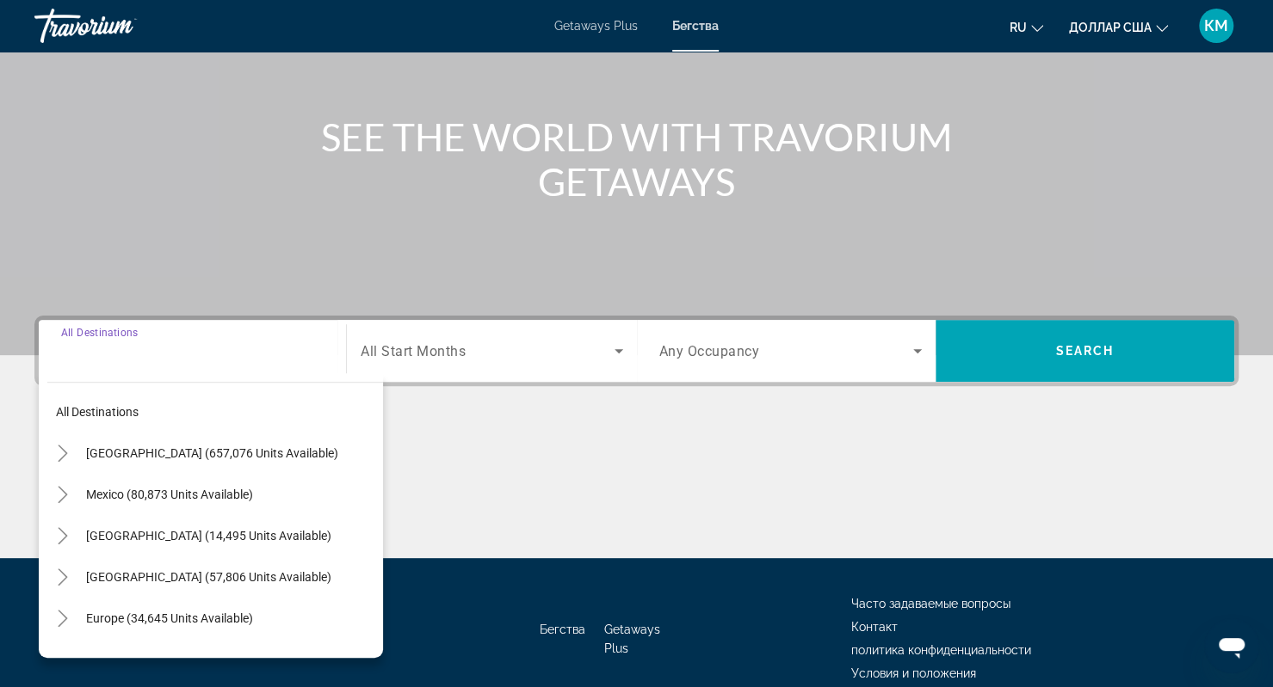
scroll to position [241, 0]
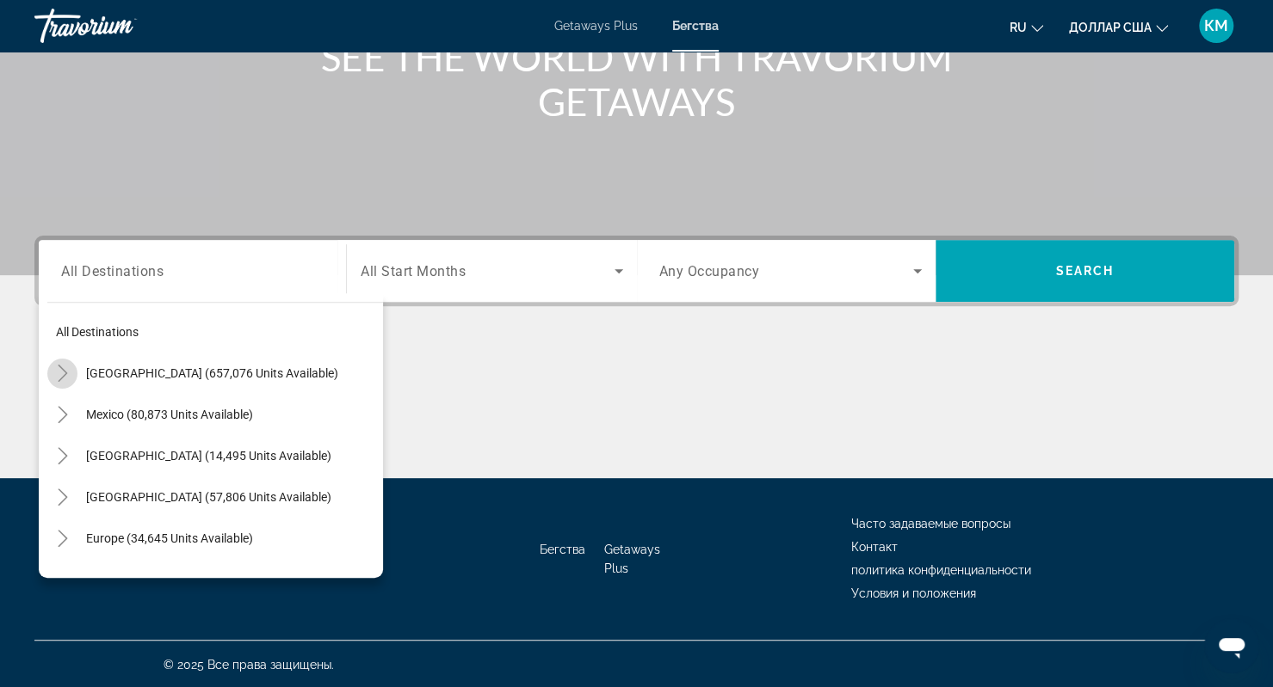
click at [65, 373] on icon "Toggle United States (657,076 units available)" at bounding box center [62, 373] width 9 height 17
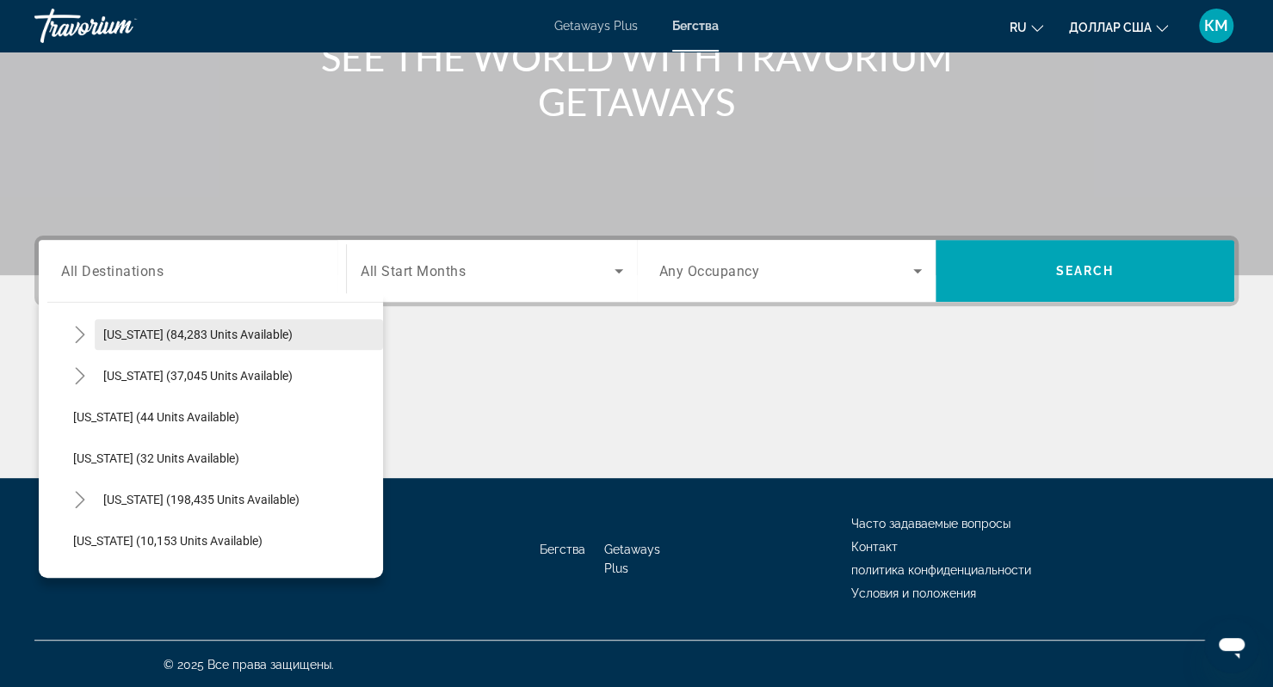
scroll to position [184, 0]
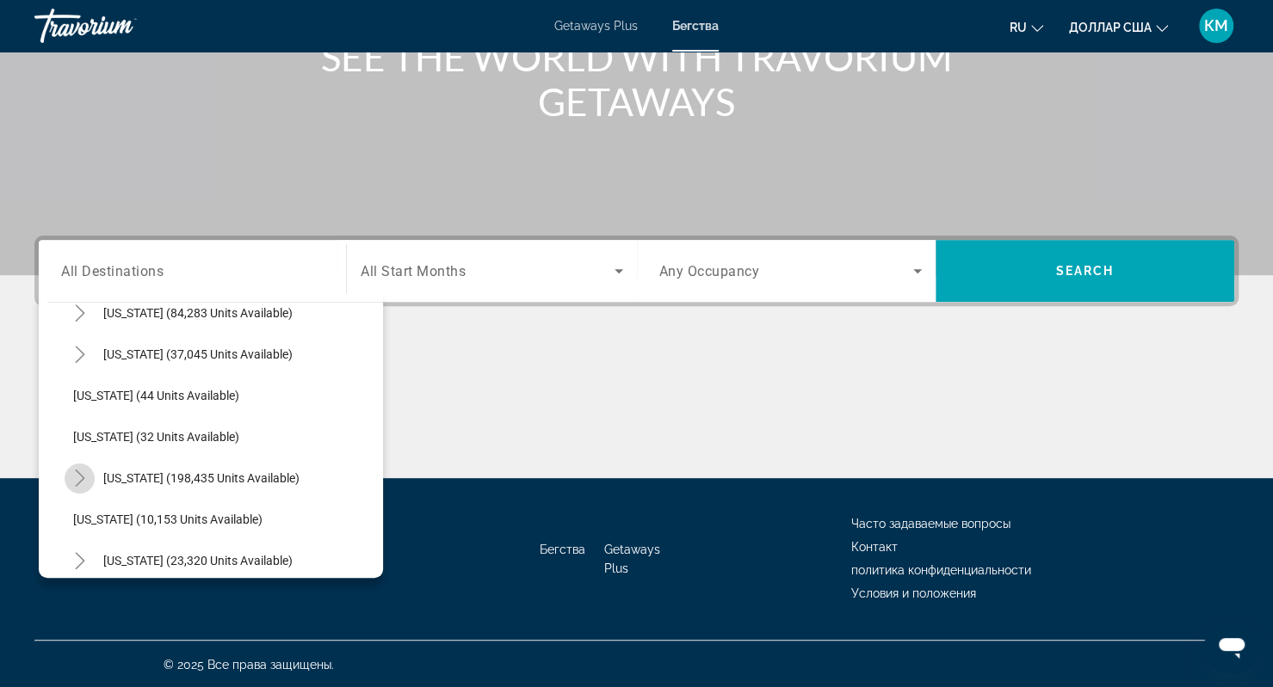
click at [82, 474] on icon "Toggle Florida (198,435 units available)" at bounding box center [79, 478] width 17 height 17
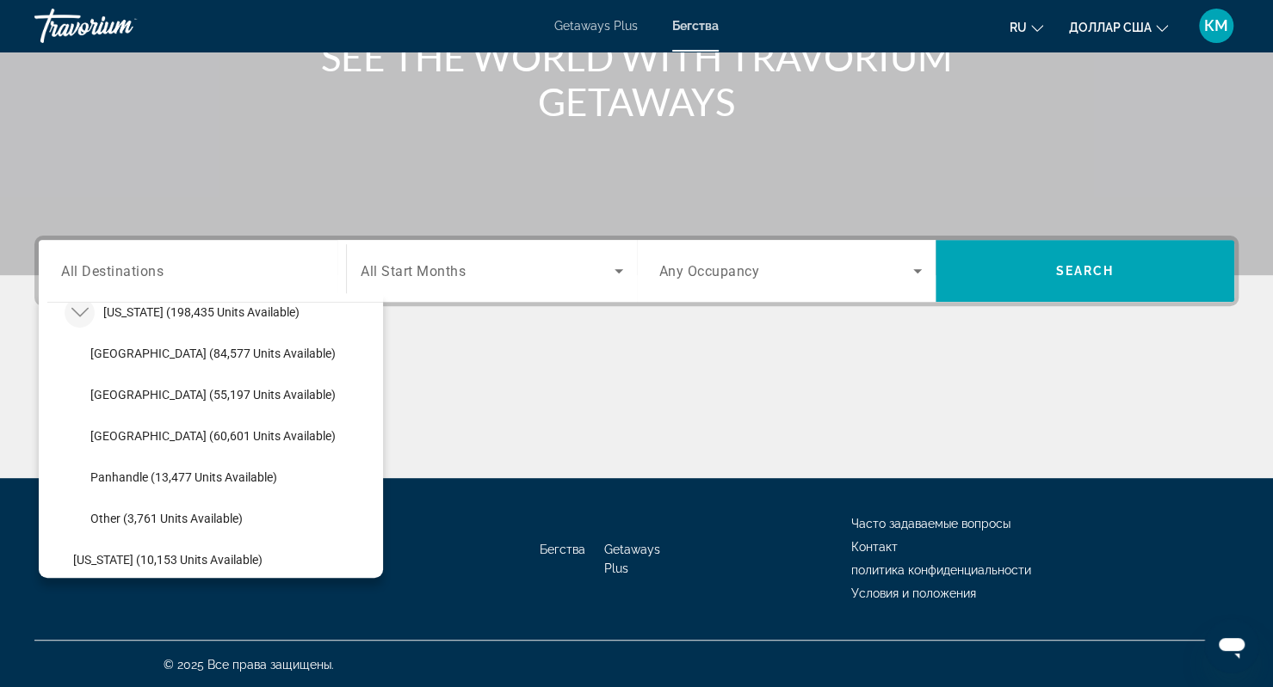
scroll to position [362, 0]
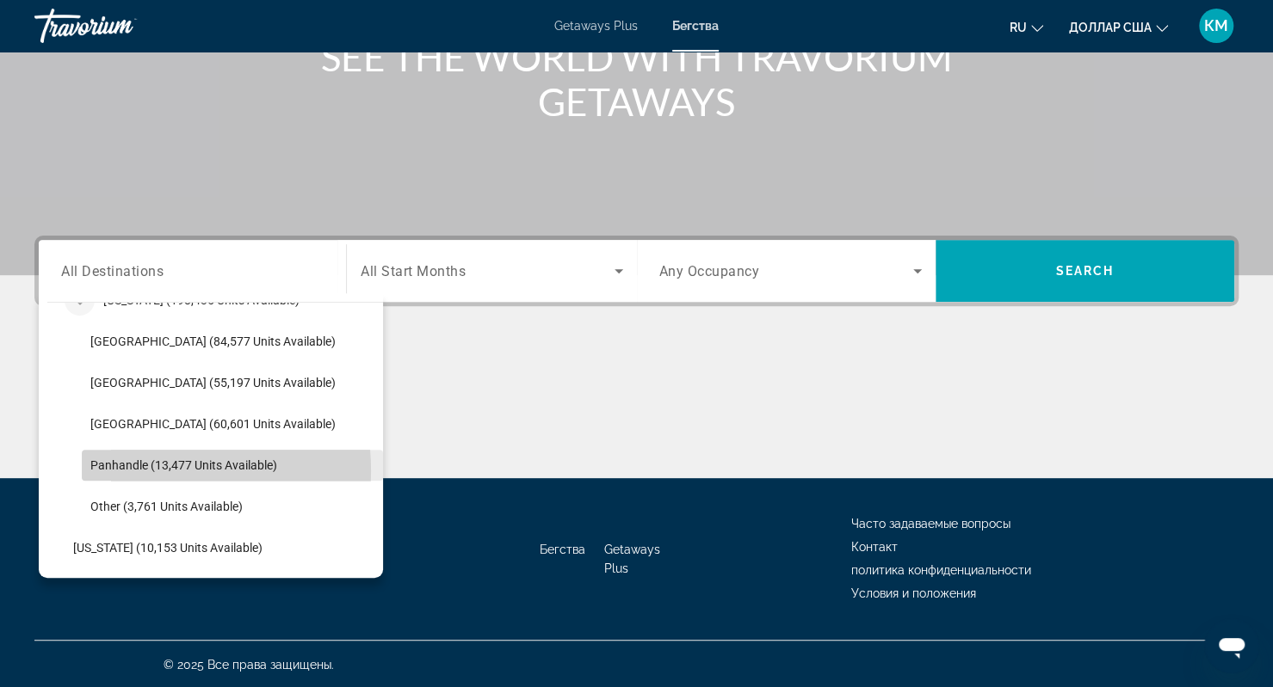
click at [131, 470] on span "Panhandle (13,477 units available)" at bounding box center [183, 466] width 187 height 14
type input "**********"
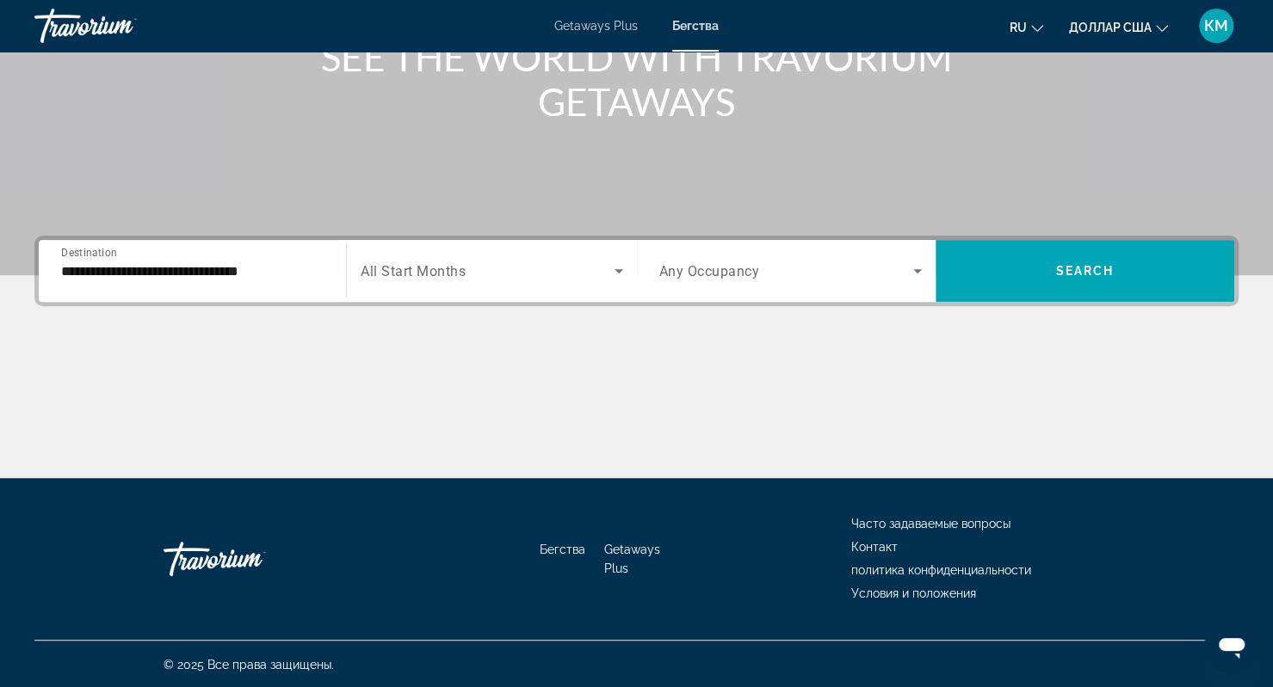
click at [465, 264] on span "All Start Months" at bounding box center [413, 271] width 105 height 16
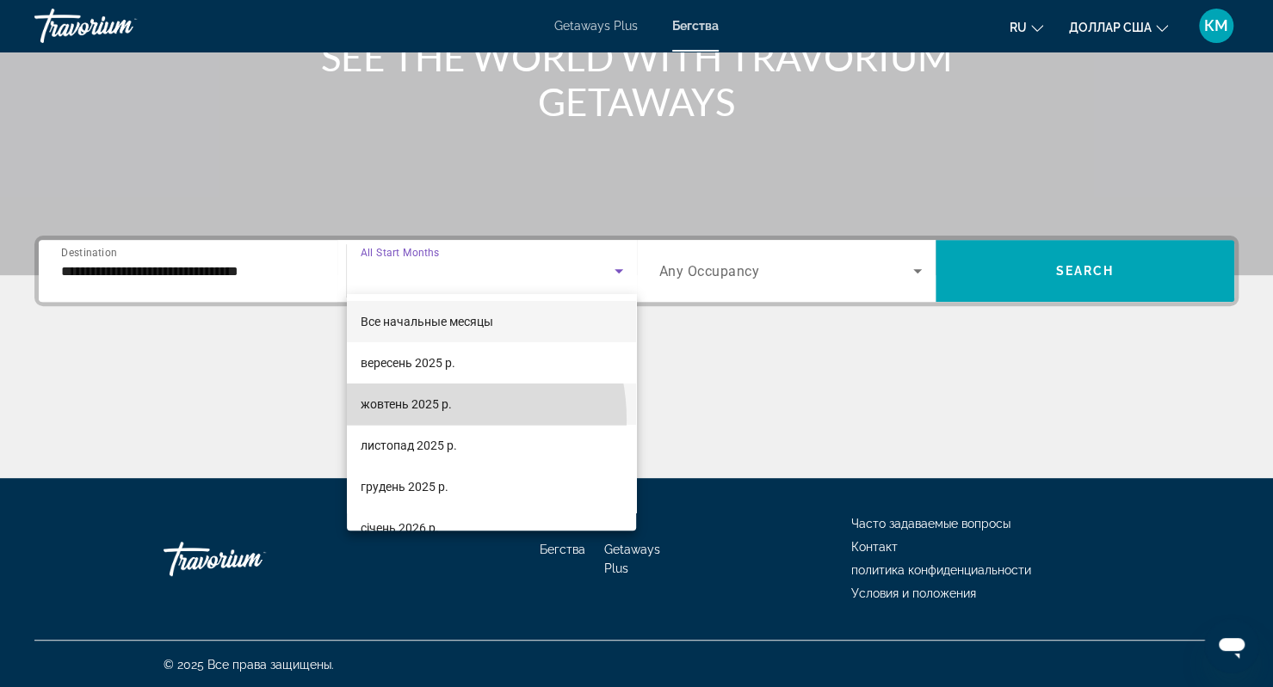
click at [410, 421] on mat-option "жовтень 2025 р." at bounding box center [492, 404] width 290 height 41
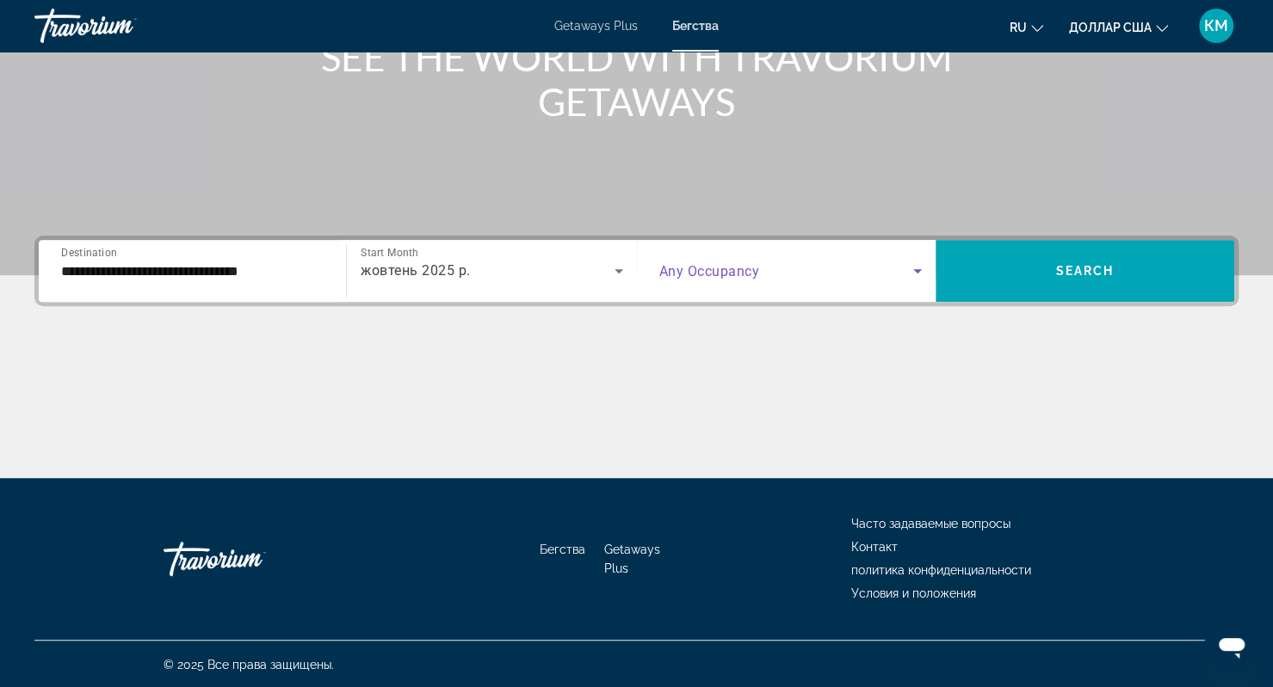
click at [790, 271] on span "Search widget" at bounding box center [786, 271] width 254 height 21
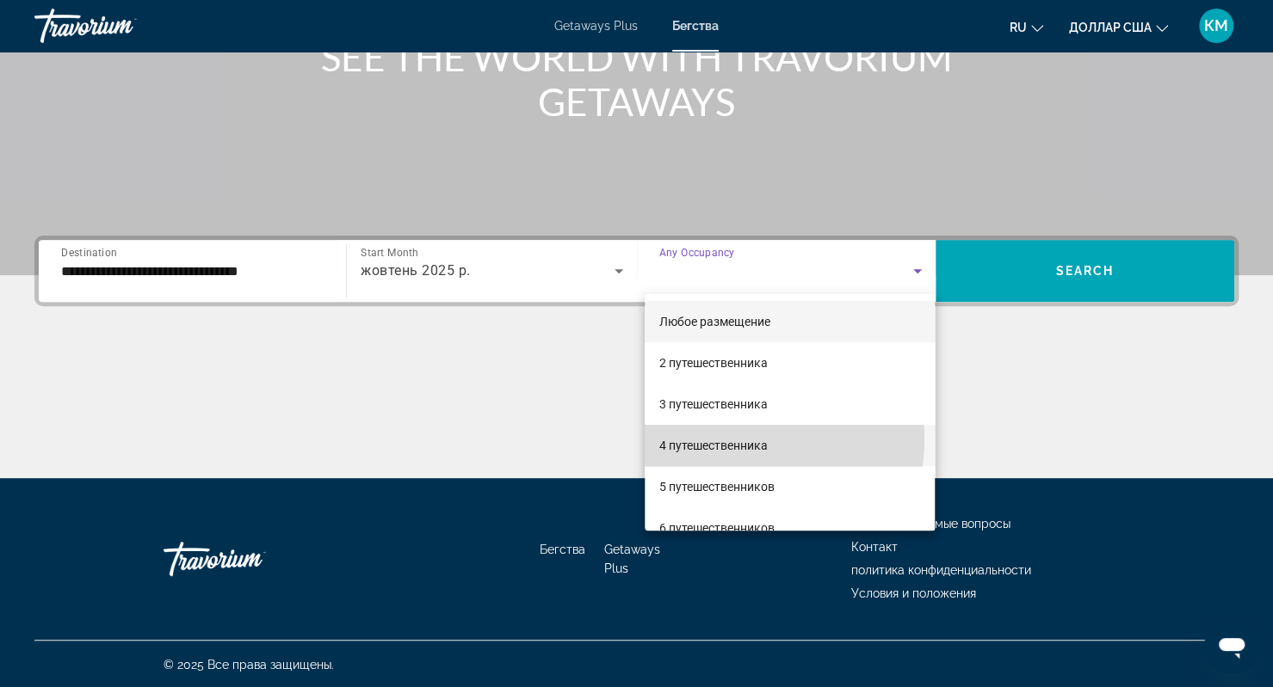
click at [707, 439] on font "4 путешественника" at bounding box center [712, 446] width 108 height 14
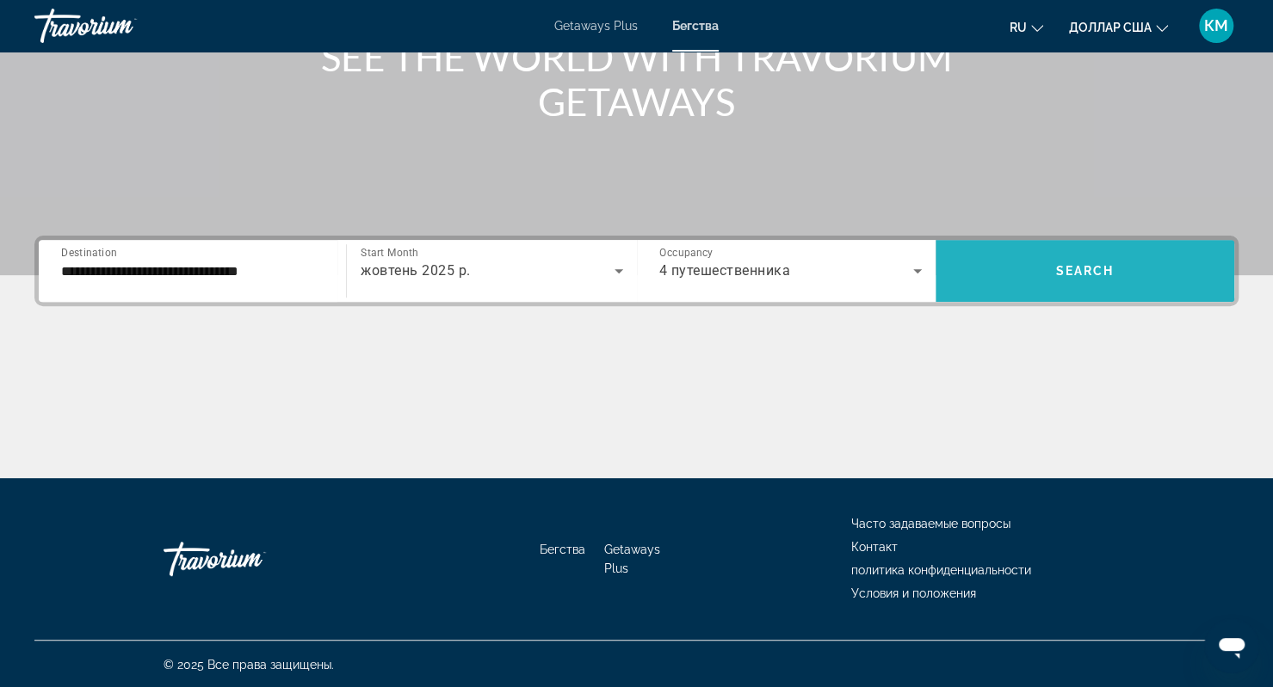
click at [1047, 269] on span "Search widget" at bounding box center [1084, 270] width 299 height 41
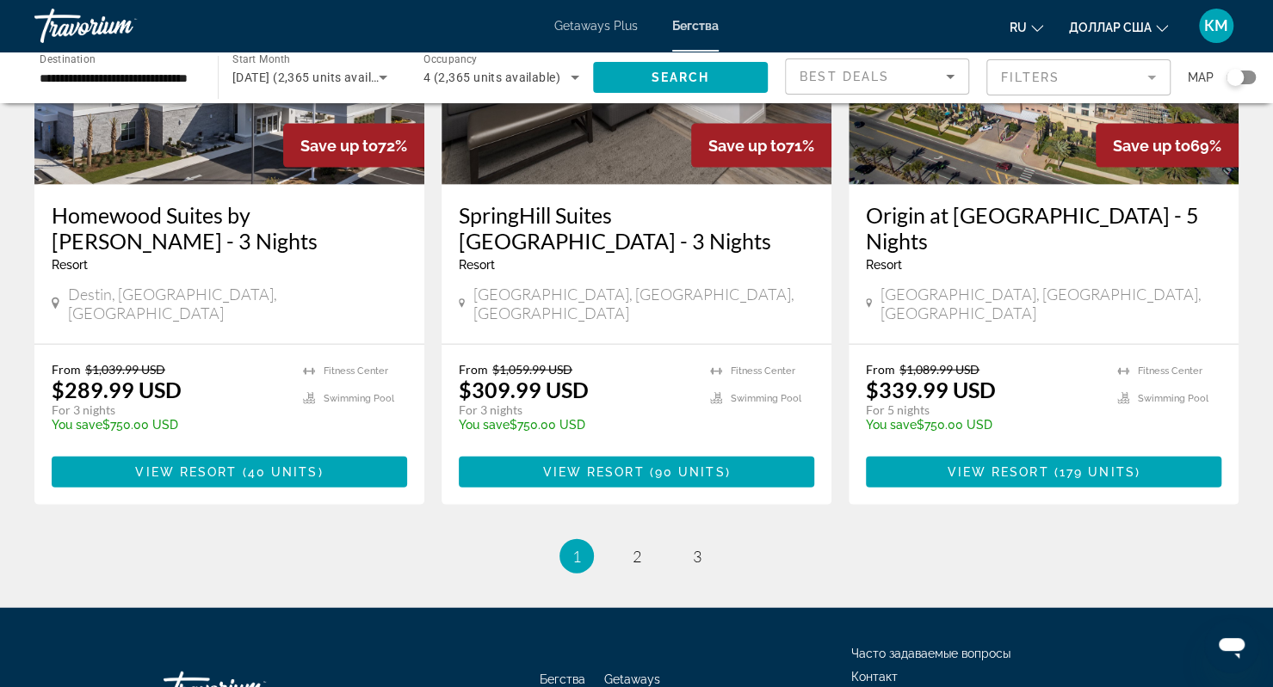
scroll to position [2197, 0]
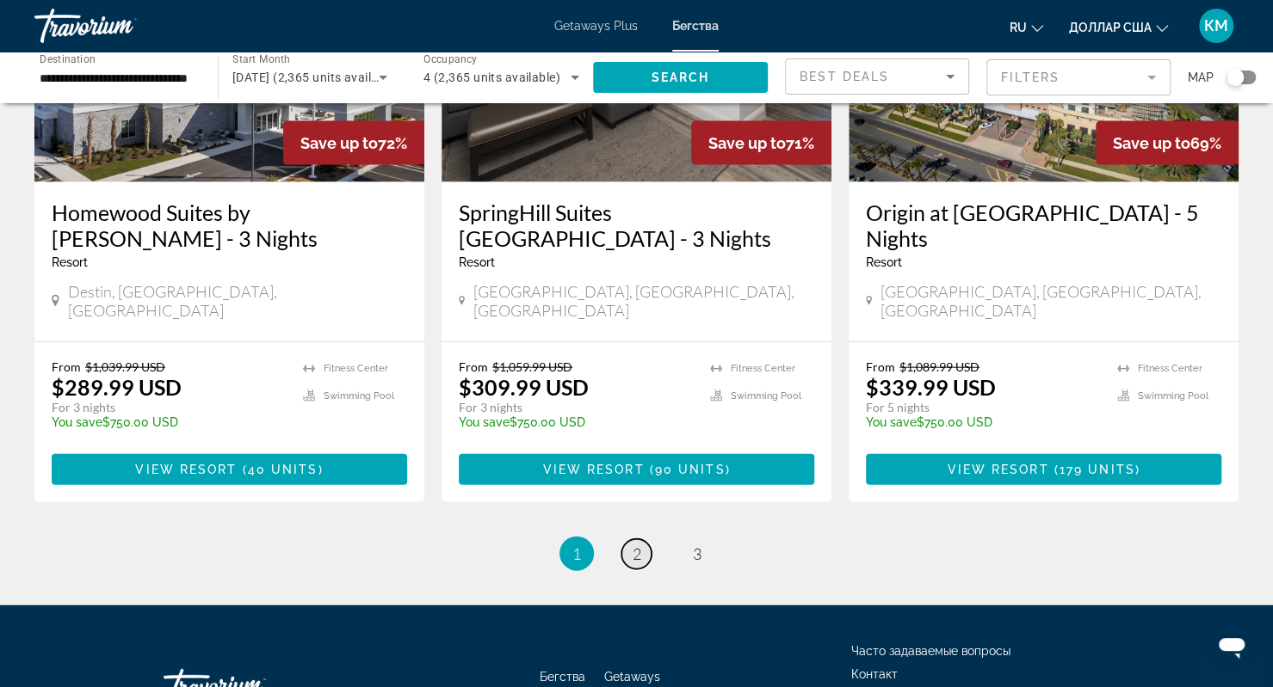
click at [641, 539] on link "page 2" at bounding box center [636, 554] width 30 height 30
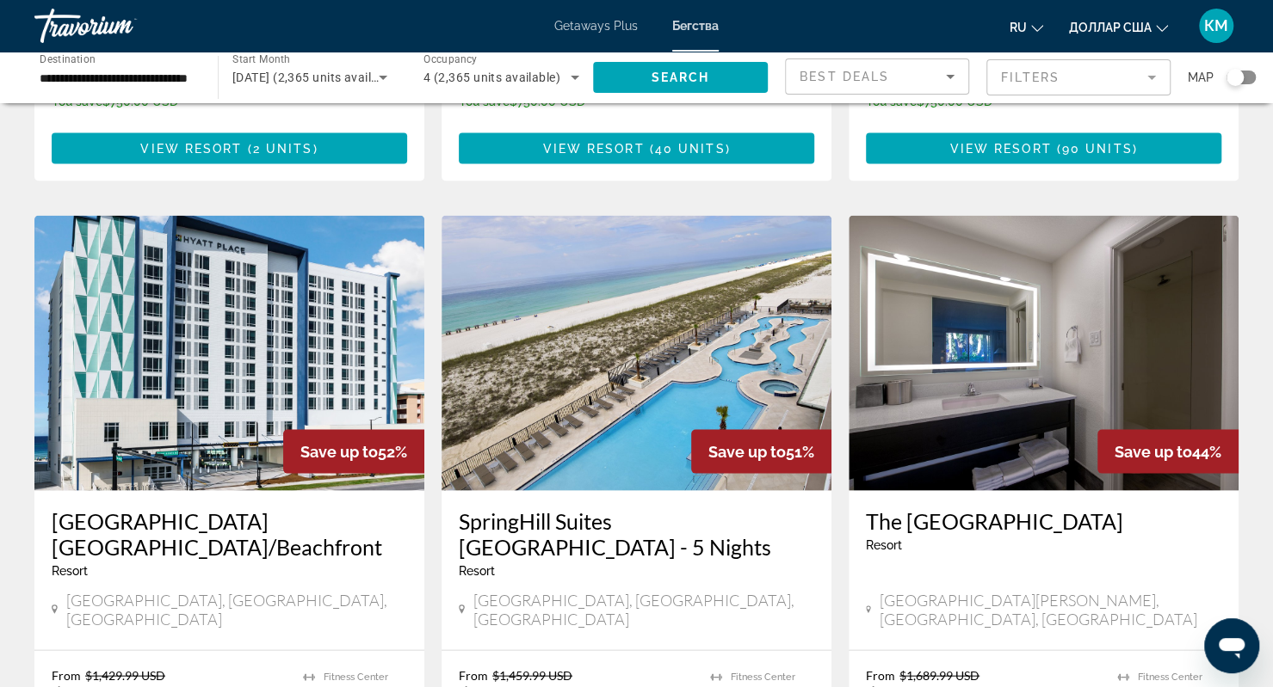
scroll to position [1890, 0]
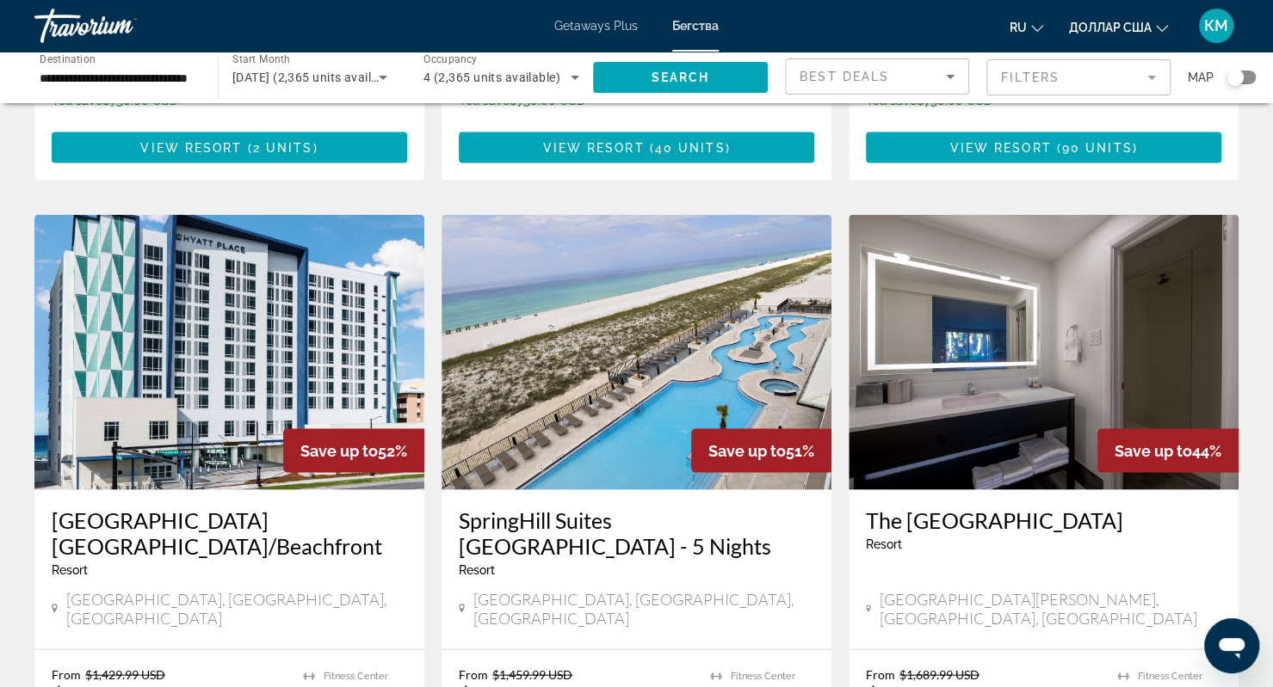
click at [153, 507] on h3 "[GEOGRAPHIC_DATA] [GEOGRAPHIC_DATA]/Beachfront" at bounding box center [229, 533] width 355 height 52
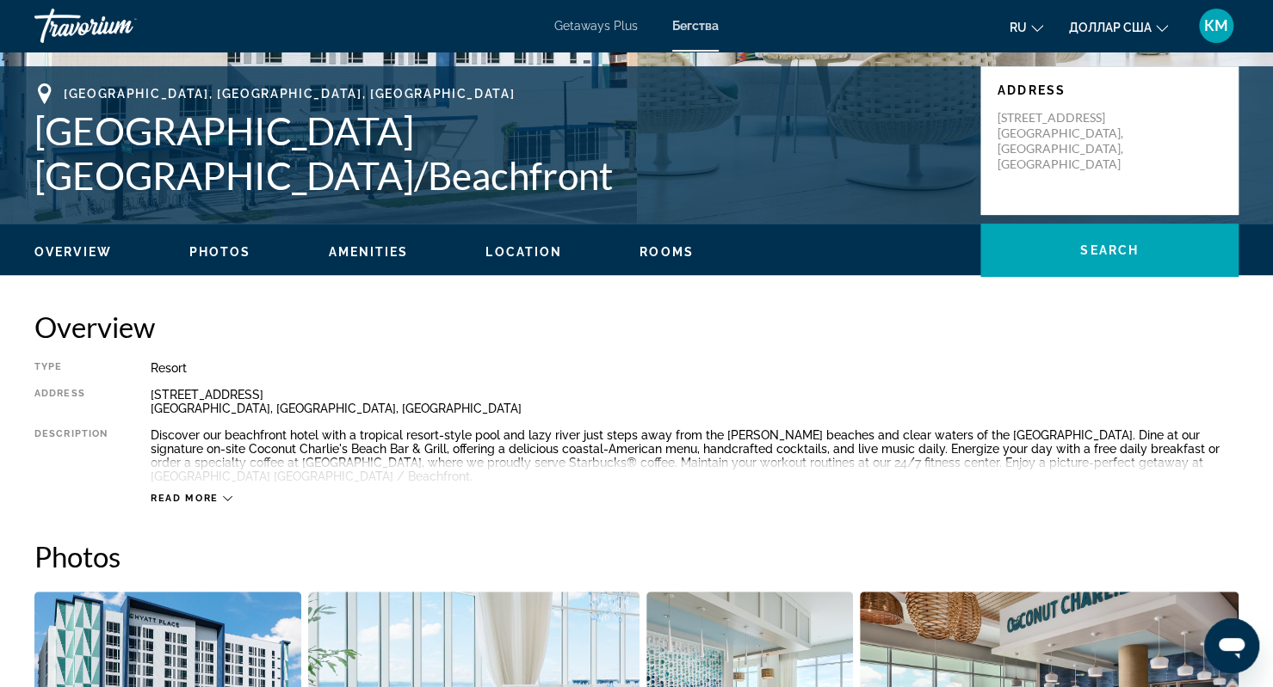
scroll to position [298, 0]
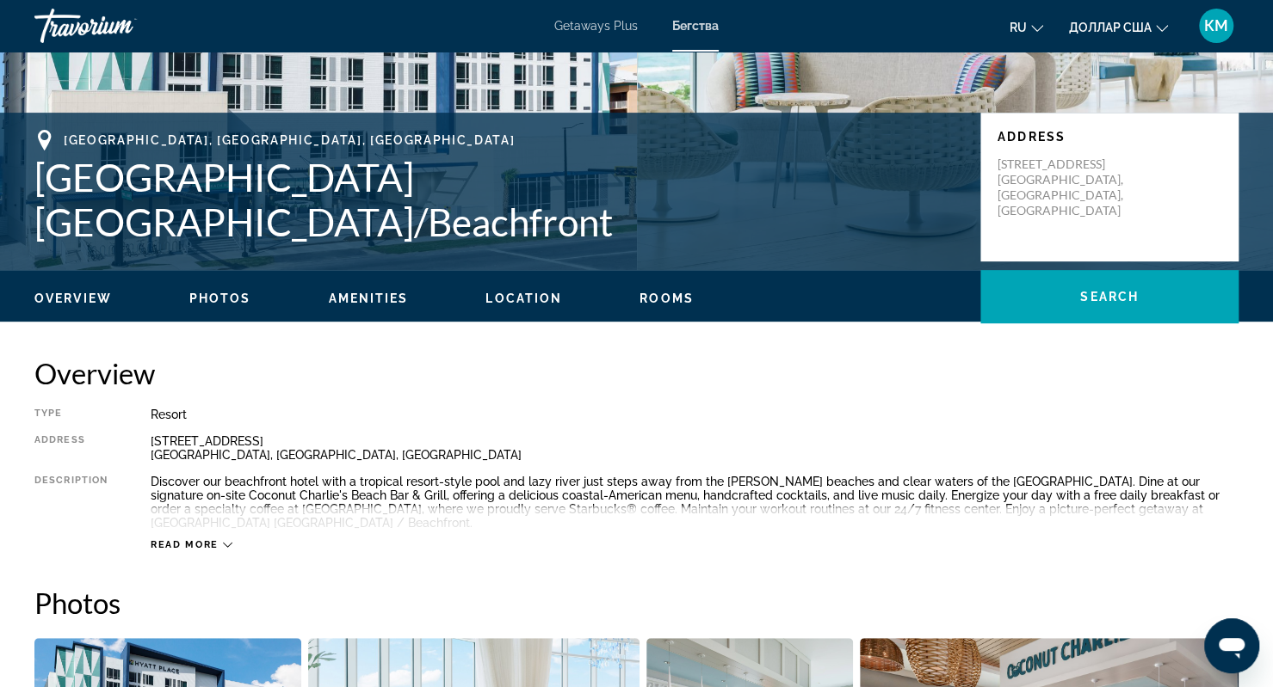
click at [198, 541] on span "Read more" at bounding box center [185, 544] width 68 height 11
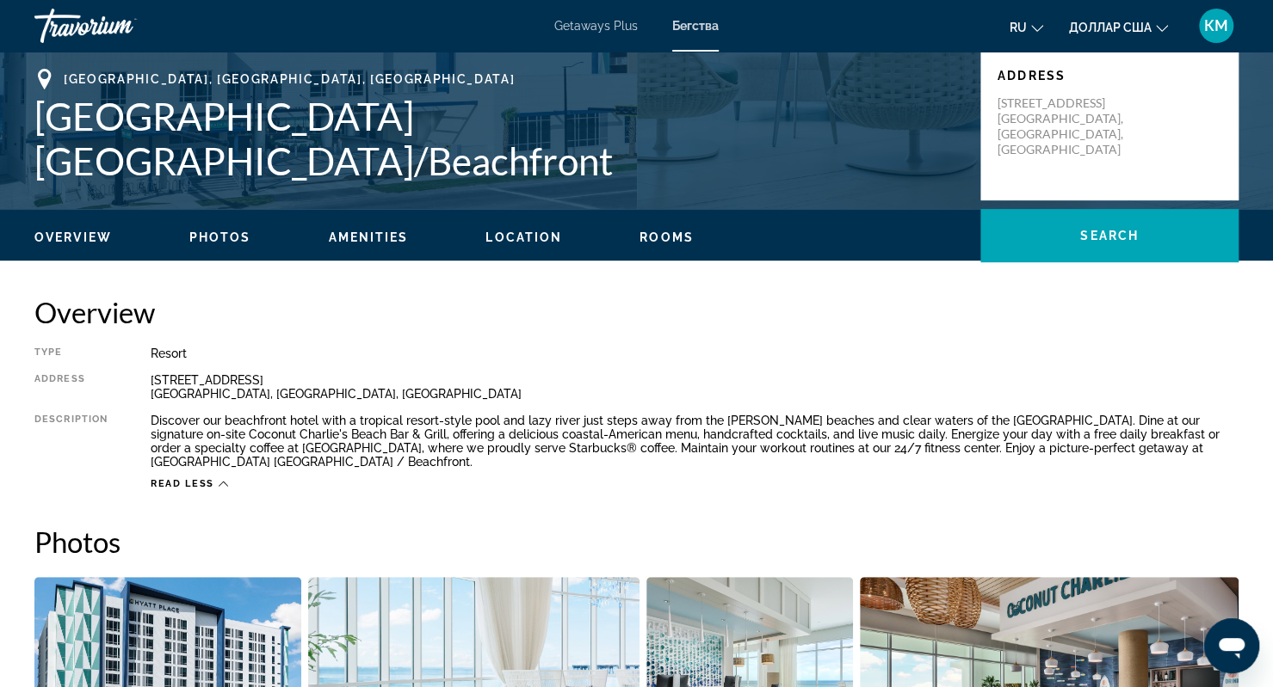
scroll to position [358, 0]
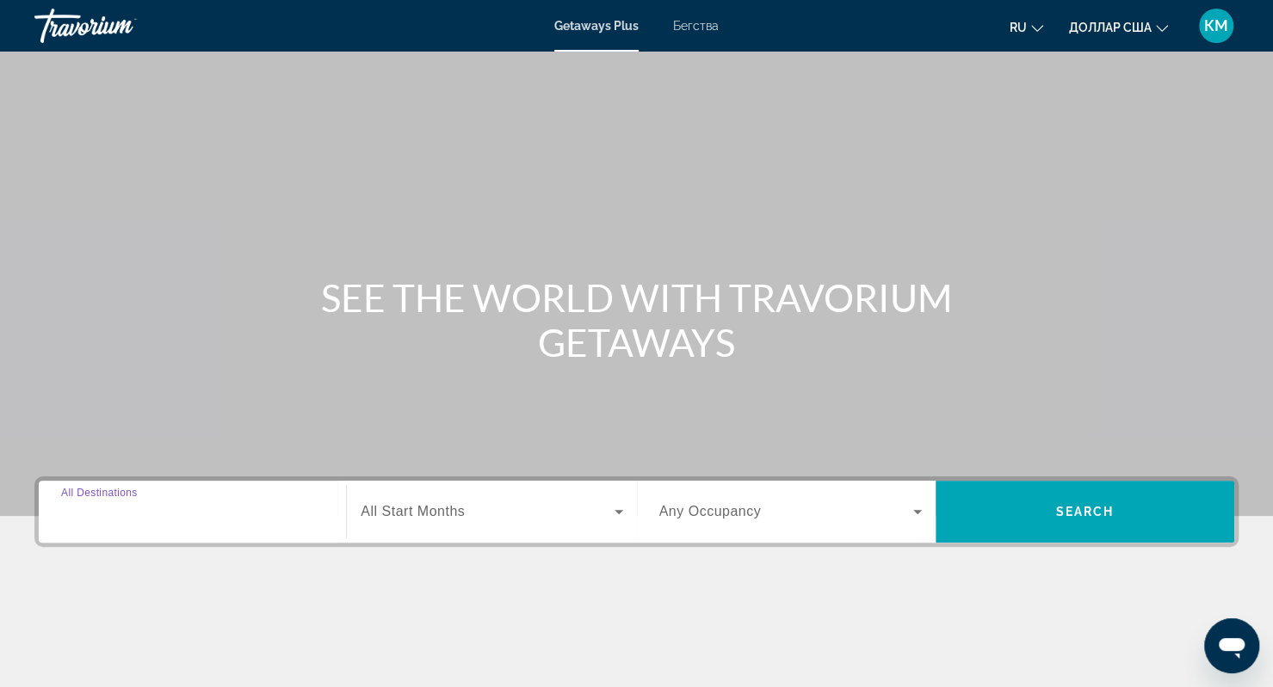
click at [162, 515] on input "Destination All Destinations" at bounding box center [192, 512] width 262 height 21
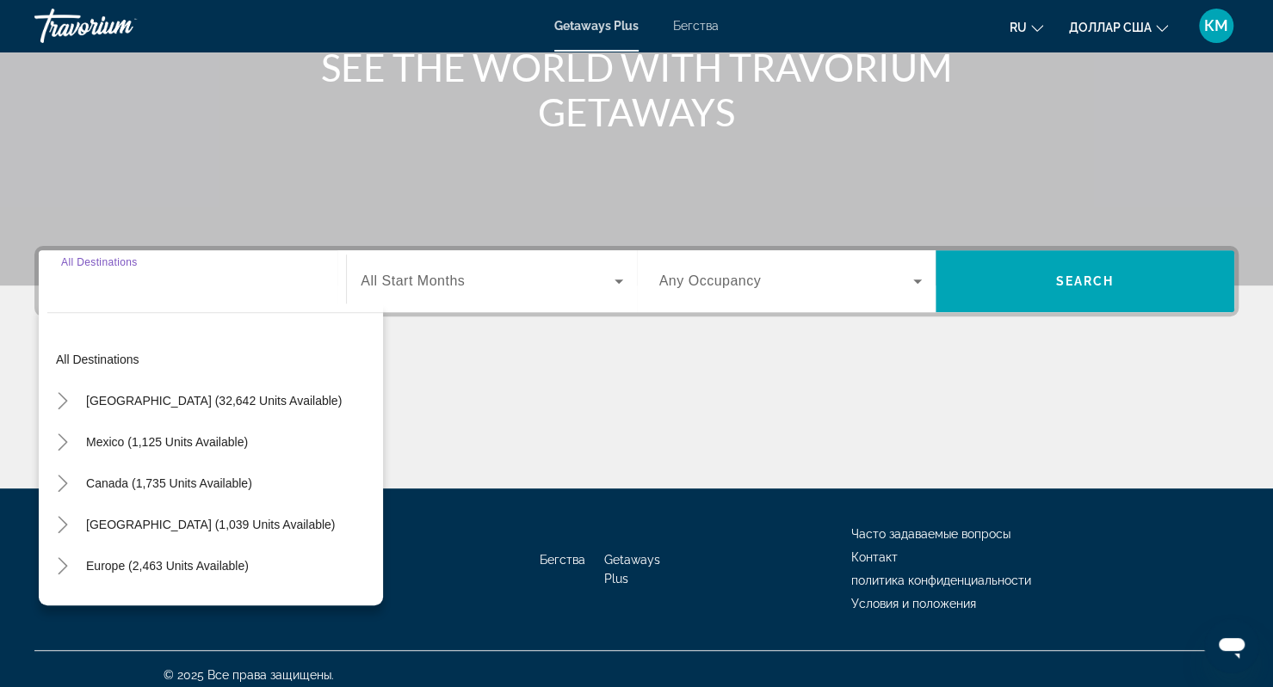
scroll to position [241, 0]
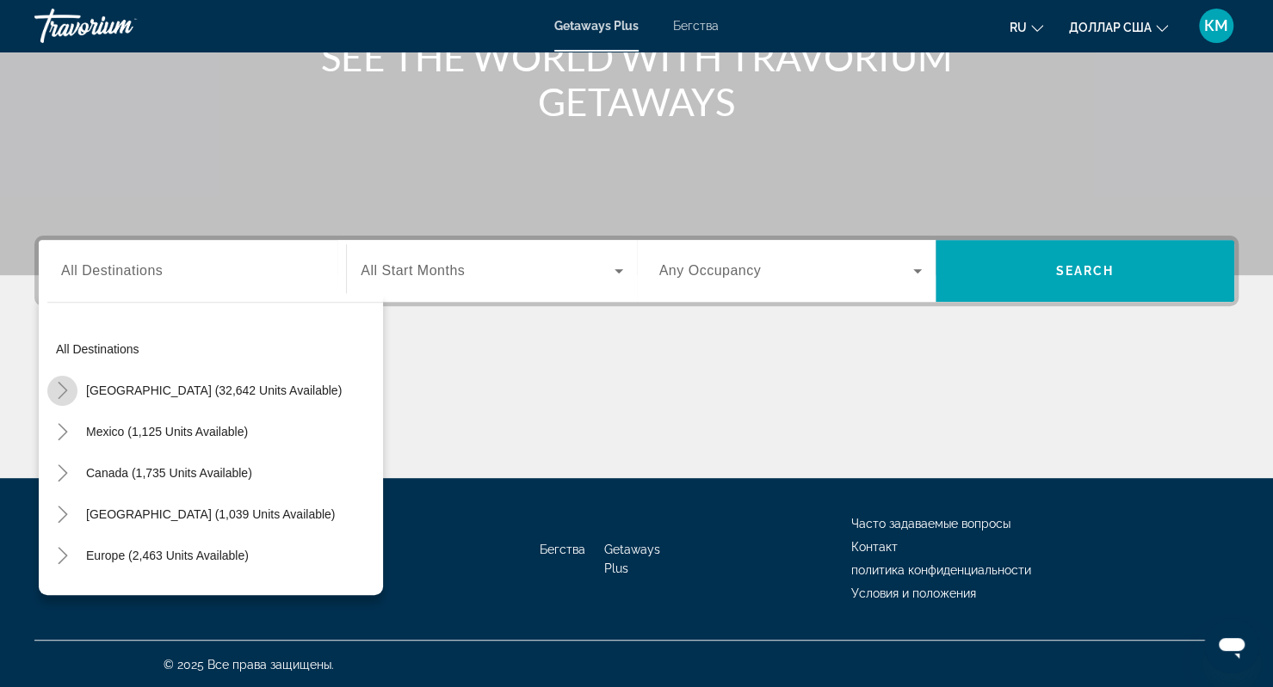
click at [60, 387] on icon "Toggle United States (32,642 units available)" at bounding box center [62, 390] width 17 height 17
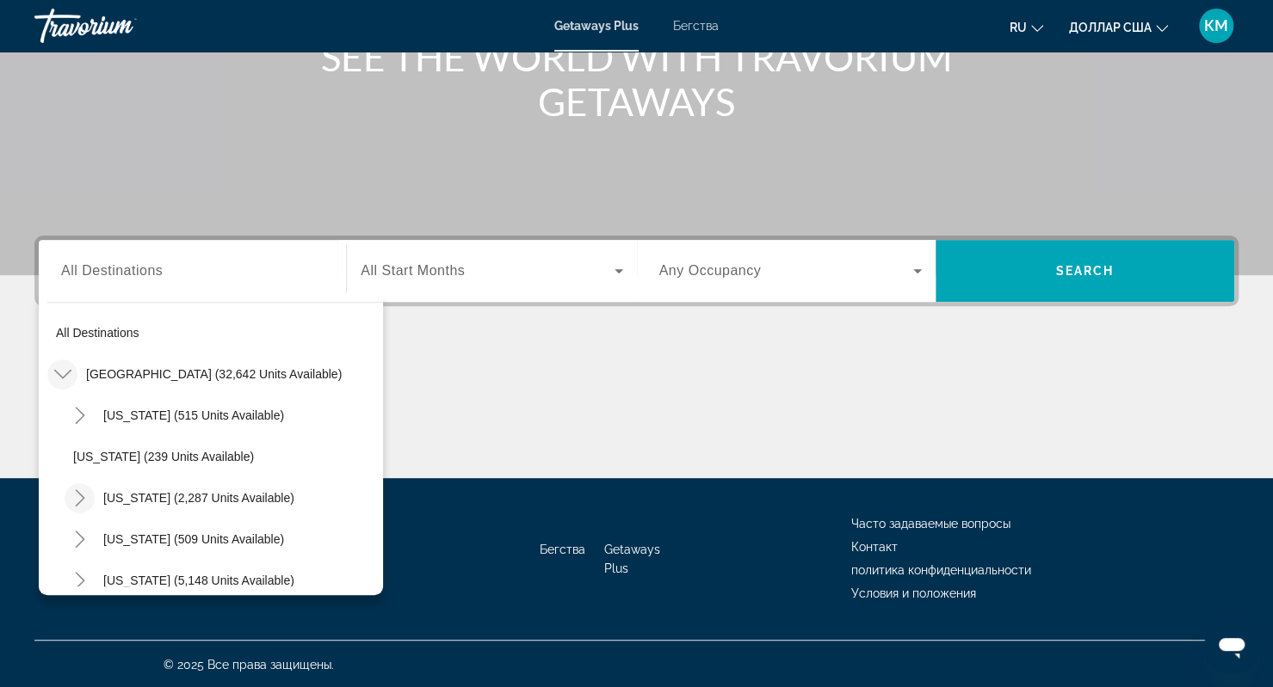
scroll to position [0, 0]
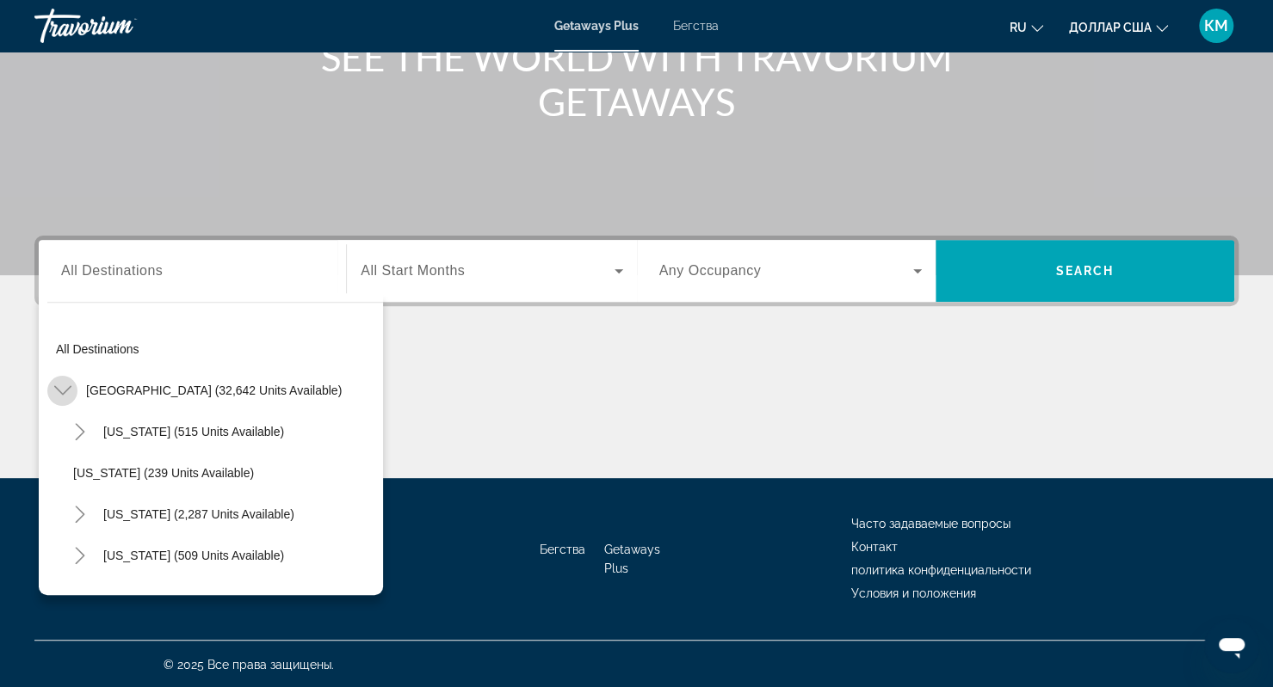
click at [64, 386] on icon "Toggle United States (32,642 units available)" at bounding box center [62, 390] width 17 height 17
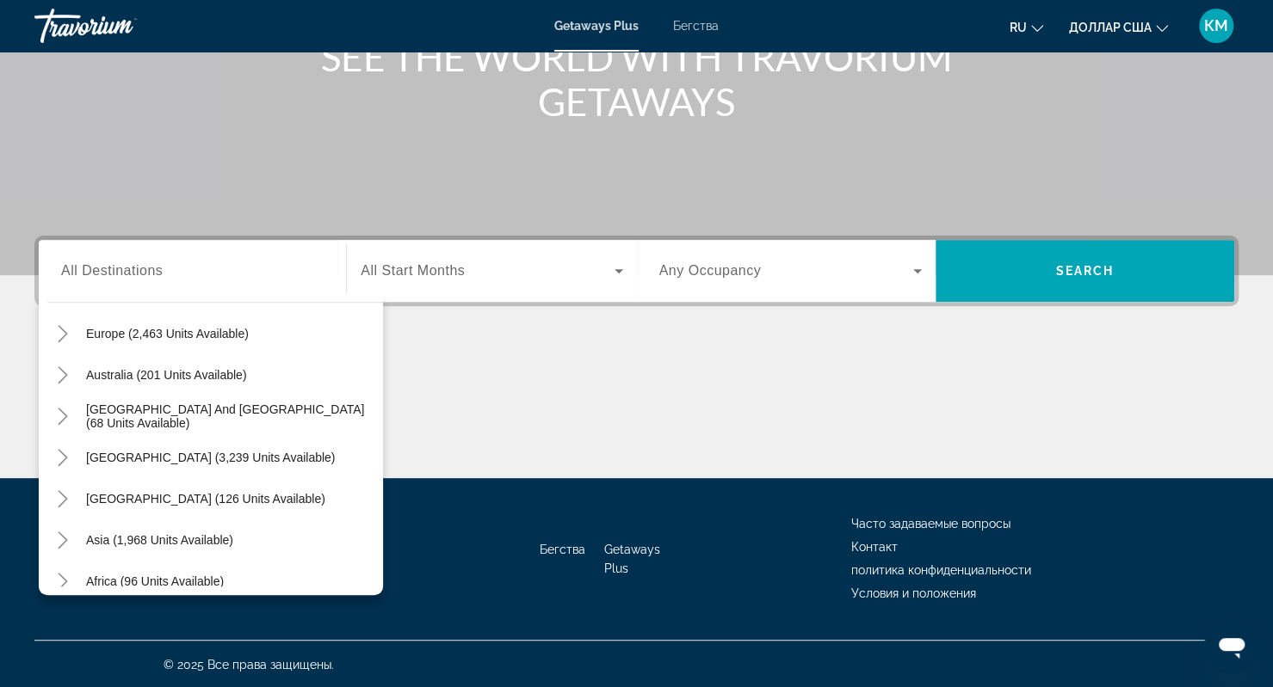
scroll to position [91, 0]
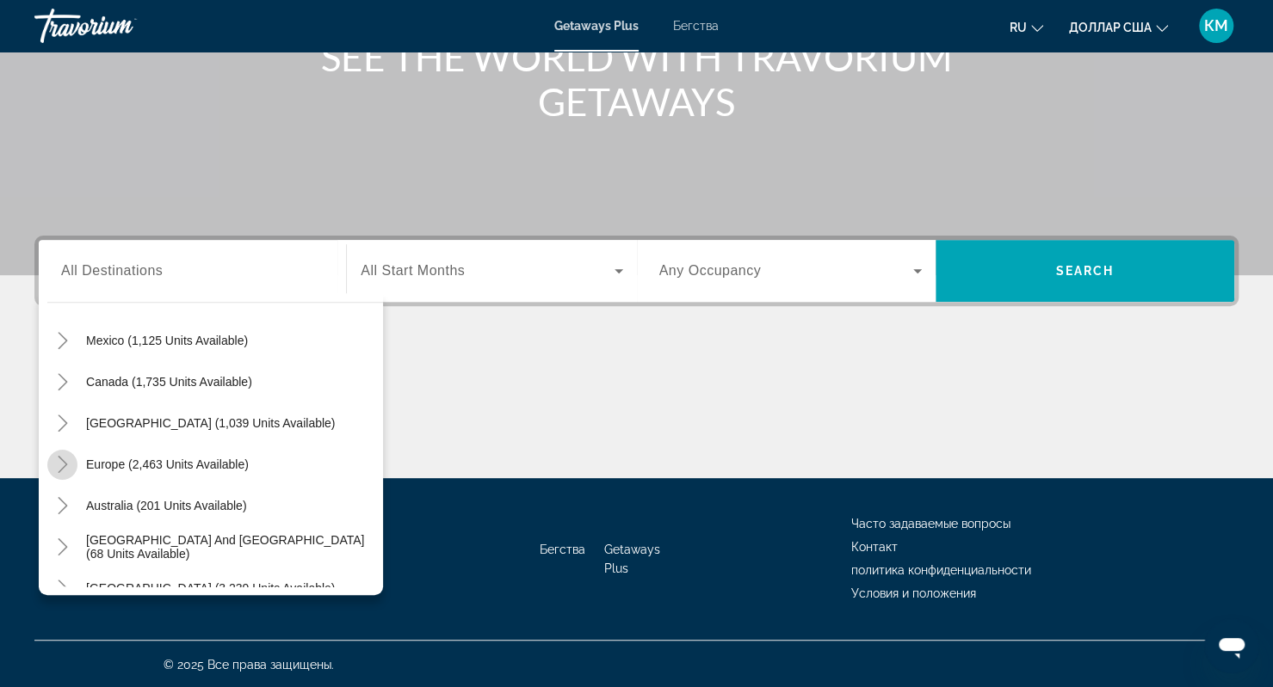
click at [69, 468] on icon "Toggle Europe (2,463 units available)" at bounding box center [62, 464] width 17 height 17
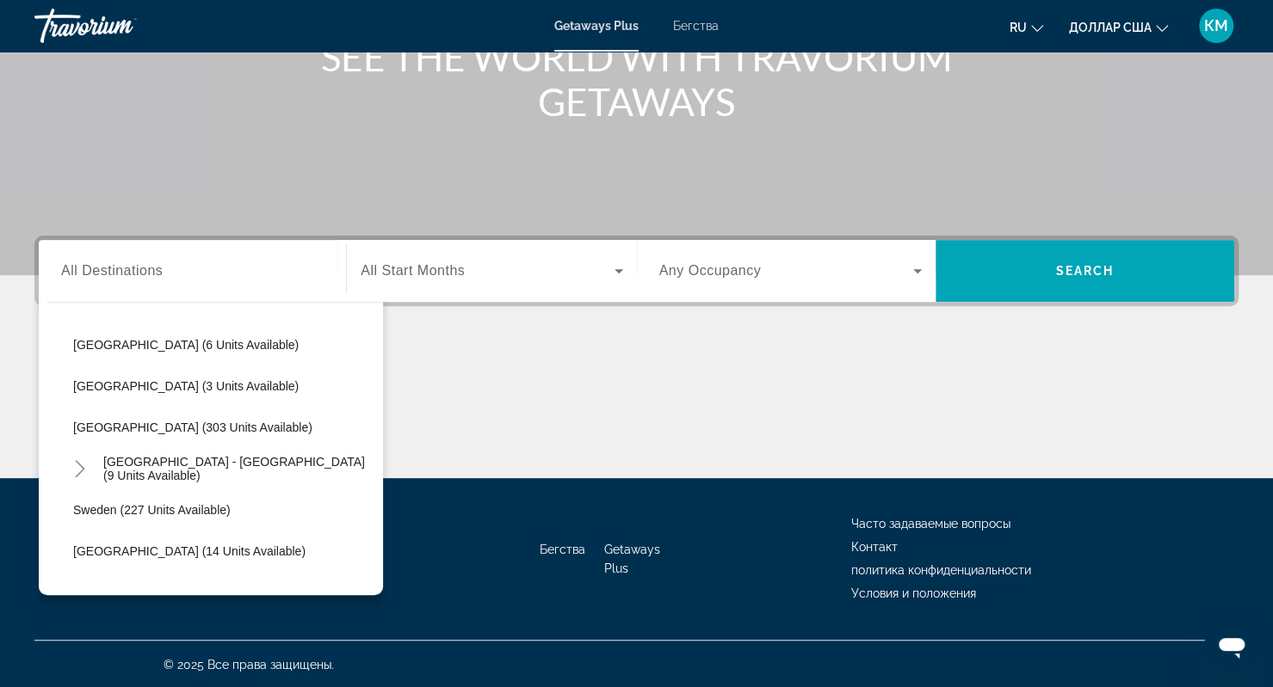
scroll to position [735, 0]
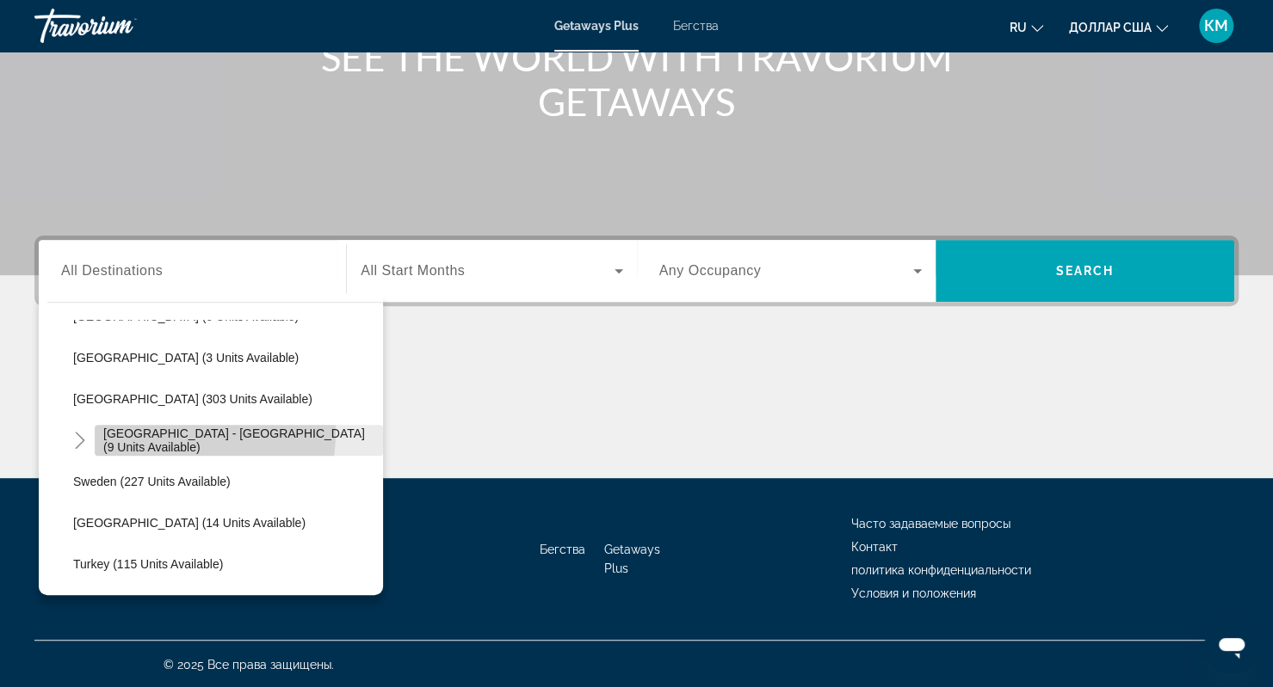
click at [158, 431] on span "Виджет поиска" at bounding box center [239, 440] width 288 height 41
type input "**********"
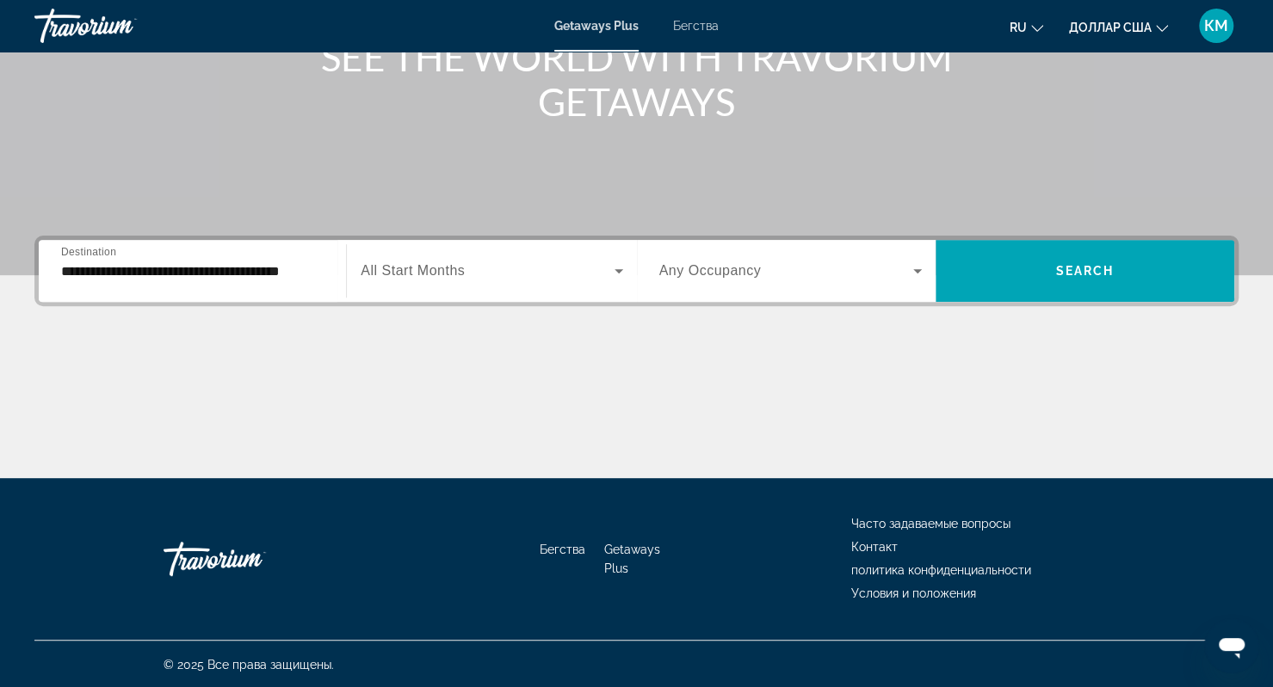
click at [370, 252] on div "Виджет поиска" at bounding box center [492, 271] width 262 height 48
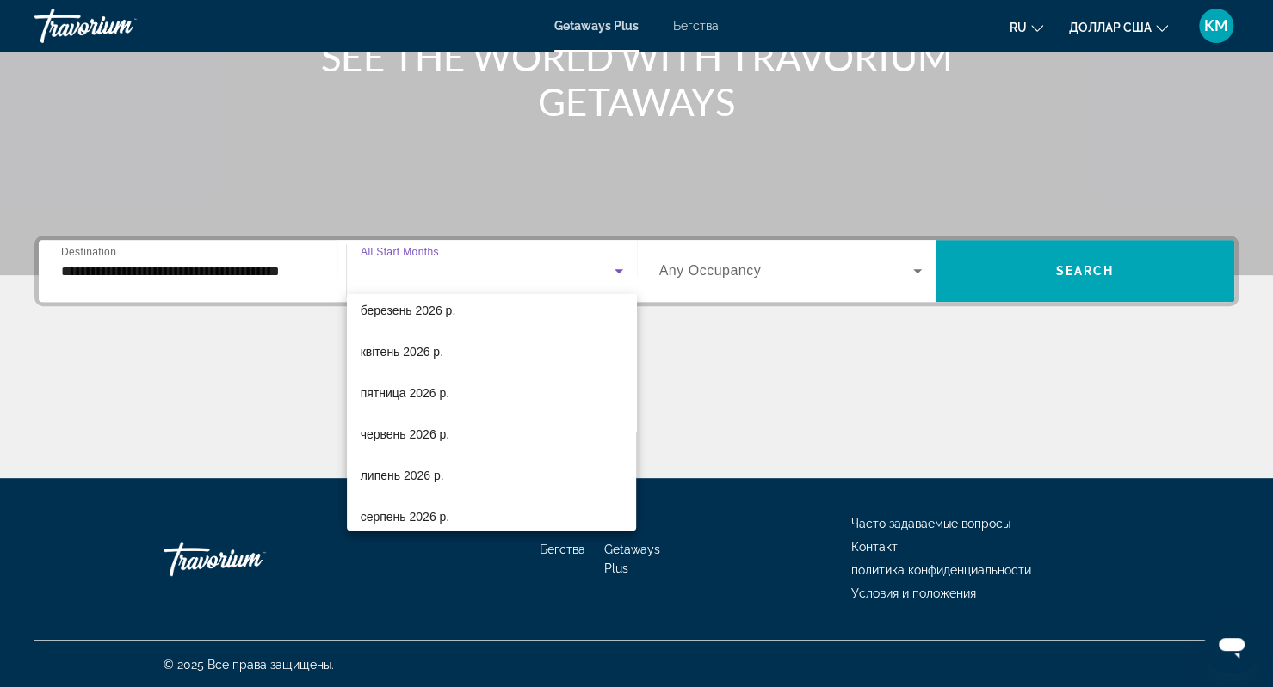
scroll to position [354, 0]
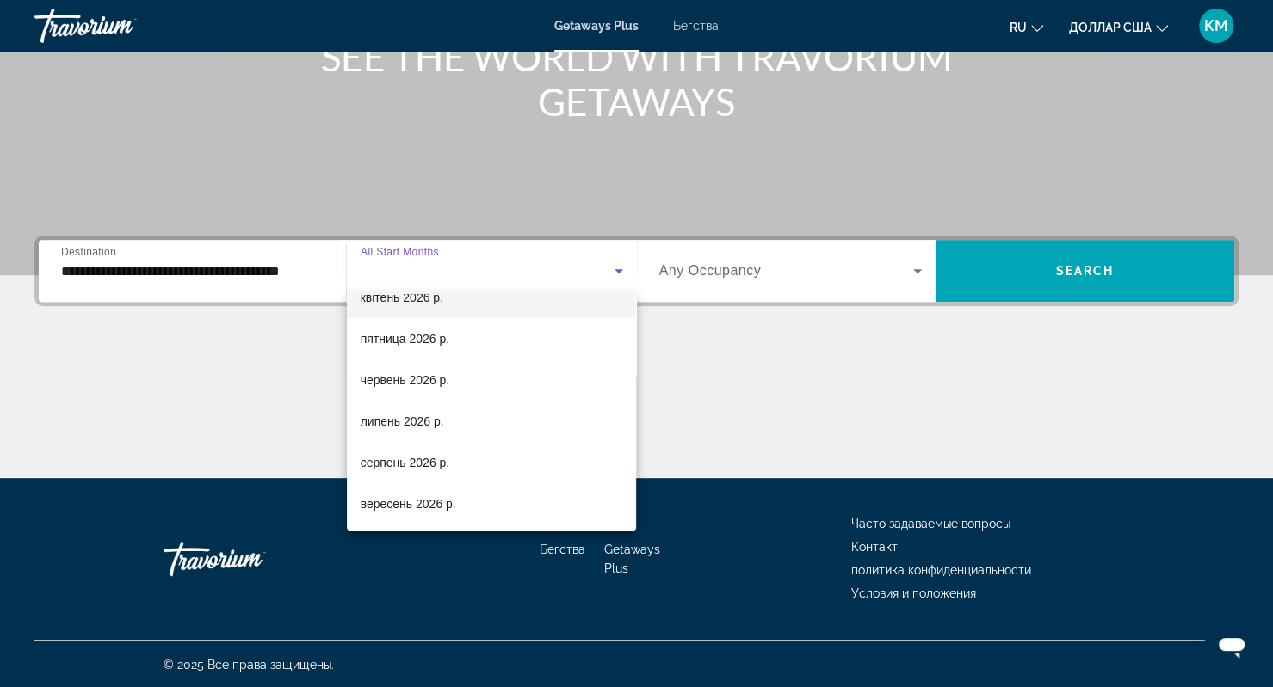
click at [465, 308] on mat-option "квітень 2026 р." at bounding box center [492, 297] width 290 height 41
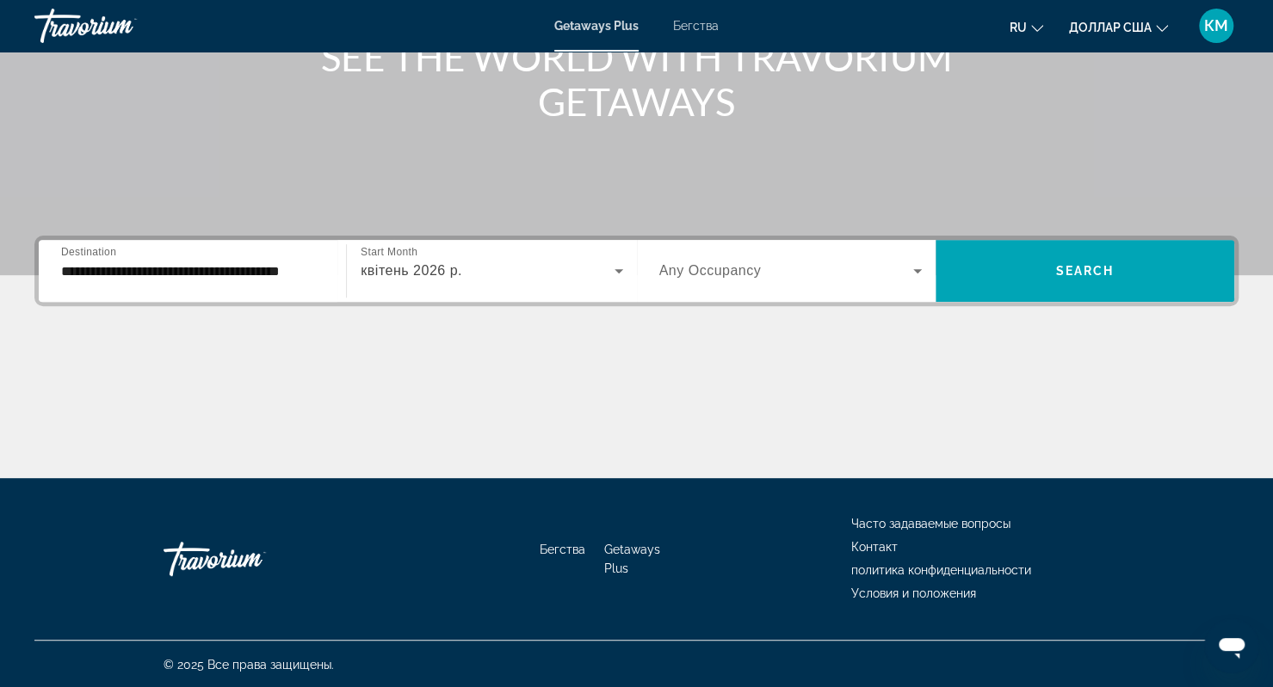
click at [724, 286] on div "Виджет поиска" at bounding box center [790, 271] width 262 height 48
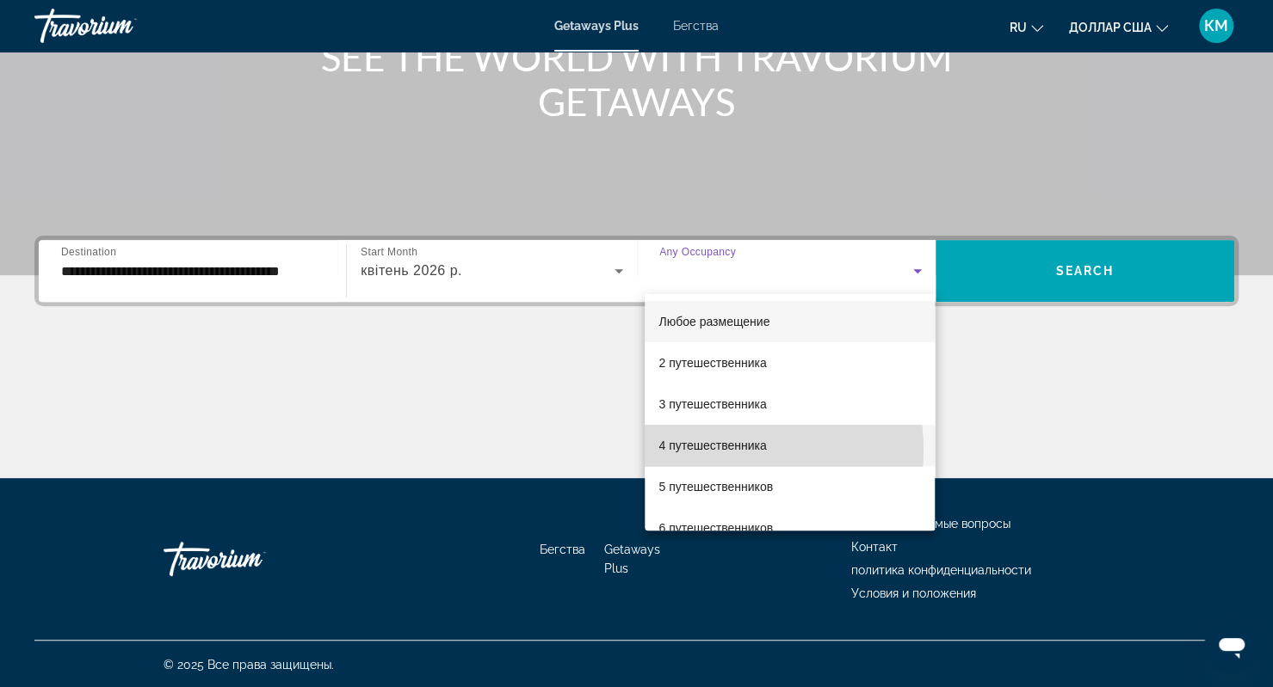
click at [707, 450] on font "4 путешественника" at bounding box center [712, 446] width 108 height 14
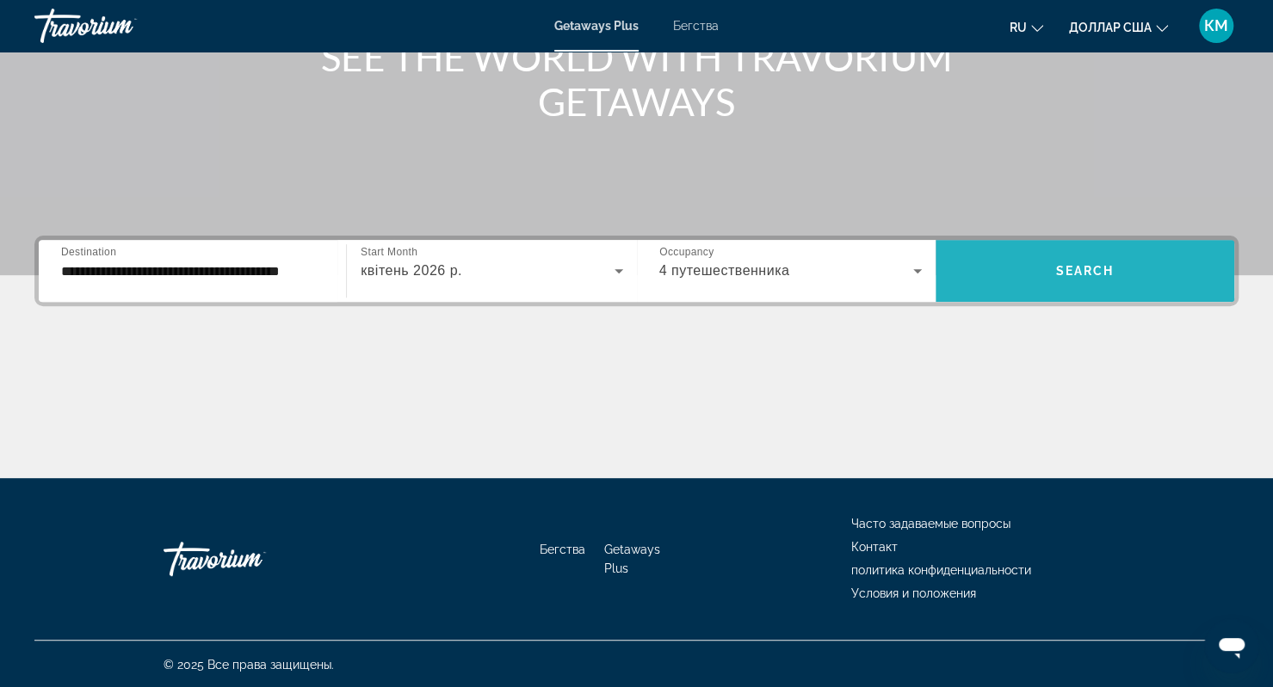
click at [1076, 274] on span "Search" at bounding box center [1085, 271] width 59 height 14
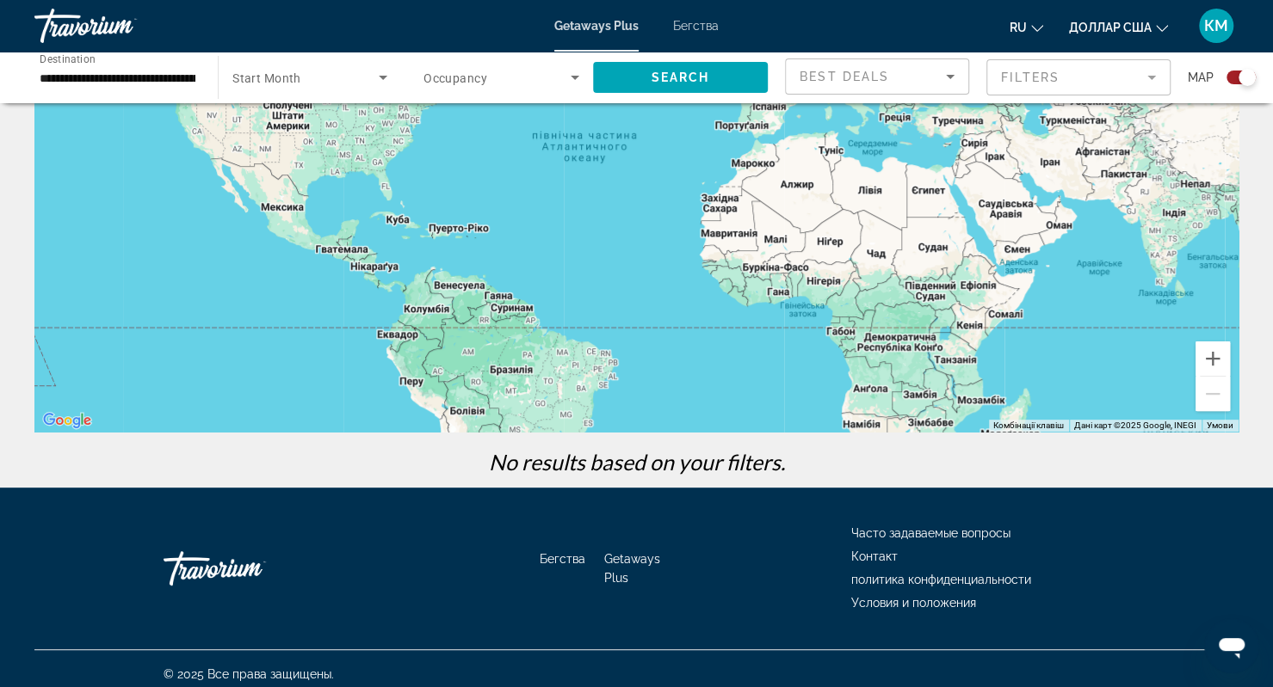
scroll to position [215, 0]
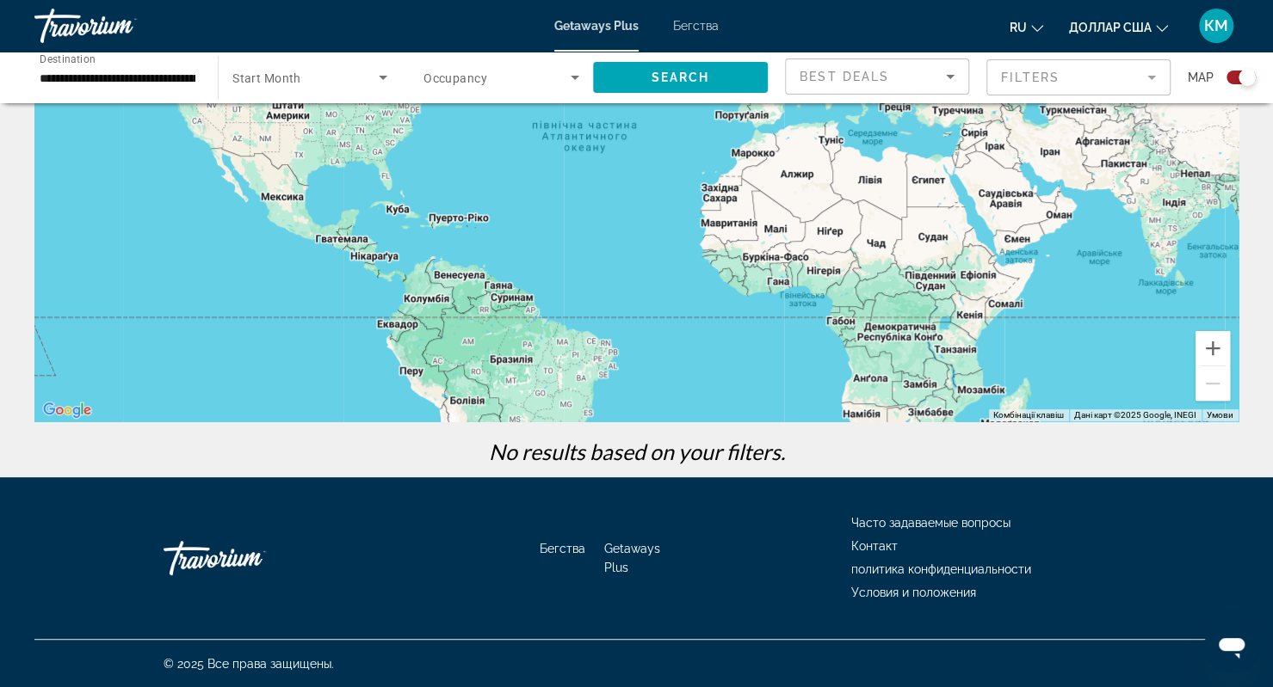
click at [692, 15] on div "Getaways Plus Бегства ru English Español Français Italiano Português русский до…" at bounding box center [636, 25] width 1273 height 45
click at [692, 26] on font "Бегства" at bounding box center [696, 26] width 46 height 14
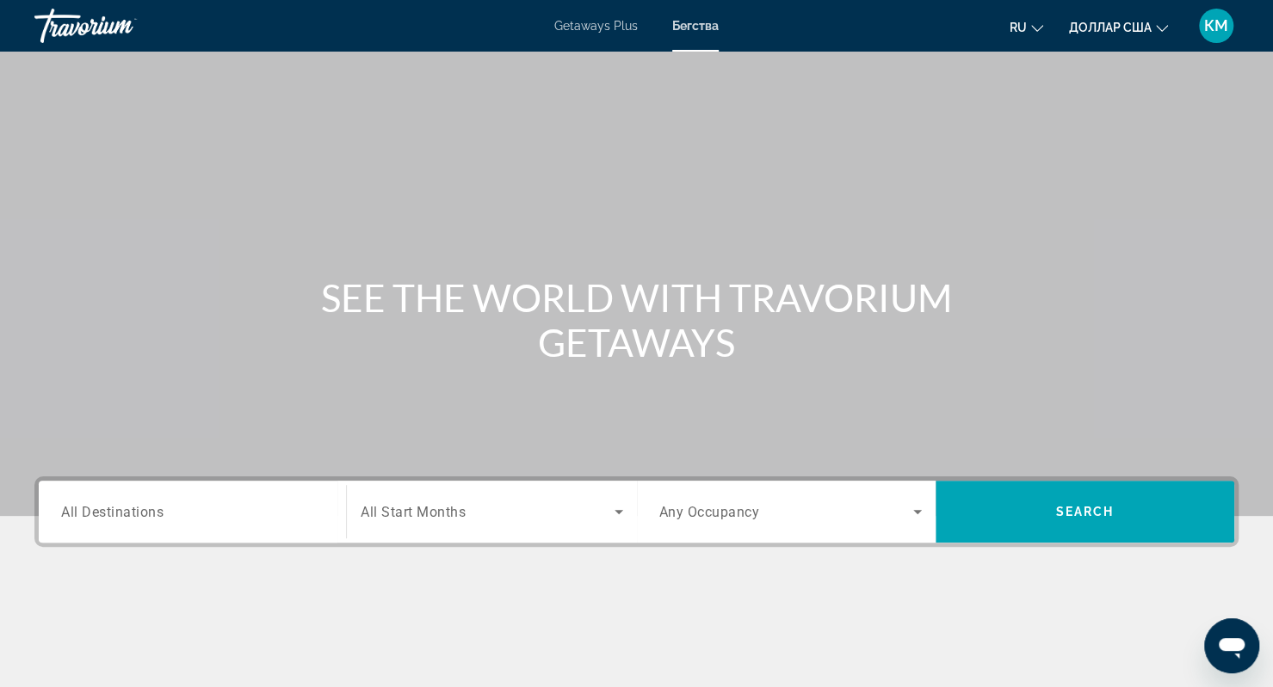
click at [200, 520] on input "Destination All Destinations" at bounding box center [192, 512] width 262 height 21
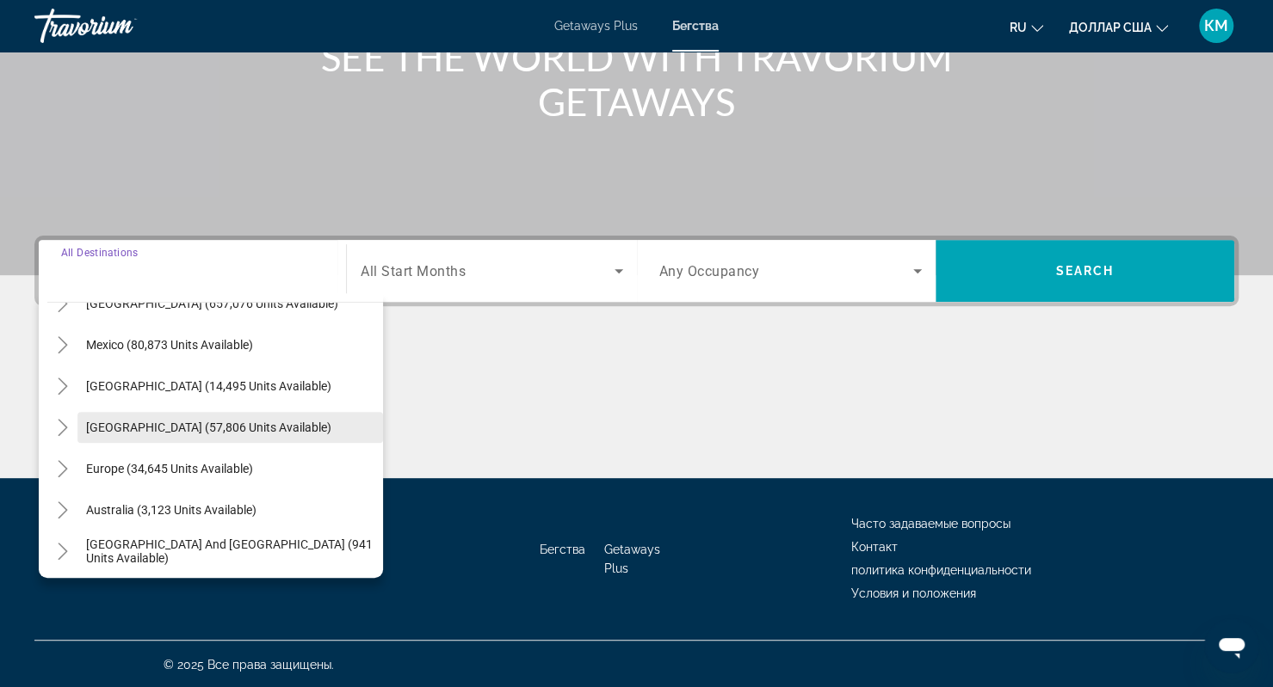
scroll to position [71, 0]
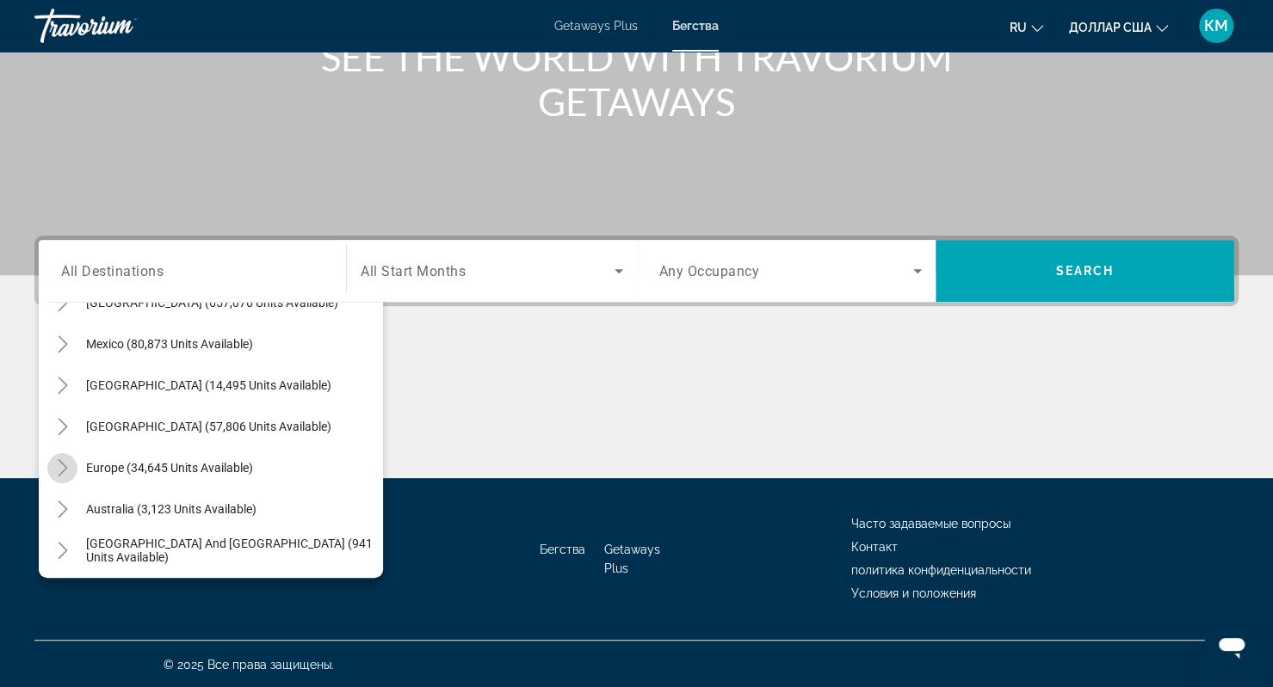
click at [66, 465] on icon "Toggle Europe (34,645 units available)" at bounding box center [62, 467] width 17 height 17
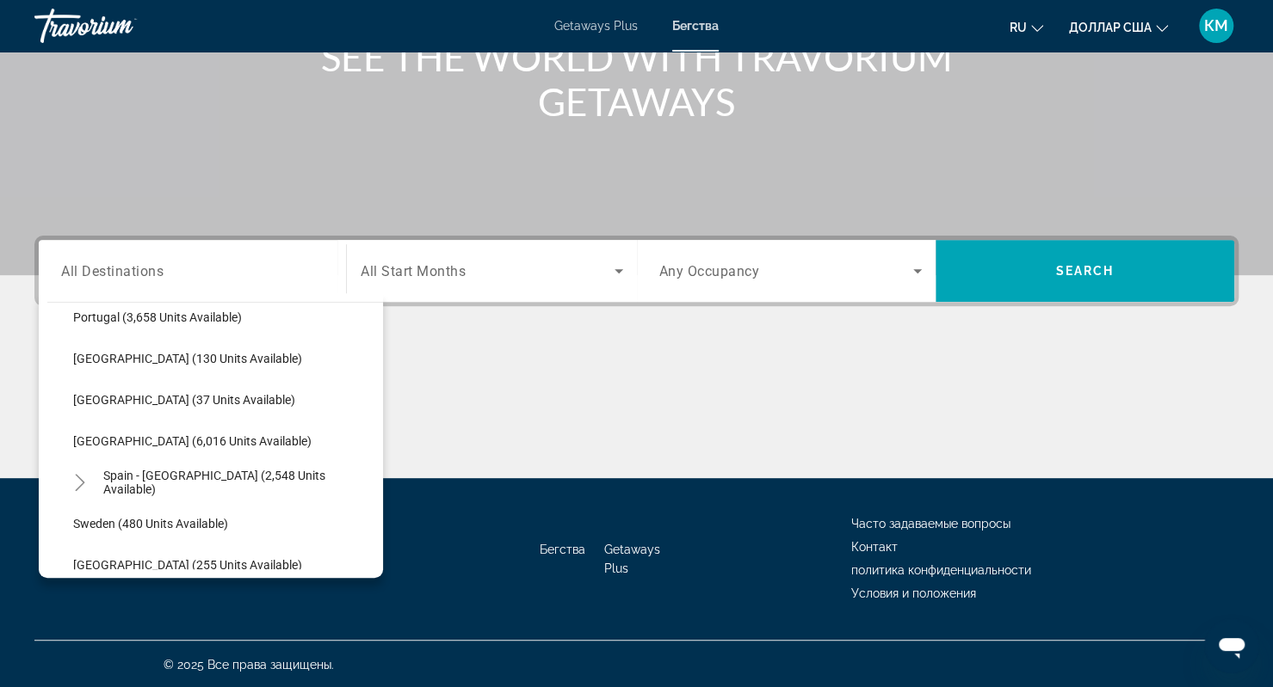
scroll to position [860, 0]
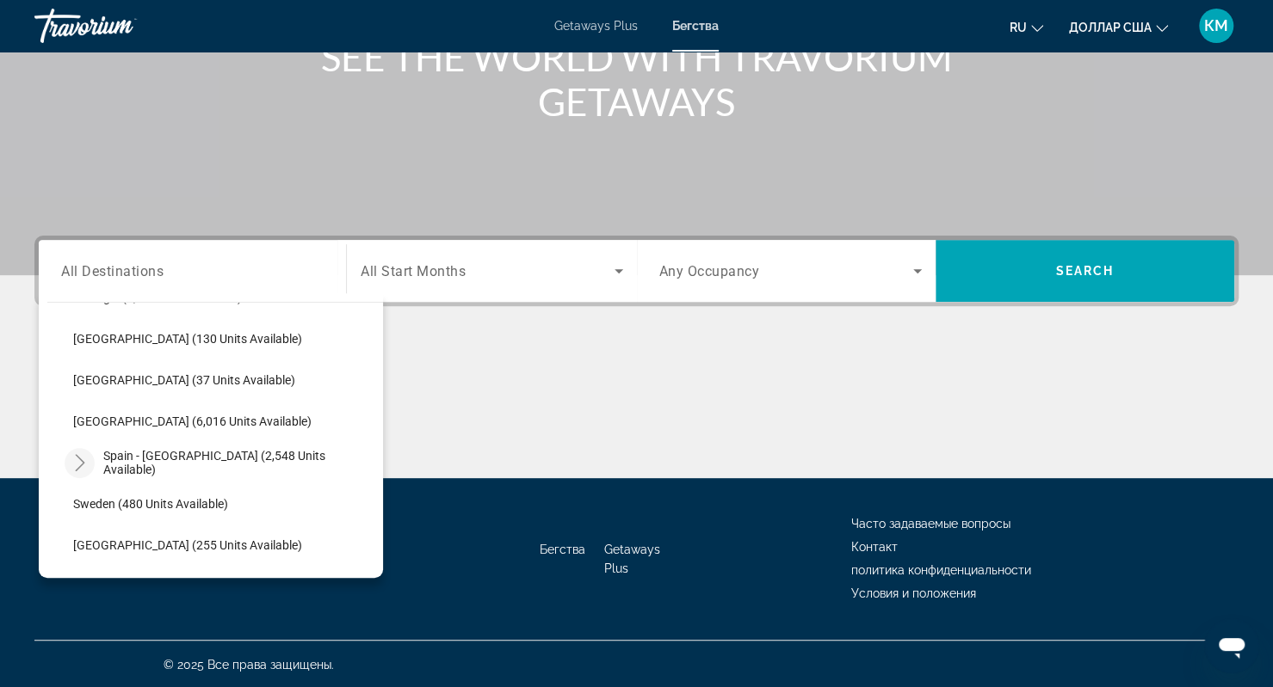
click at [83, 459] on icon "Toggle Spain - Canary Islands (2,548 units available)" at bounding box center [79, 462] width 17 height 17
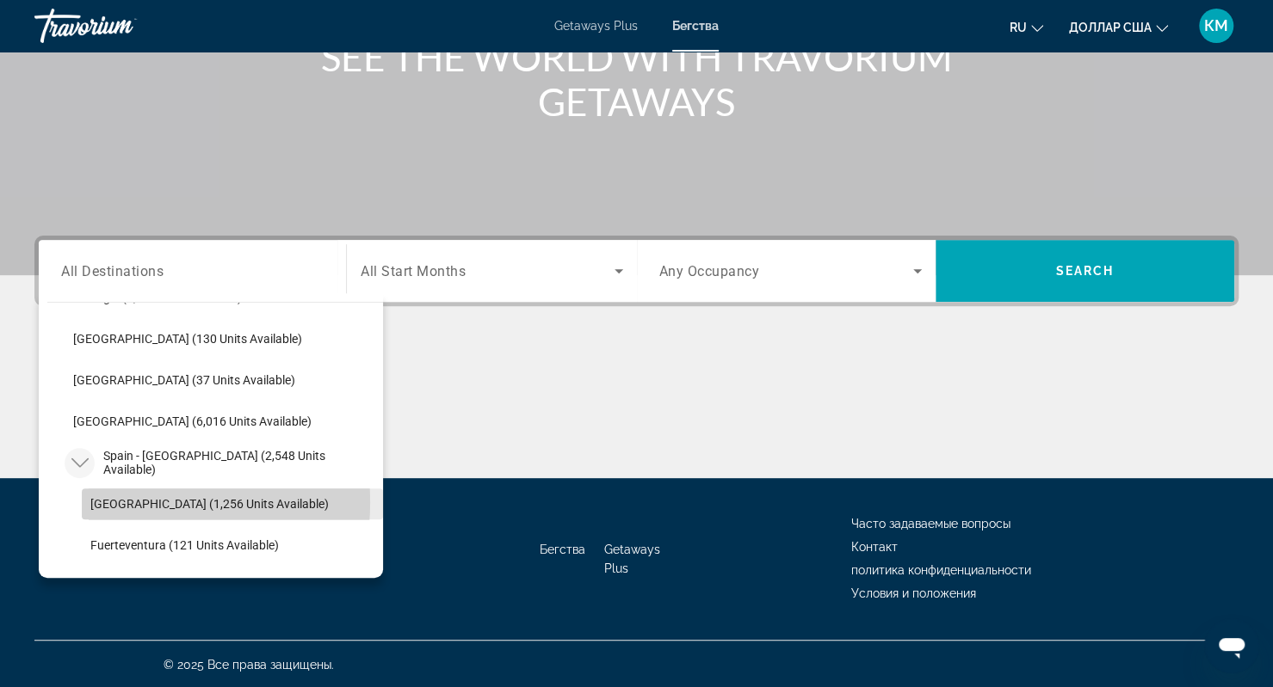
click at [120, 502] on span "Tenerife (1,256 units available)" at bounding box center [209, 504] width 238 height 14
type input "**********"
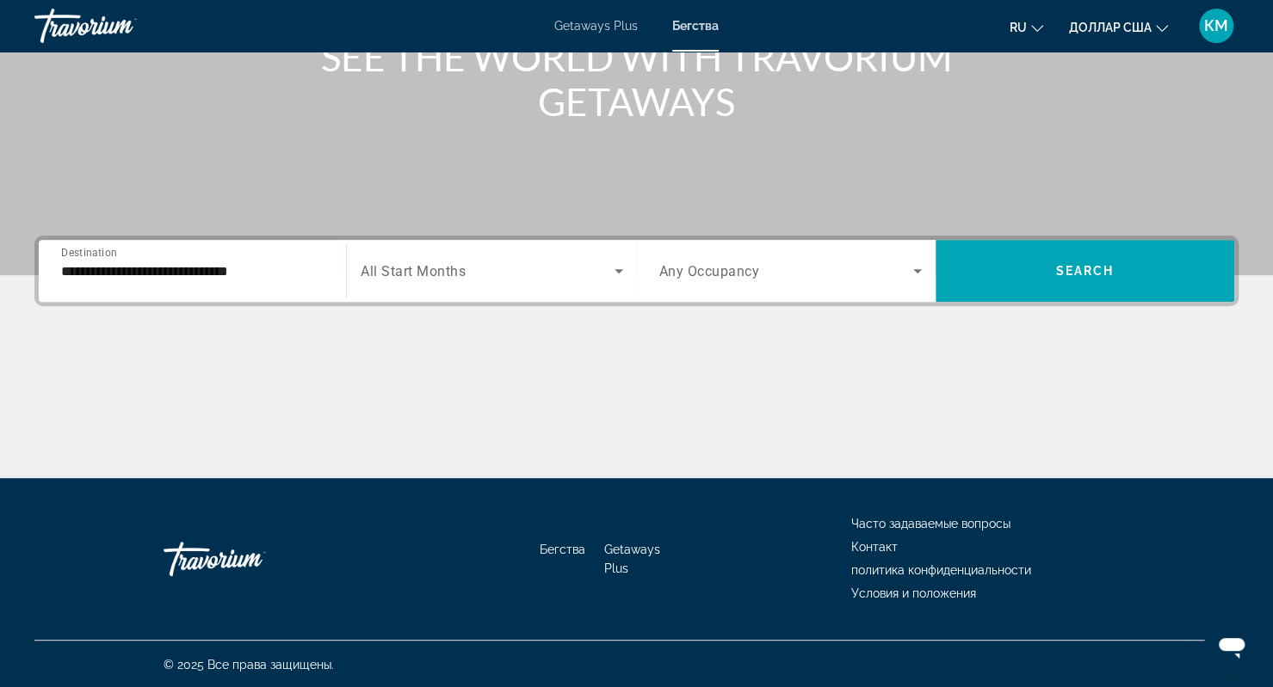
click at [487, 288] on div "Search widget" at bounding box center [492, 271] width 262 height 48
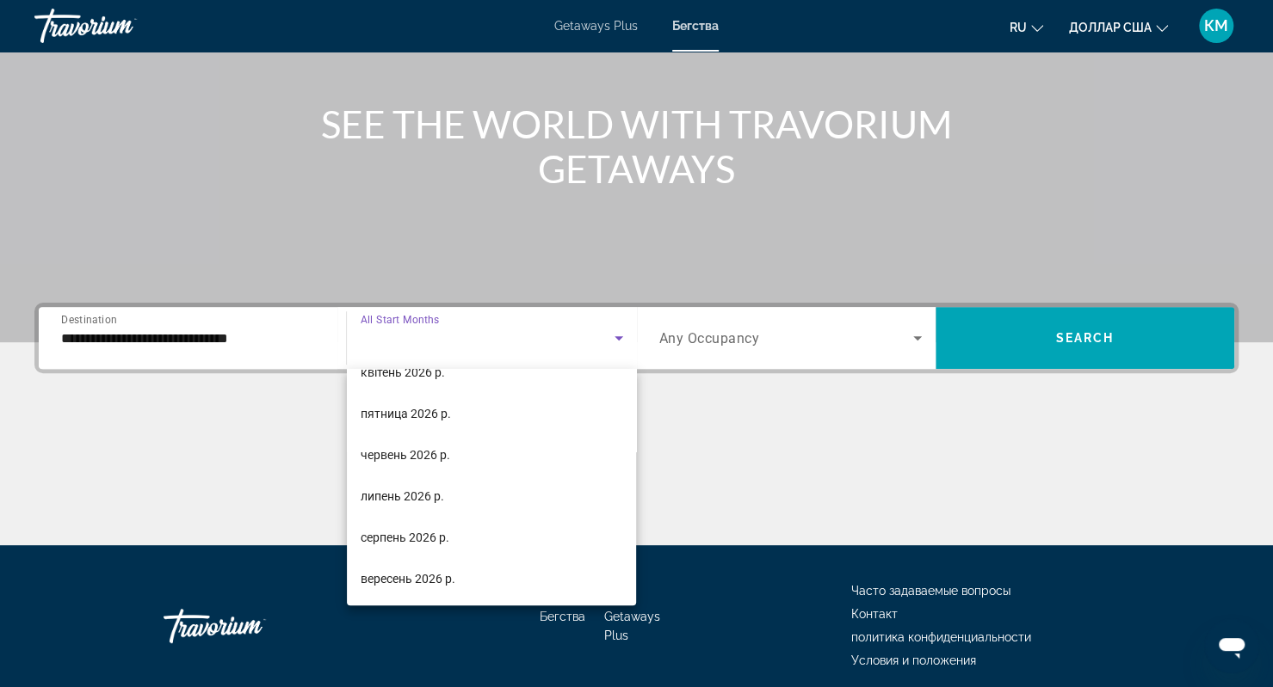
scroll to position [165, 0]
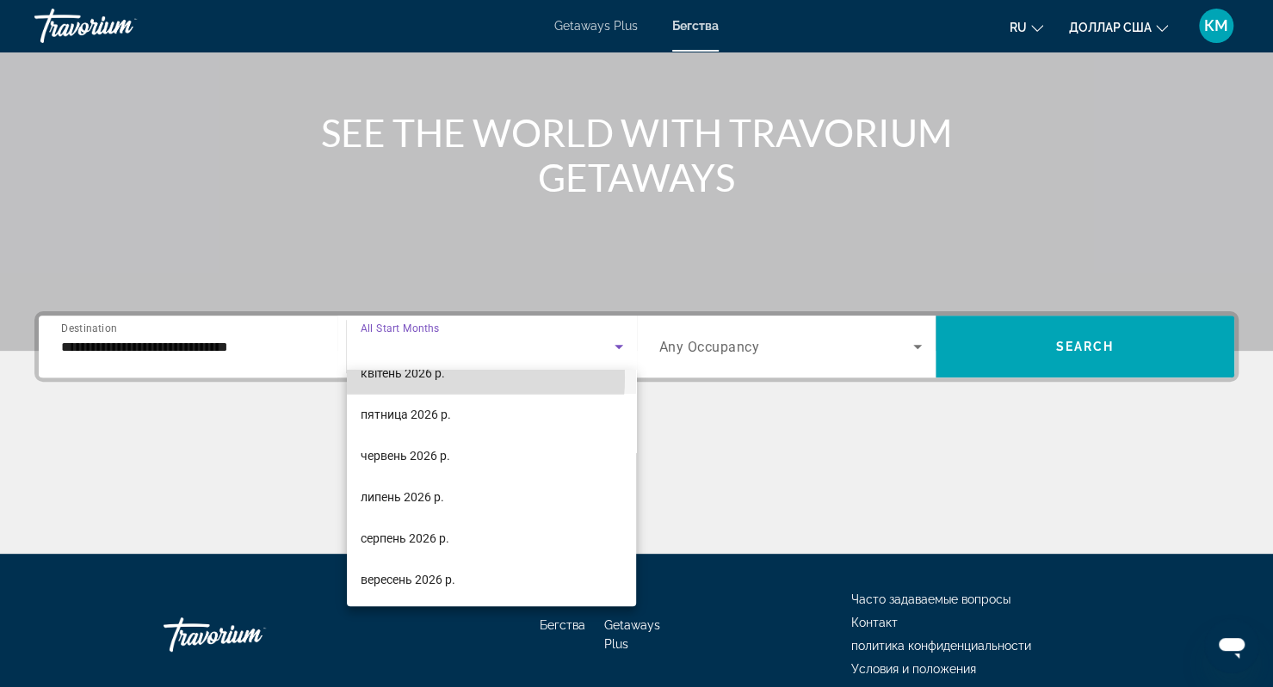
click at [414, 377] on font "квітень 2026 р." at bounding box center [403, 374] width 84 height 14
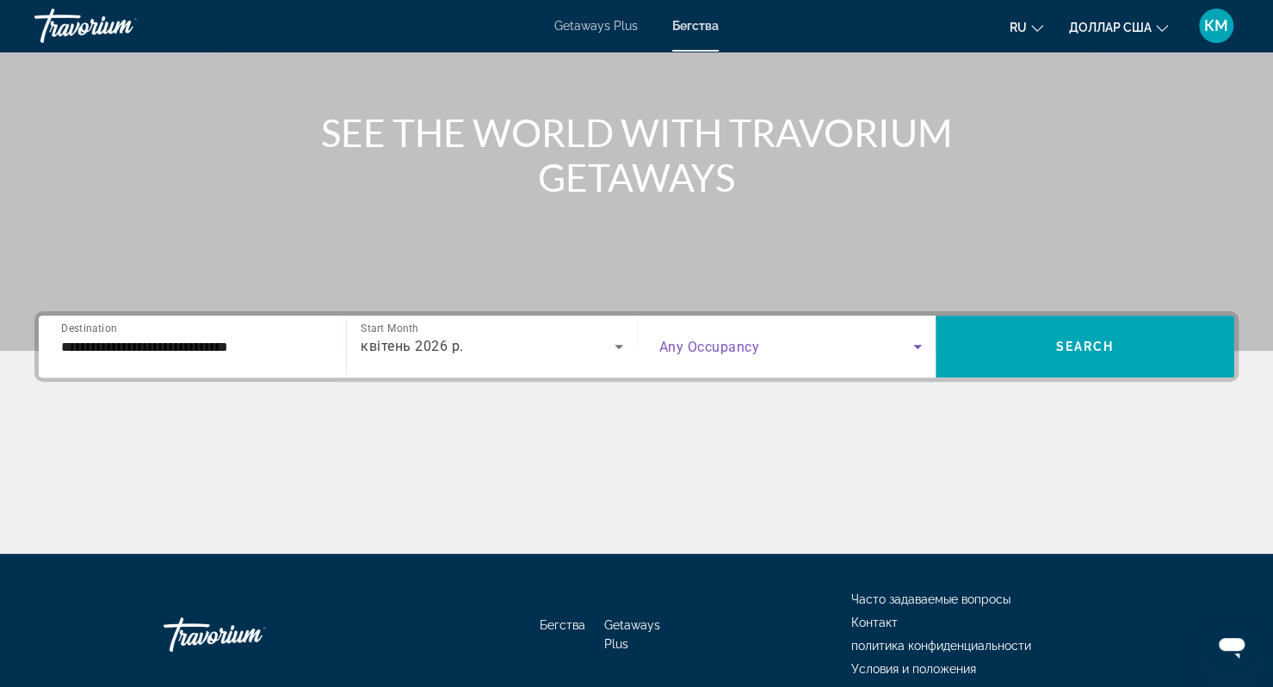
click at [749, 336] on span "Search widget" at bounding box center [786, 346] width 254 height 21
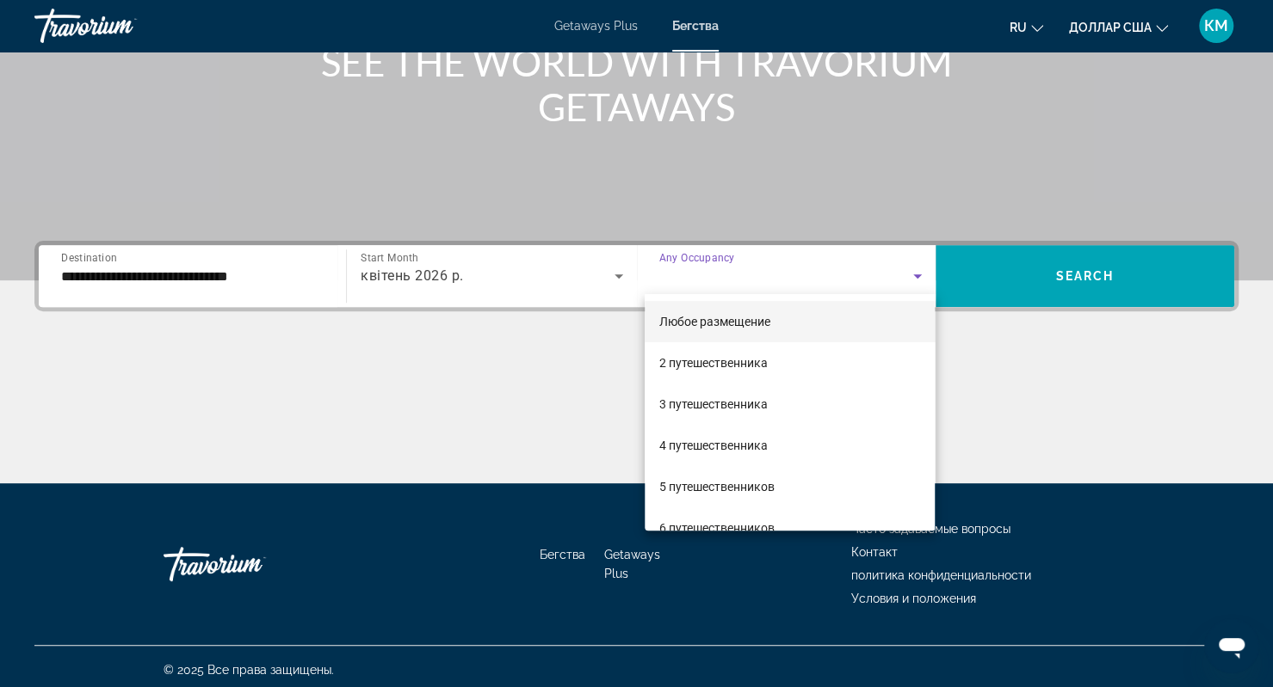
scroll to position [241, 0]
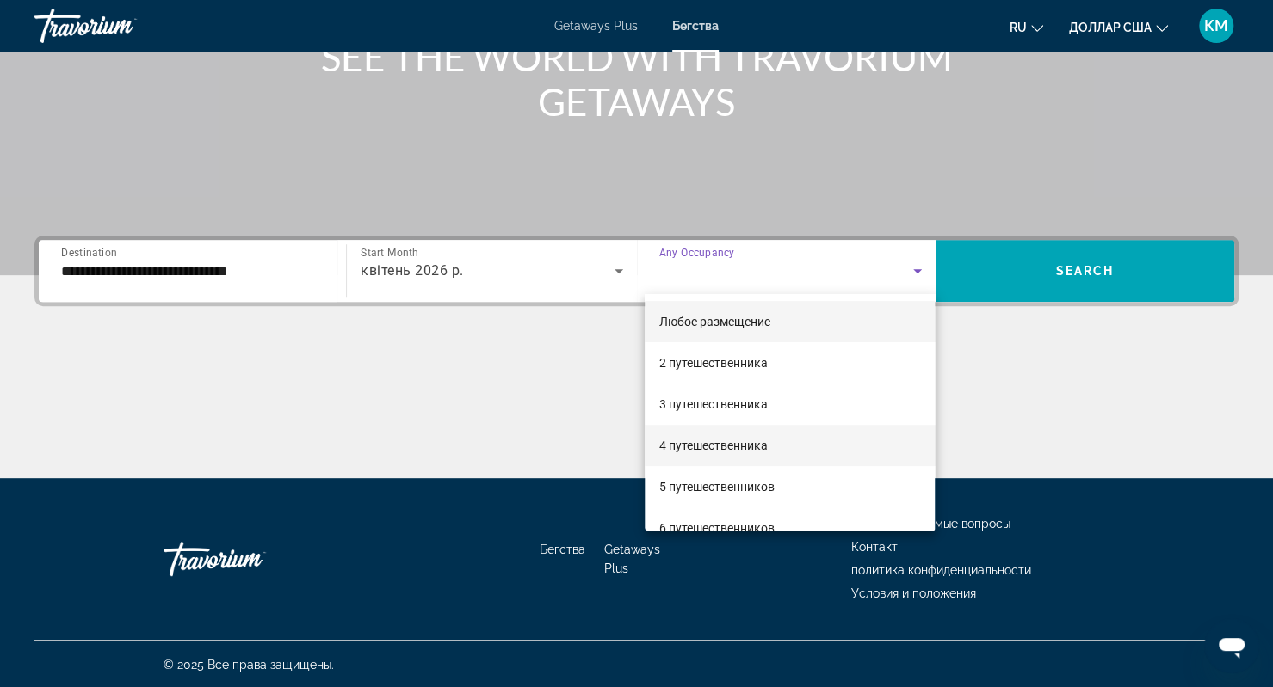
click at [692, 462] on mat-option "4 путешественника" at bounding box center [789, 445] width 290 height 41
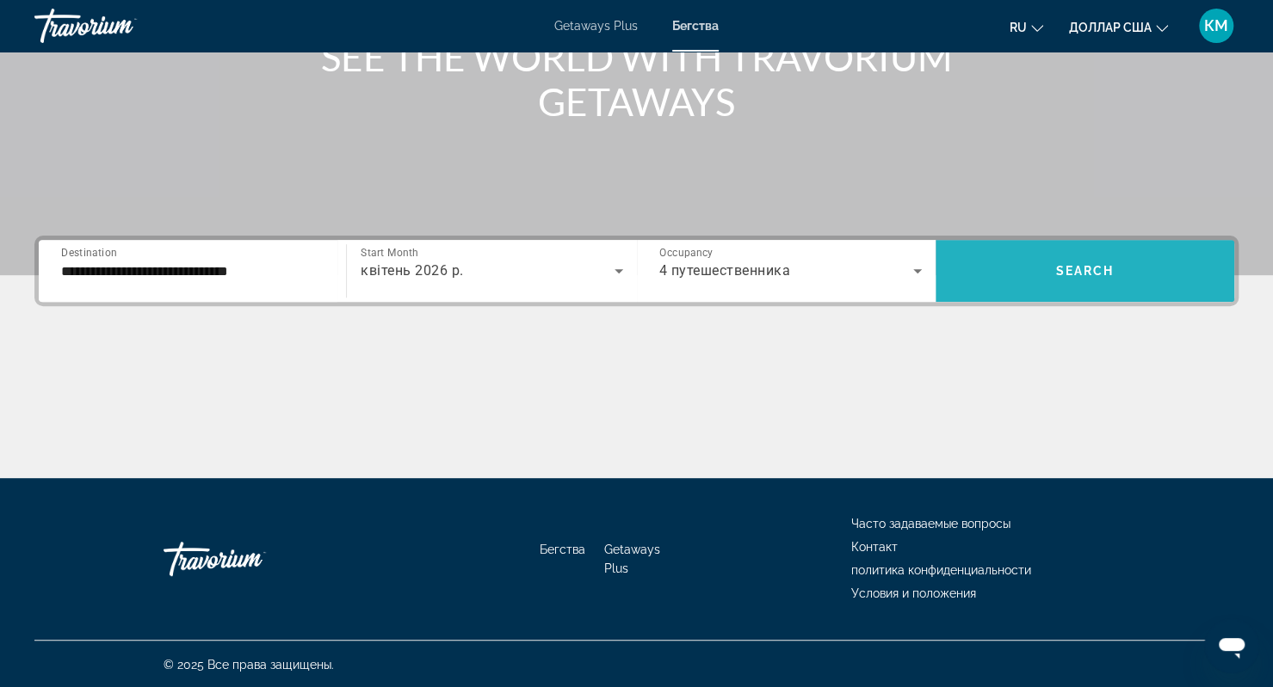
click at [1089, 258] on span "Search widget" at bounding box center [1084, 270] width 299 height 41
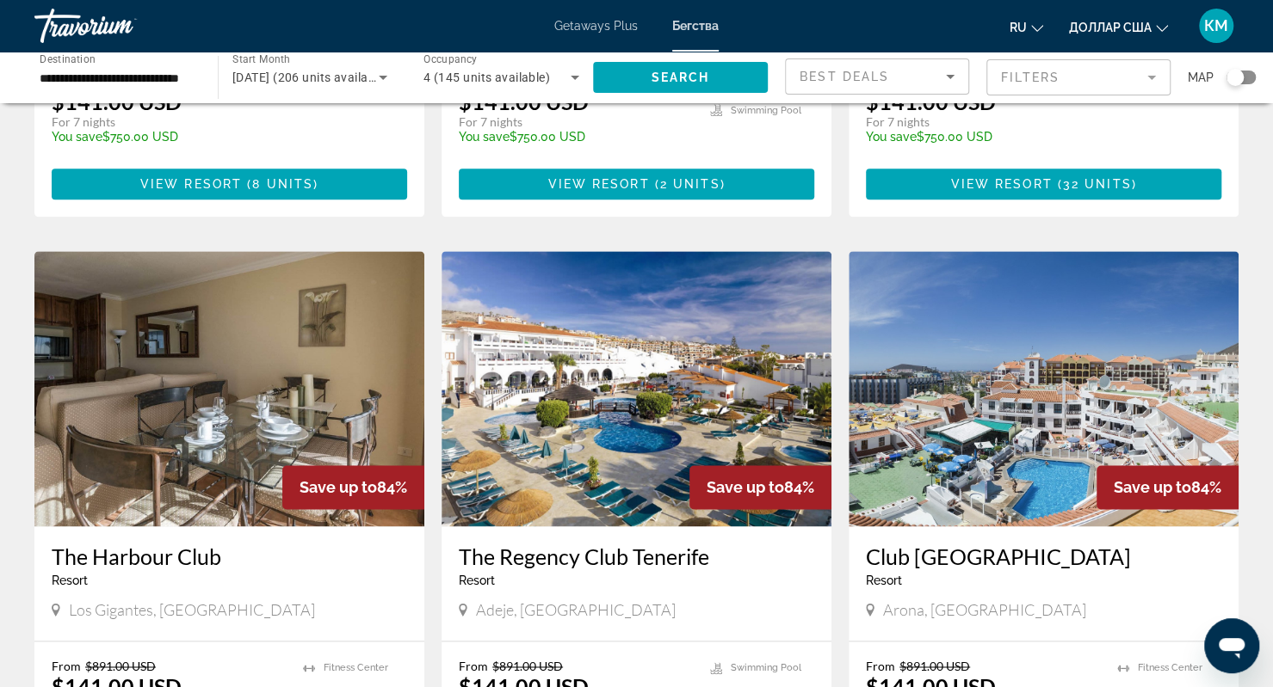
scroll to position [1178, 0]
